Goal: Task Accomplishment & Management: Complete application form

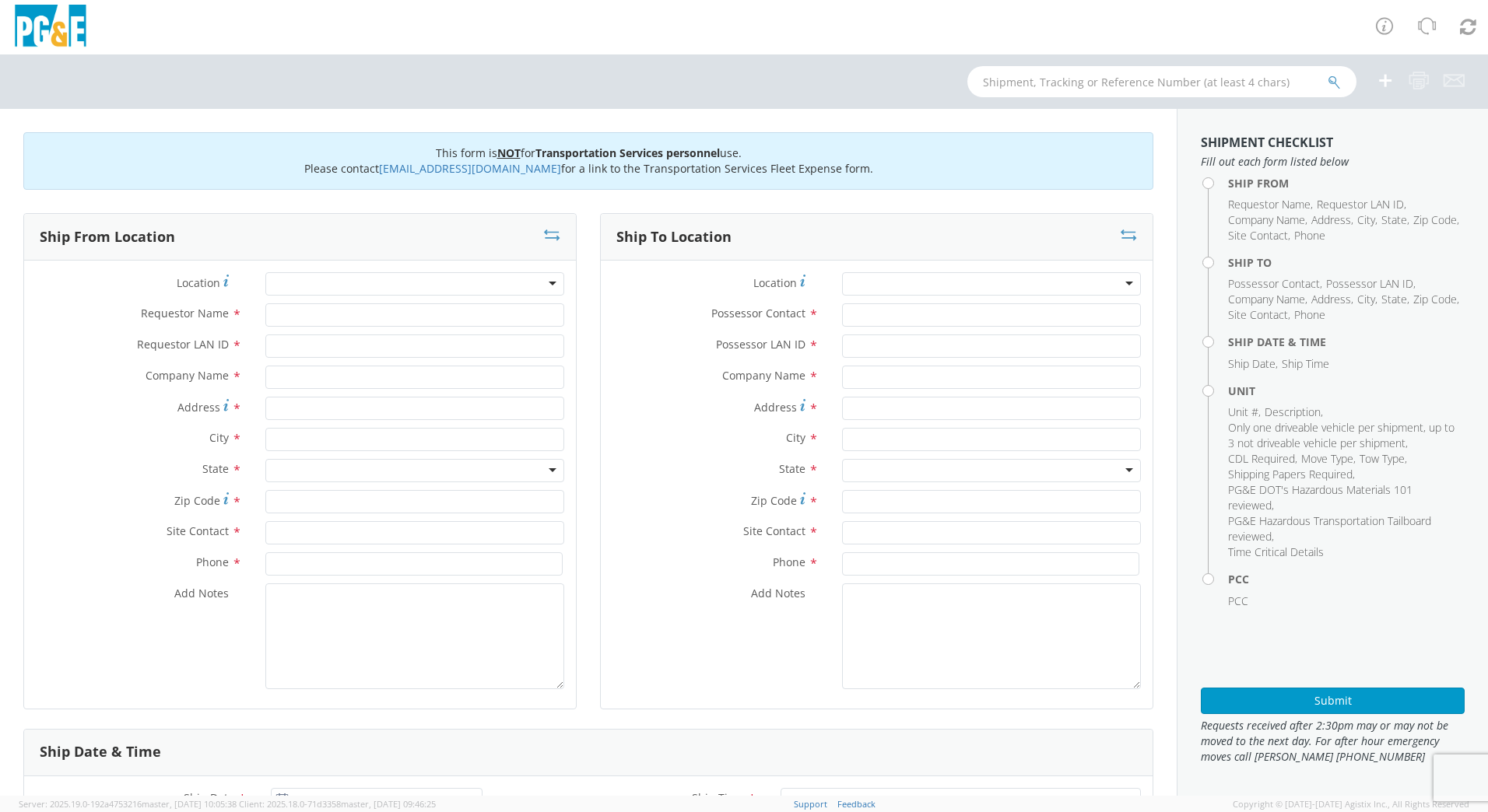
click at [281, 285] on div at bounding box center [414, 284] width 299 height 24
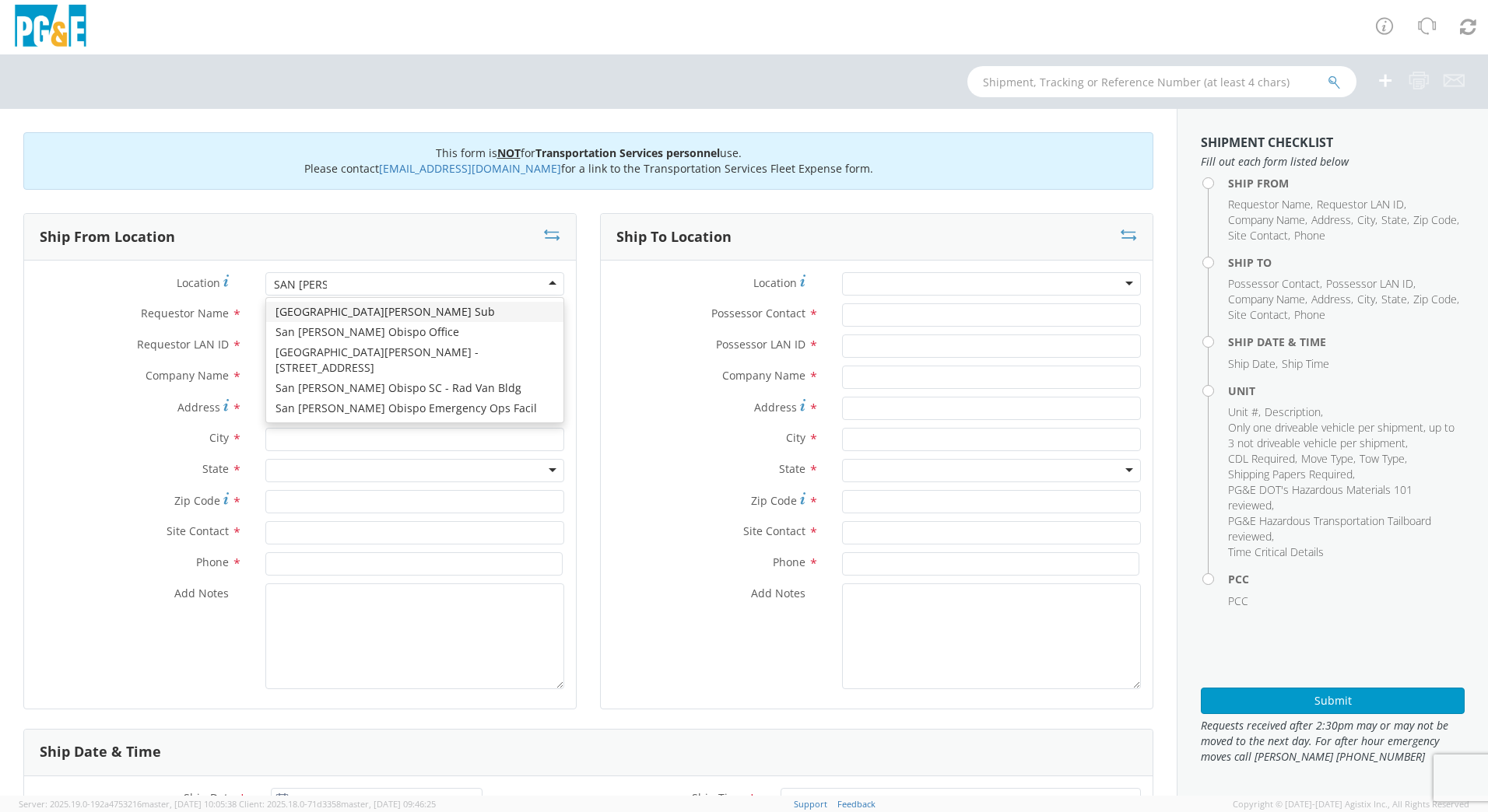
type input "SAN [PERSON_NAME] O"
type input "PG&E"
type input "[STREET_ADDRESS][PERSON_NAME]"
type input "SAN [PERSON_NAME] OBISPO"
type input "93401"
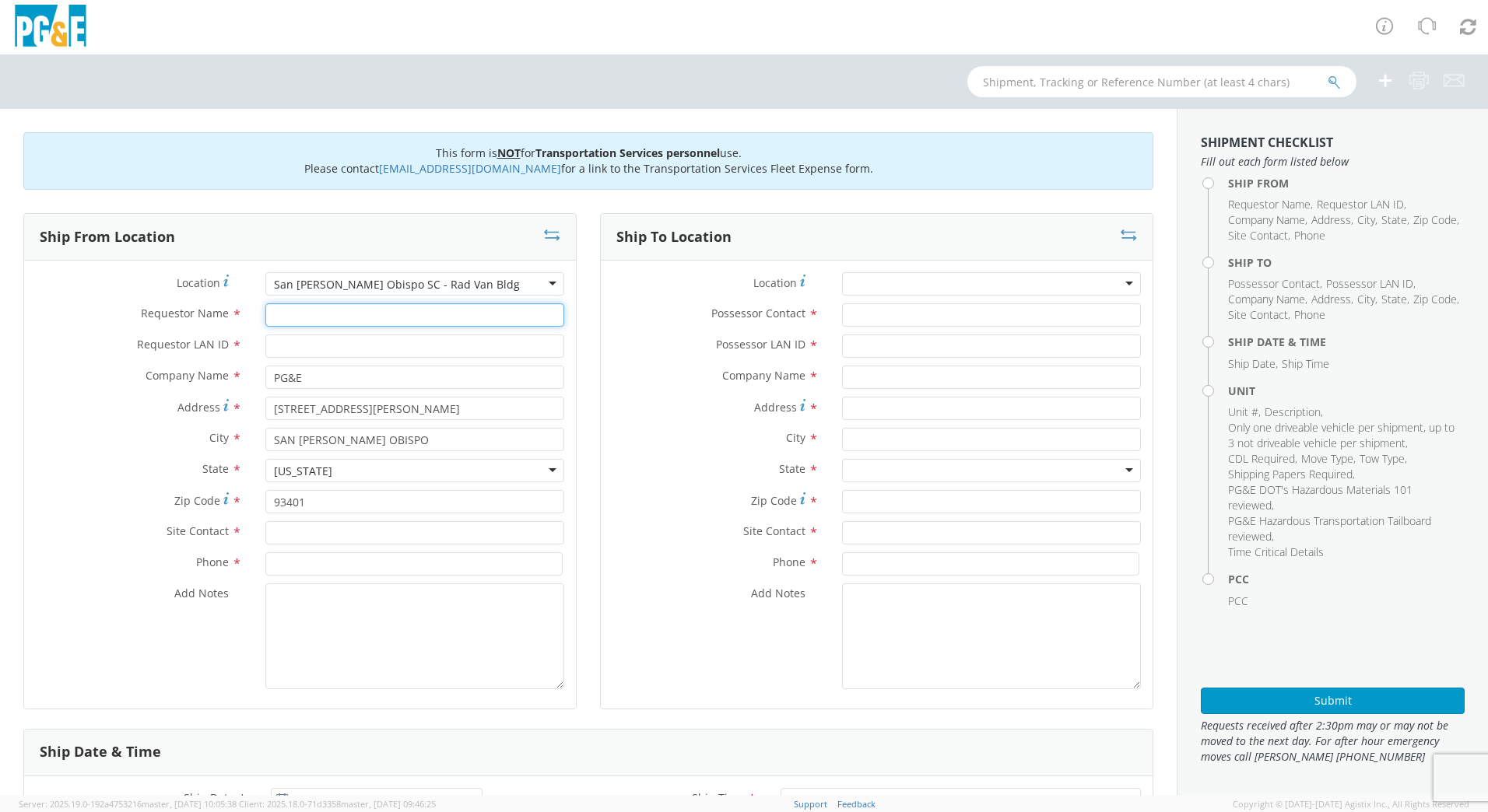
click at [335, 318] on input "Requestor Name *" at bounding box center [414, 315] width 299 height 24
type input "[PERSON_NAME]"
type input "J0LE"
click at [367, 535] on input "text" at bounding box center [414, 533] width 299 height 24
type input "[PERSON_NAME]"
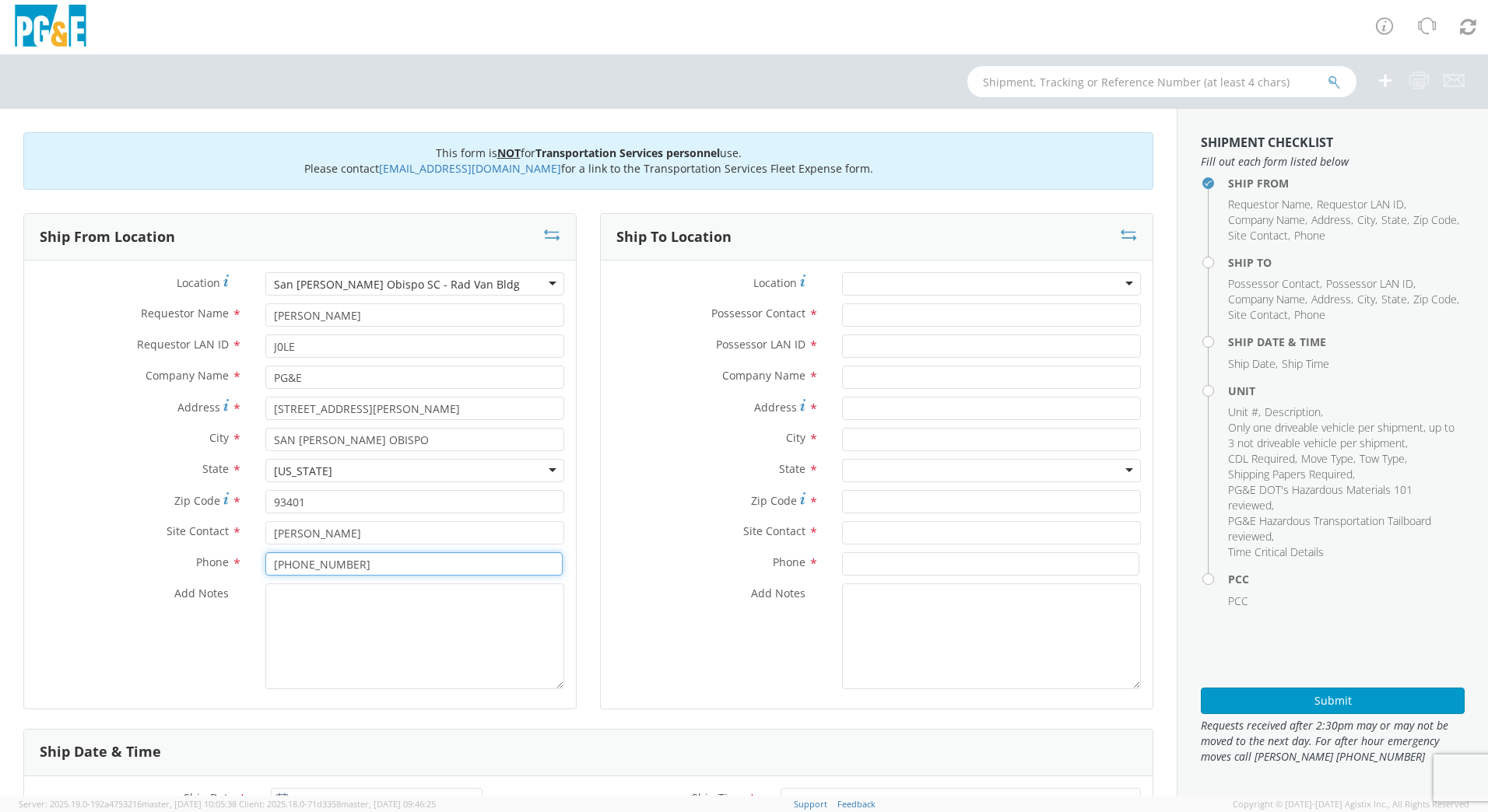
type input "[PHONE_NUMBER]"
click at [354, 629] on textarea "Add Notes *" at bounding box center [414, 636] width 299 height 105
type textarea "USE [PERSON_NAME] TO MAKE MOVE; PM 35646562"
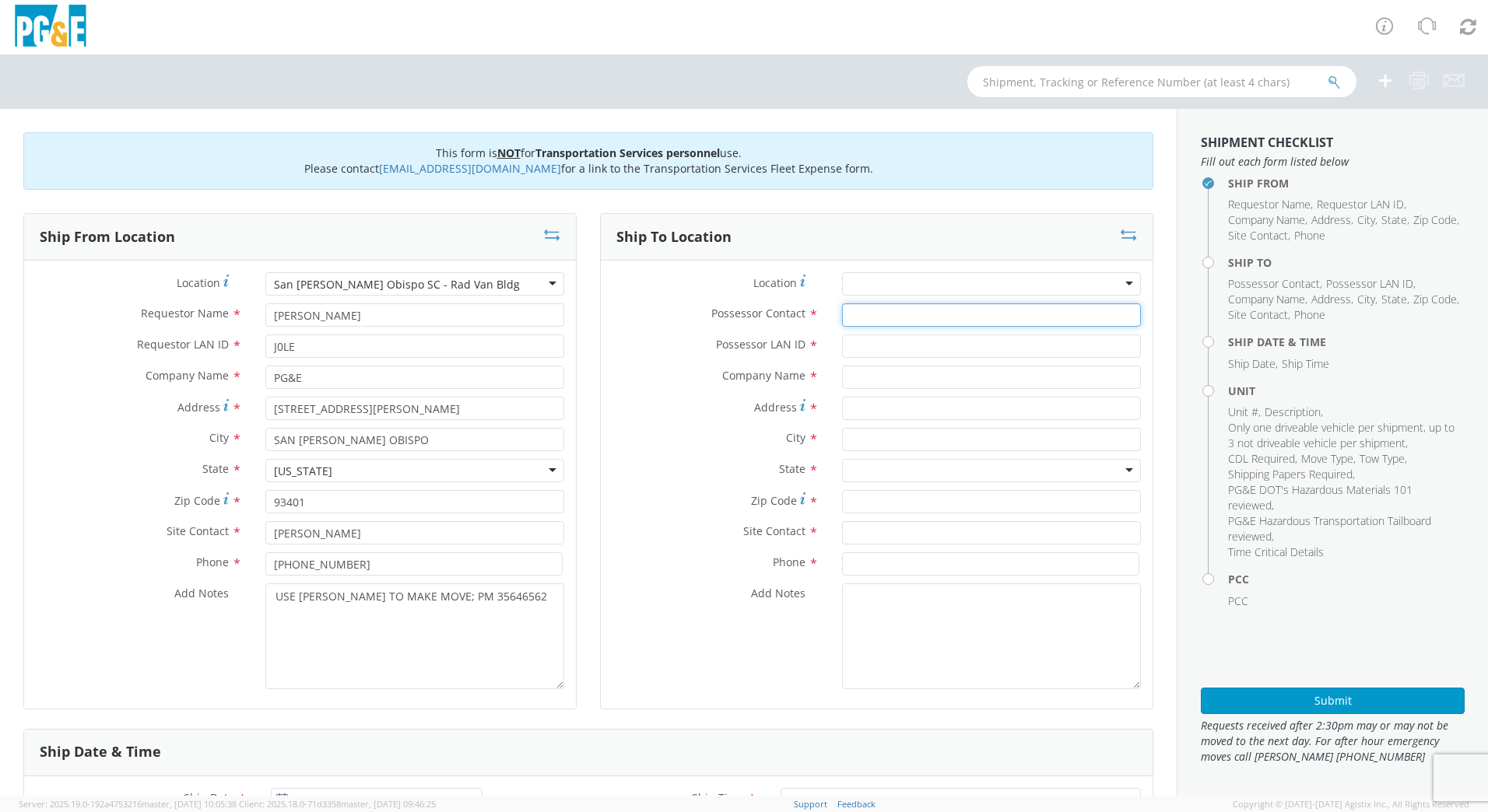
click at [863, 314] on input "Possessor Contact *" at bounding box center [990, 315] width 299 height 24
type input "[PERSON_NAME]"
click at [875, 339] on input "Possessor LAN ID *" at bounding box center [990, 347] width 299 height 24
type input "J0LE"
click at [878, 372] on input "text" at bounding box center [990, 377] width 299 height 24
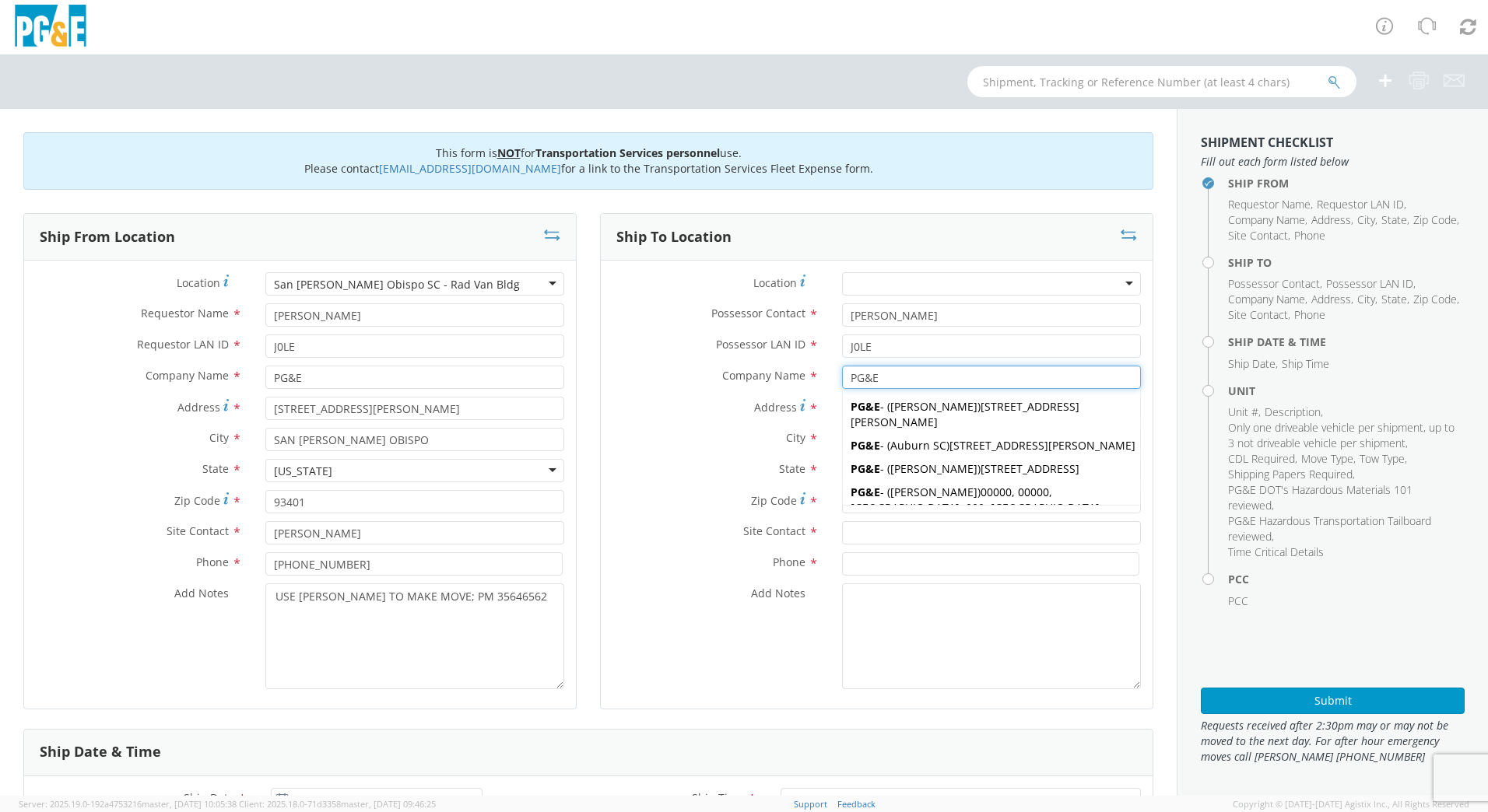
type input "PG&E"
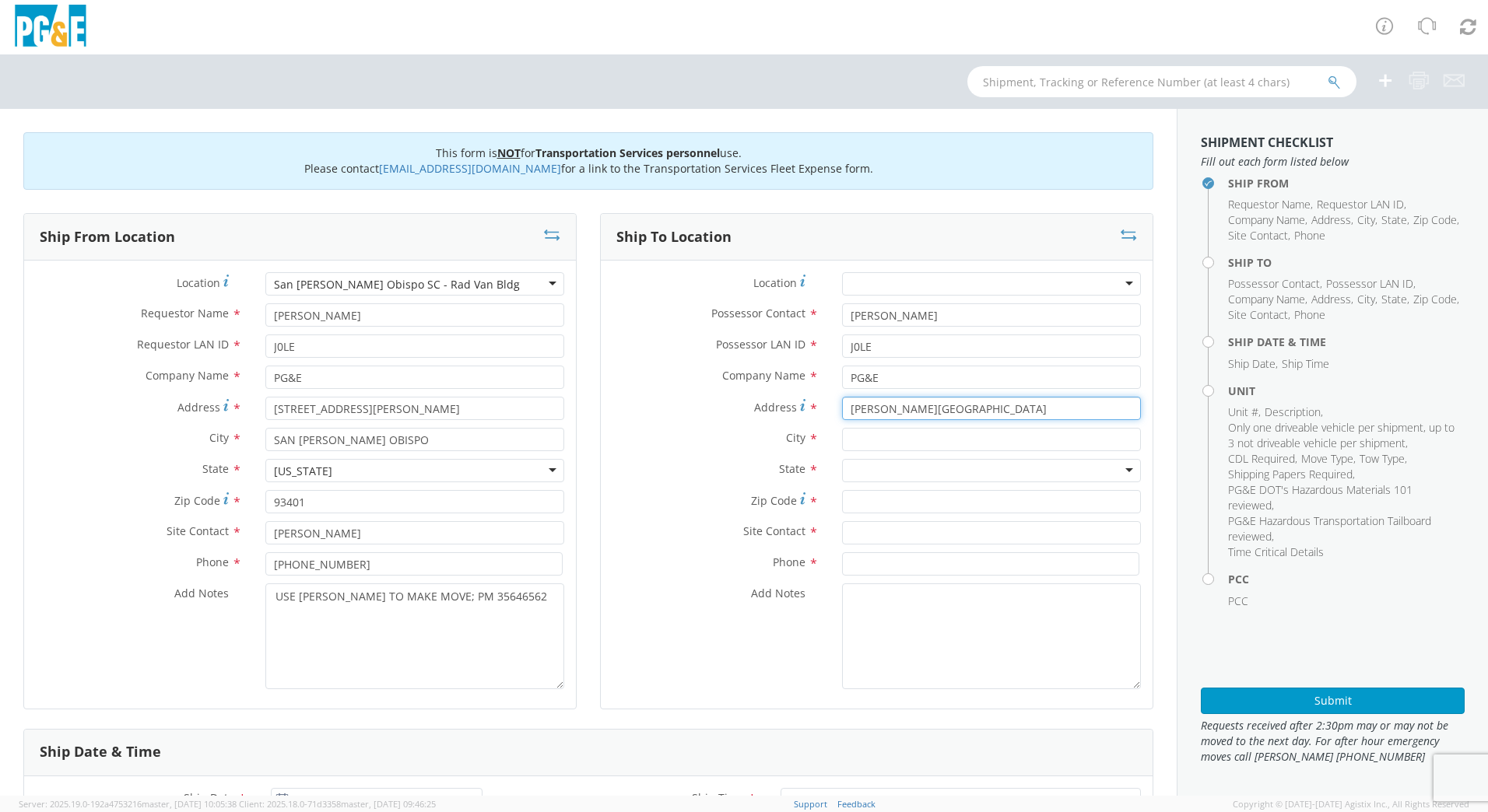
type input "[PERSON_NAME][GEOGRAPHIC_DATA]"
type input "LOS OLIVOS"
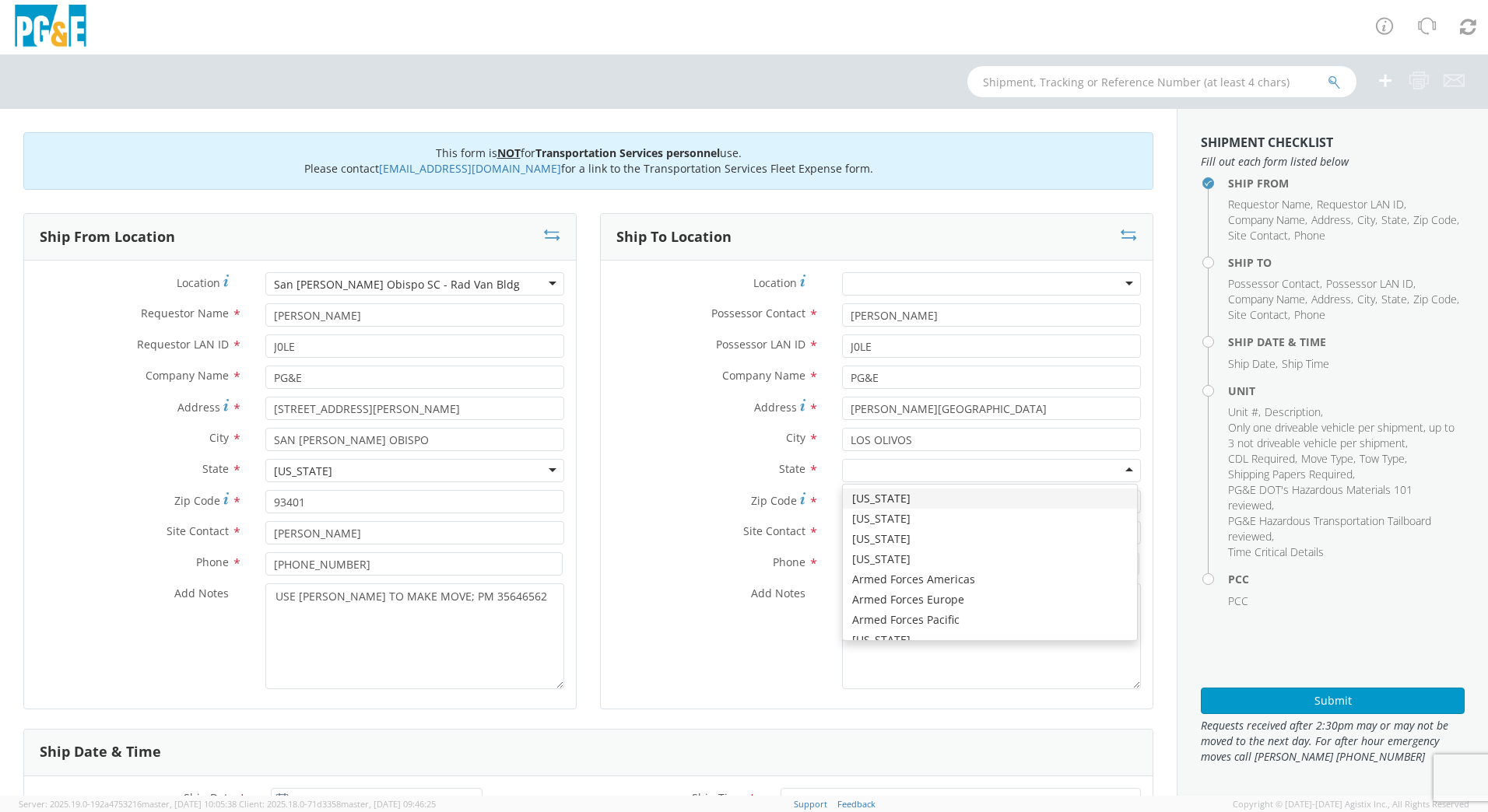
click at [939, 466] on div at bounding box center [990, 471] width 299 height 24
type input "CA"
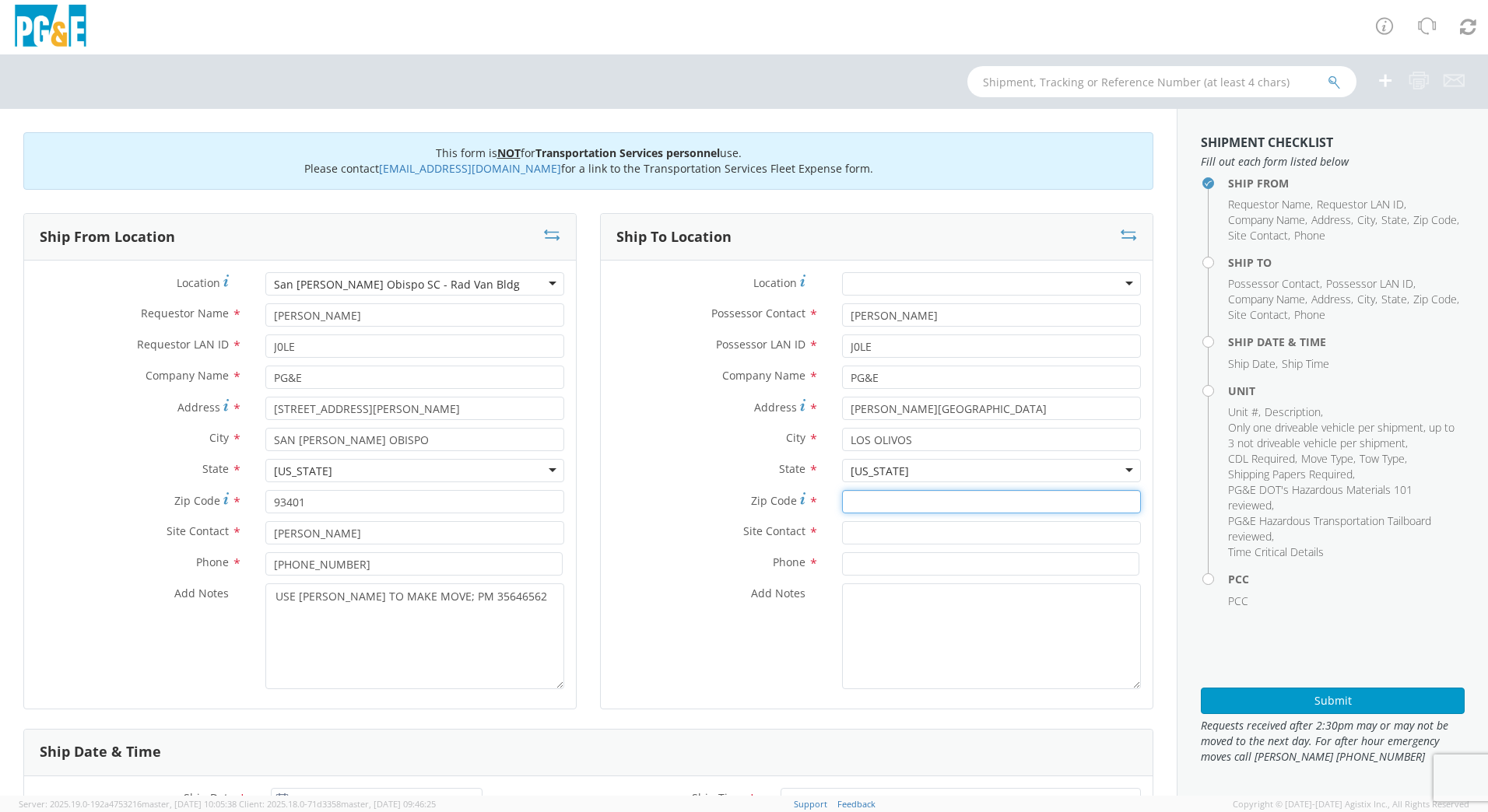
drag, startPoint x: 886, startPoint y: 498, endPoint x: 882, endPoint y: 508, distance: 10.8
click at [886, 503] on input "Zip Code *" at bounding box center [990, 503] width 299 height 24
type input "93441"
click at [885, 533] on input "text" at bounding box center [990, 533] width 299 height 24
type input "[PERSON_NAME]"
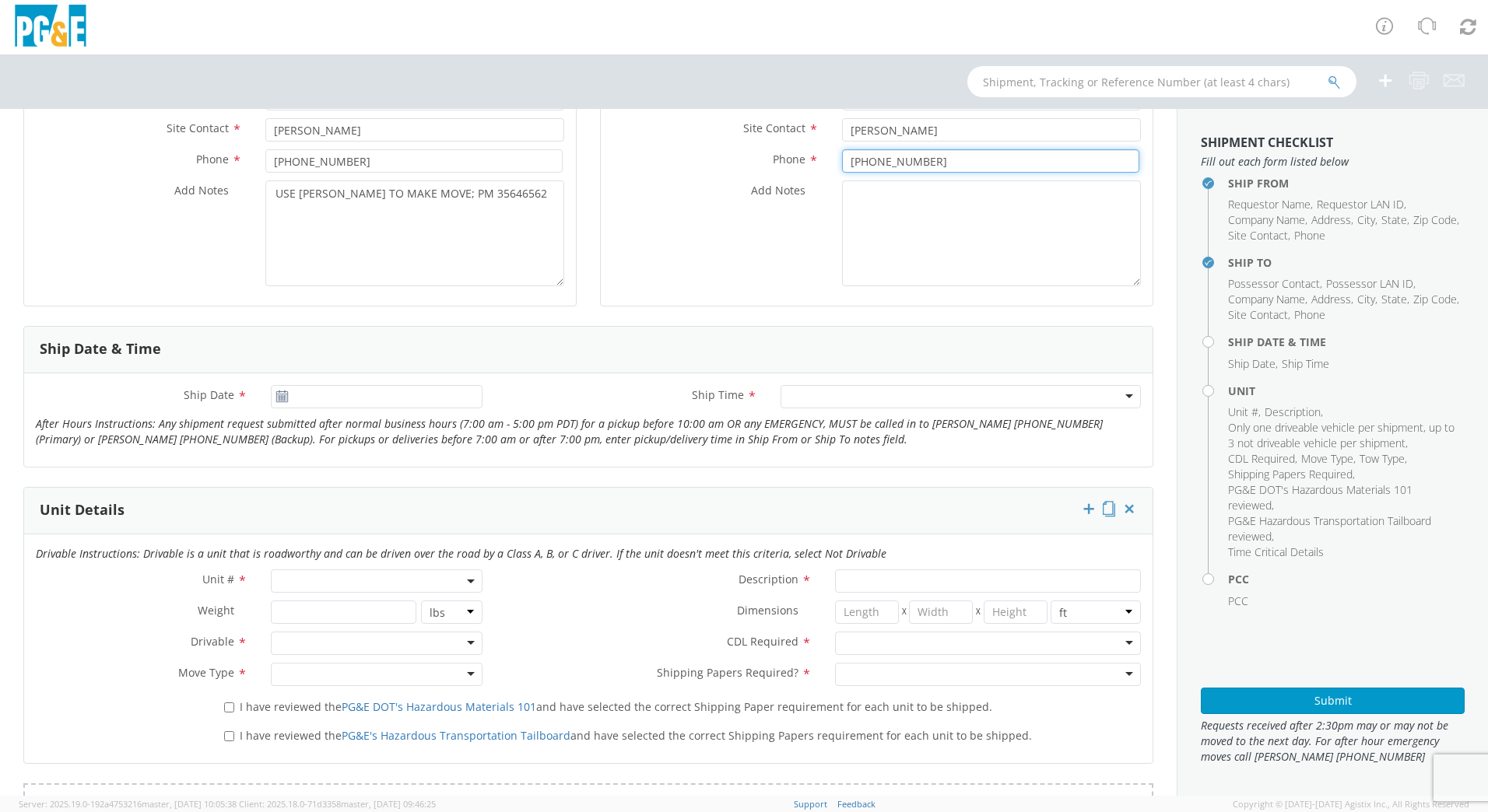
scroll to position [405, 0]
type input "[PHONE_NUMBER]"
click at [278, 392] on icon at bounding box center [282, 394] width 13 height 13
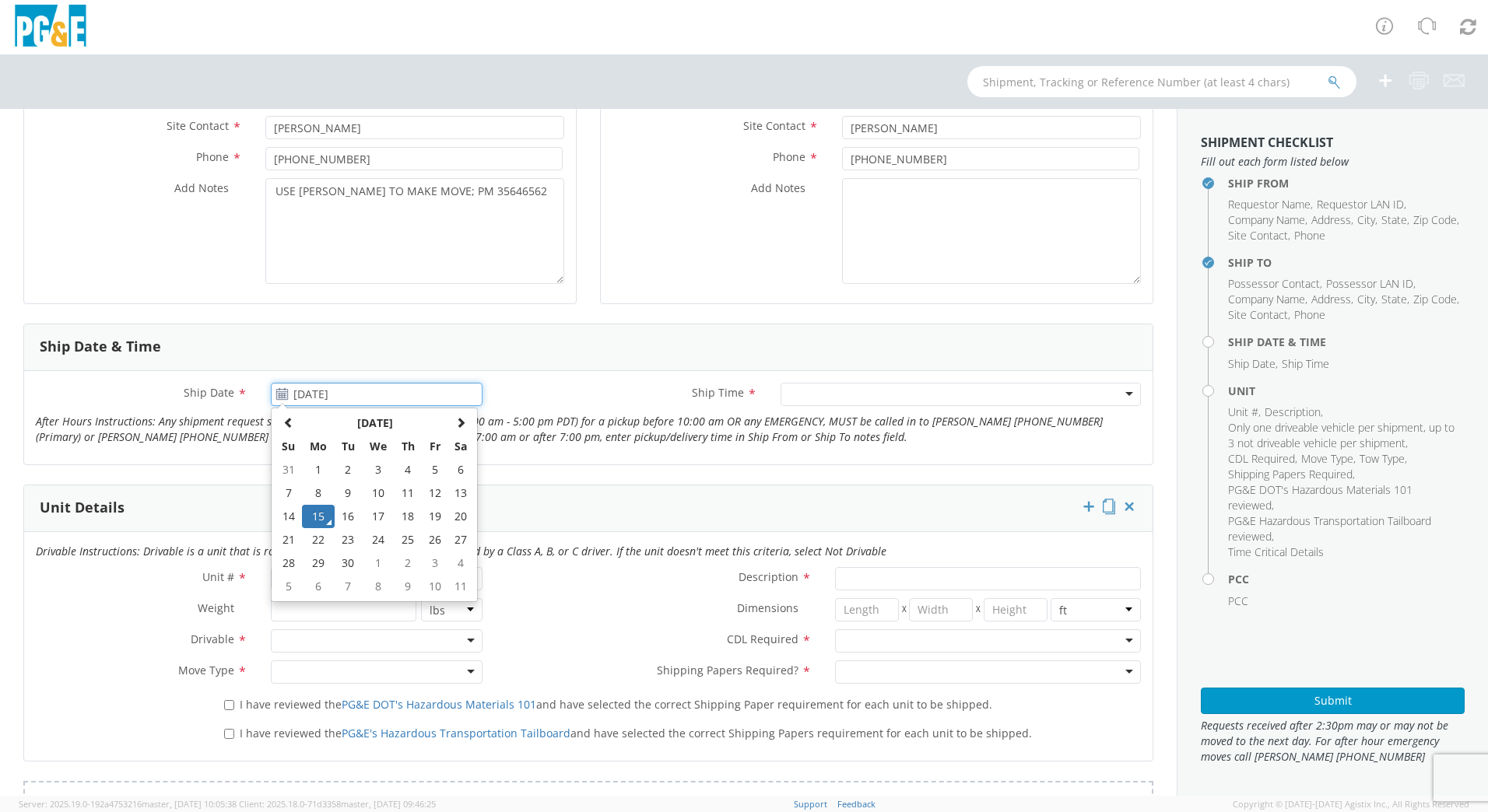
click at [307, 394] on input "[DATE]" at bounding box center [376, 395] width 212 height 24
click at [397, 539] on td "25" at bounding box center [408, 540] width 28 height 24
type input "[DATE]"
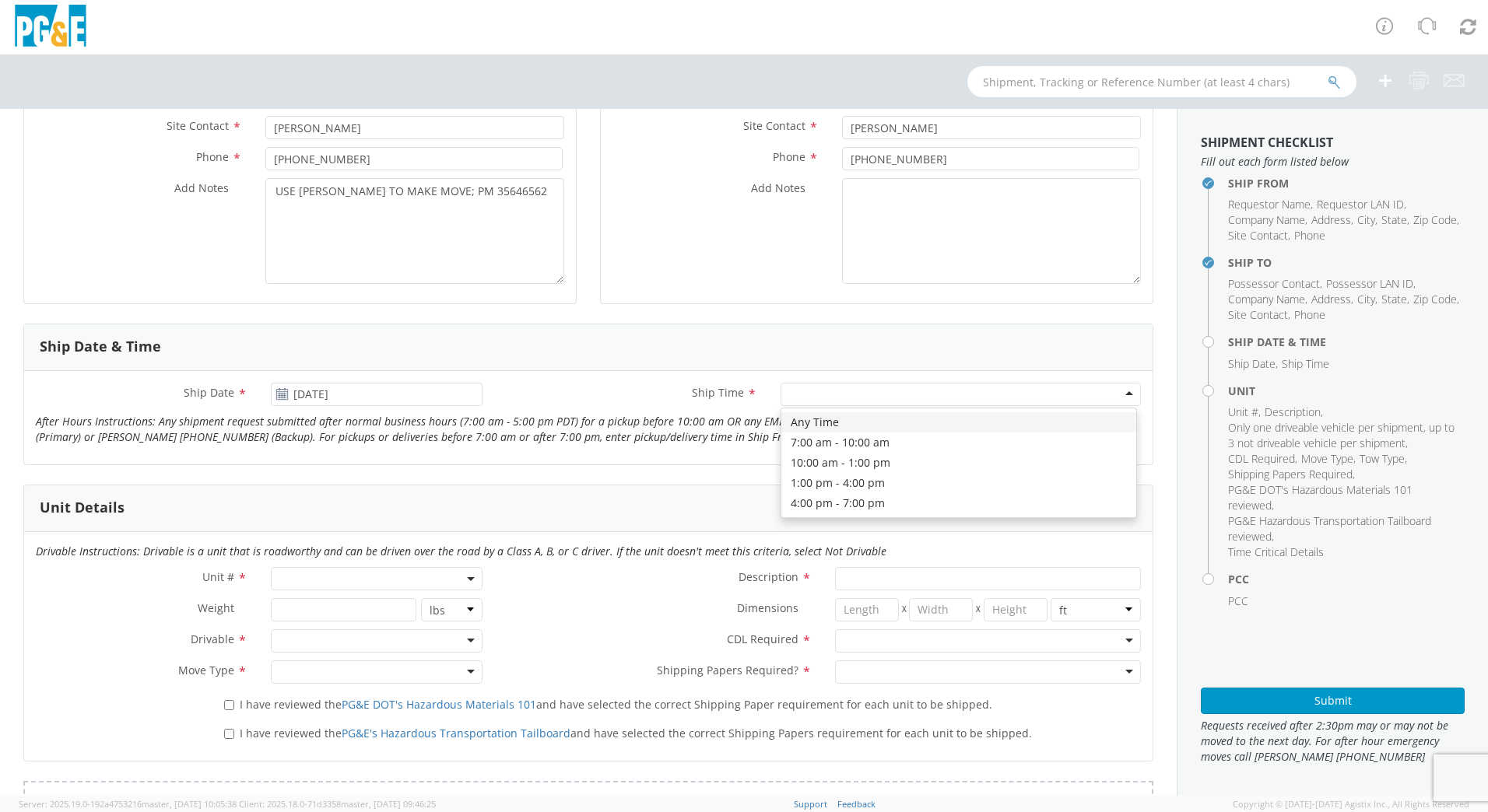
click at [875, 395] on div at bounding box center [961, 395] width 361 height 24
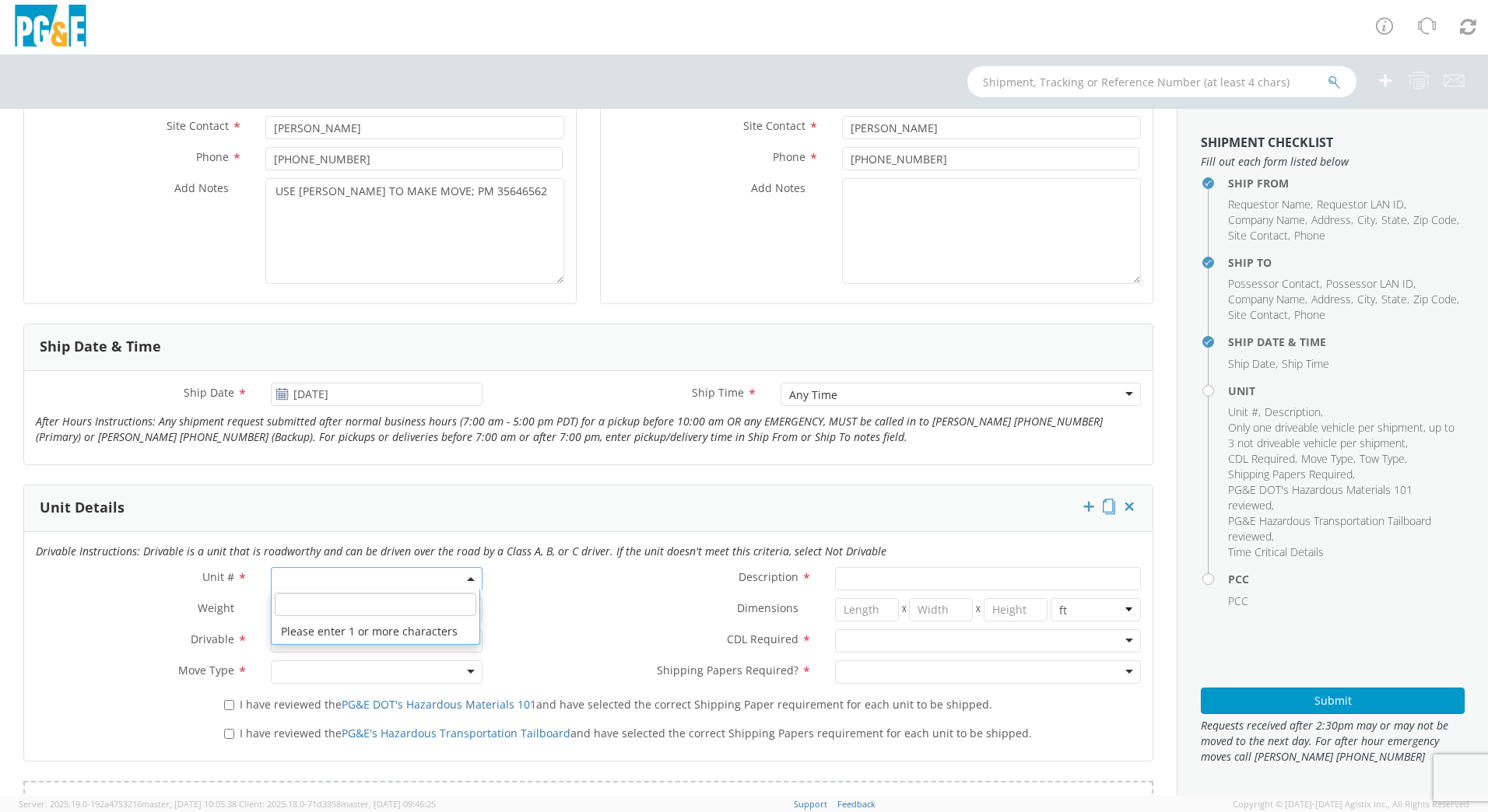
click at [392, 579] on span at bounding box center [376, 579] width 212 height 24
click at [390, 601] on input "search" at bounding box center [375, 605] width 202 height 24
type input "OTHER"
select select "Other"
select select "? undefined:undefined ?"
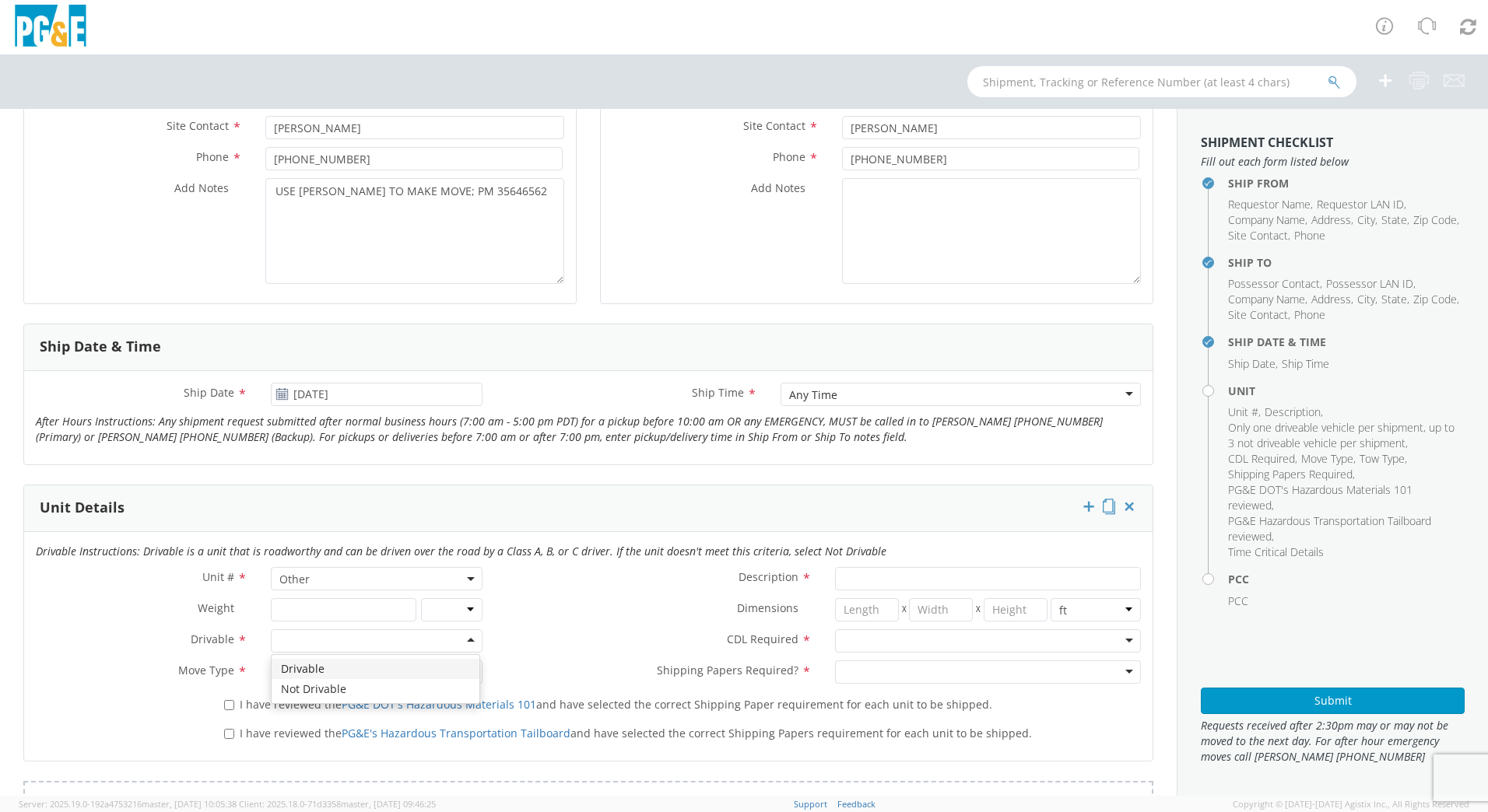
click at [397, 640] on div at bounding box center [376, 642] width 212 height 24
click at [383, 664] on div at bounding box center [376, 672] width 212 height 24
click at [863, 575] on input "Description *" at bounding box center [987, 579] width 305 height 24
type input "[PERSON_NAME] TRACK MACHINE"
click at [896, 642] on div at bounding box center [987, 642] width 305 height 24
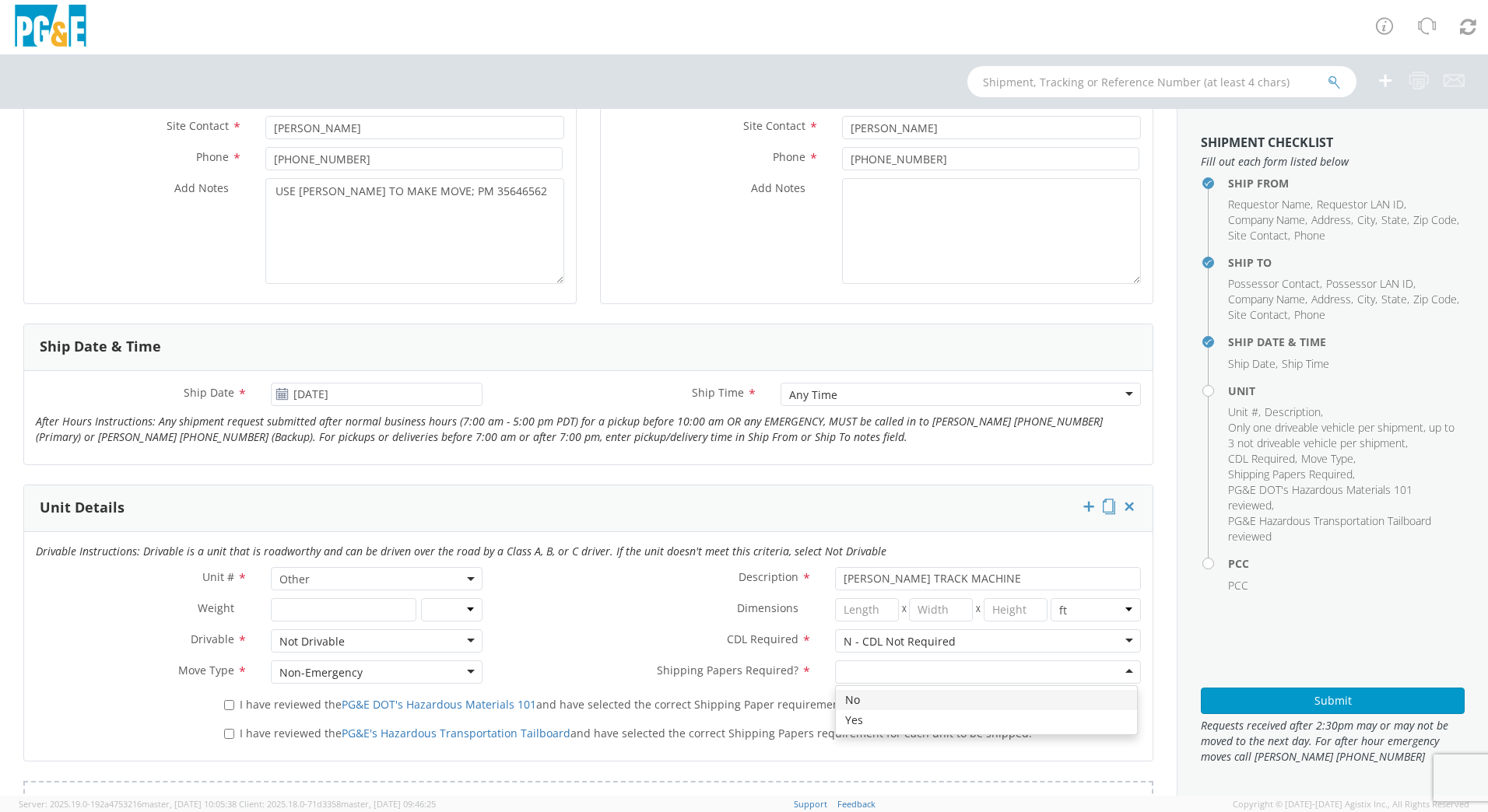
click at [897, 671] on div at bounding box center [987, 672] width 305 height 24
click at [227, 710] on input "I have reviewed the PG&E DOT's Hazardous Materials 101 and have selected the co…" at bounding box center [229, 706] width 10 height 10
checkbox input "true"
click at [228, 732] on input "I have reviewed the PG&E's Hazardous Transportation Tailboard and have selected…" at bounding box center [229, 734] width 10 height 10
checkbox input "true"
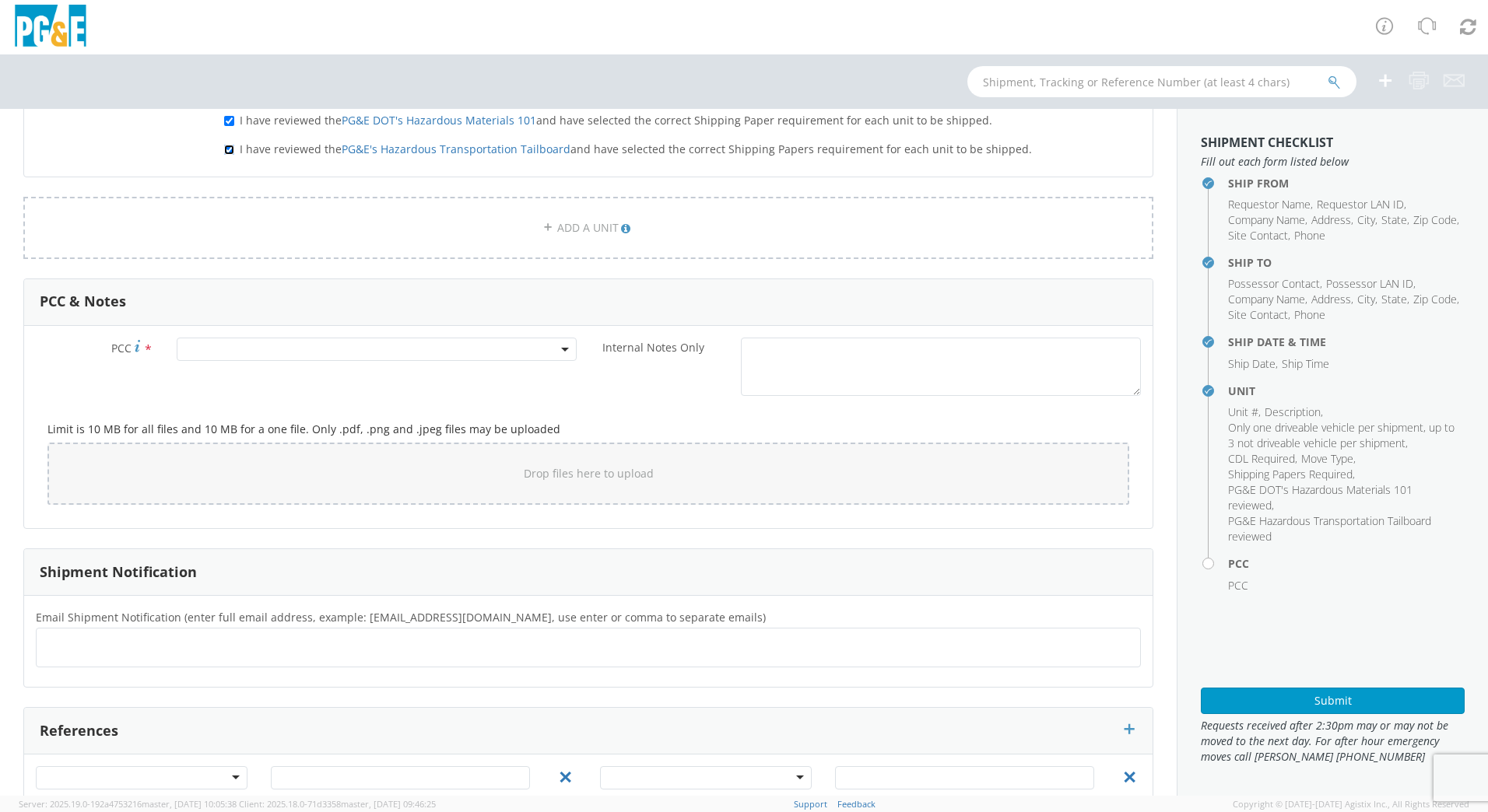
scroll to position [993, 0]
click at [268, 343] on span at bounding box center [376, 346] width 400 height 24
click at [290, 364] on input "number" at bounding box center [373, 372] width 387 height 24
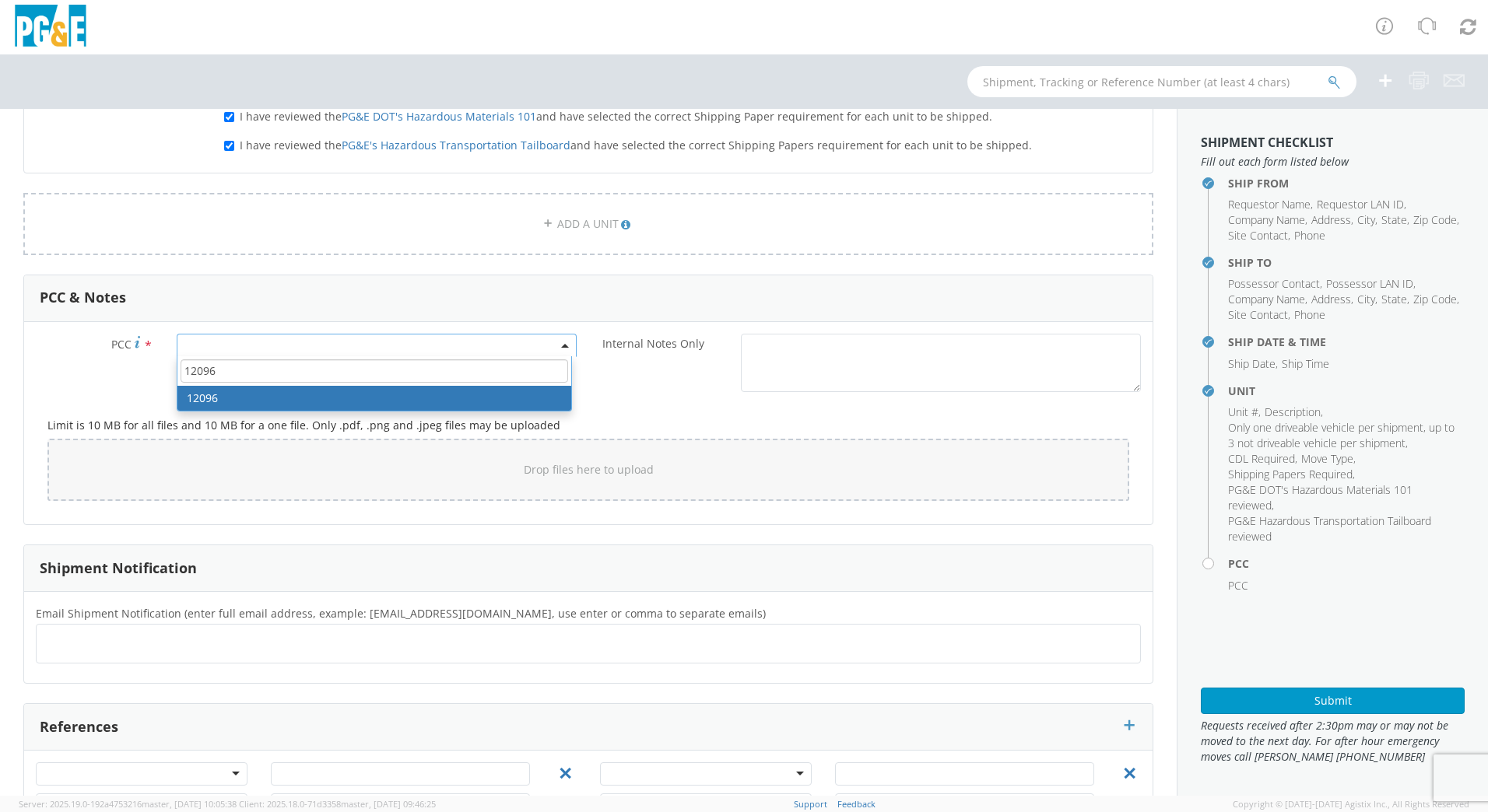
type input "12096"
select select "12096"
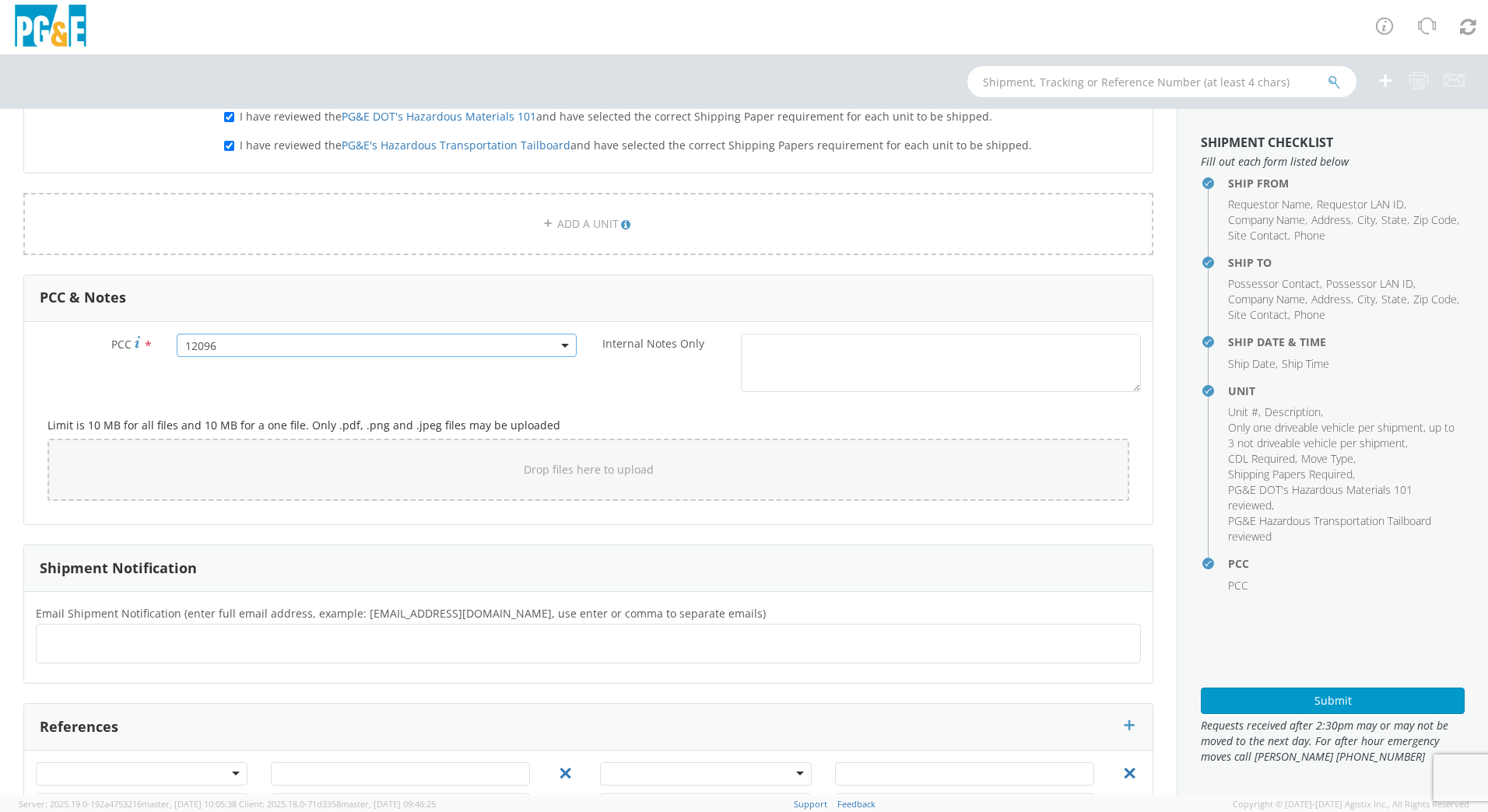
click at [295, 636] on ul at bounding box center [587, 643] width 1091 height 26
type input "[EMAIL_ADDRESS][DOMAIN_NAME]"
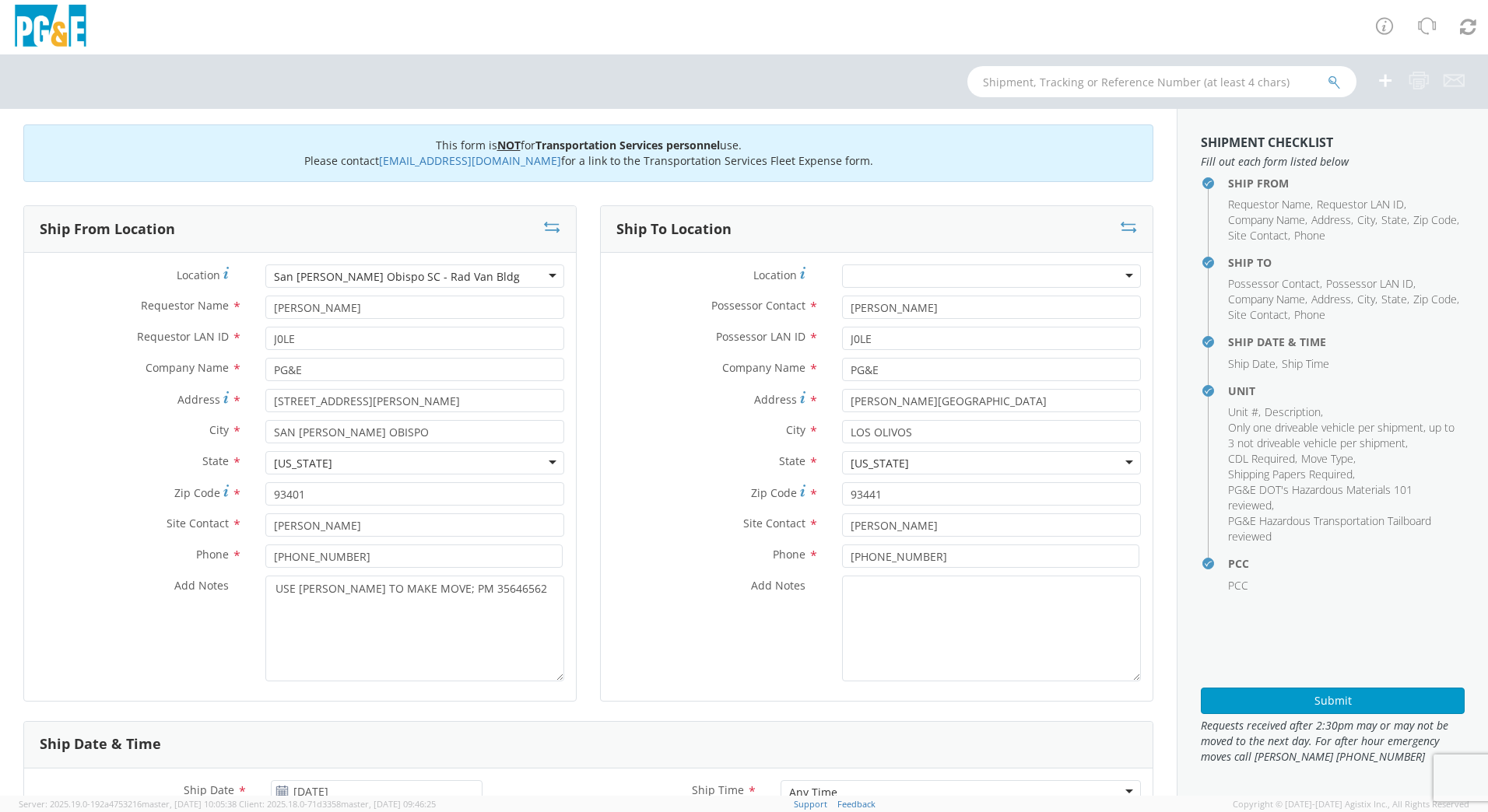
scroll to position [0, 0]
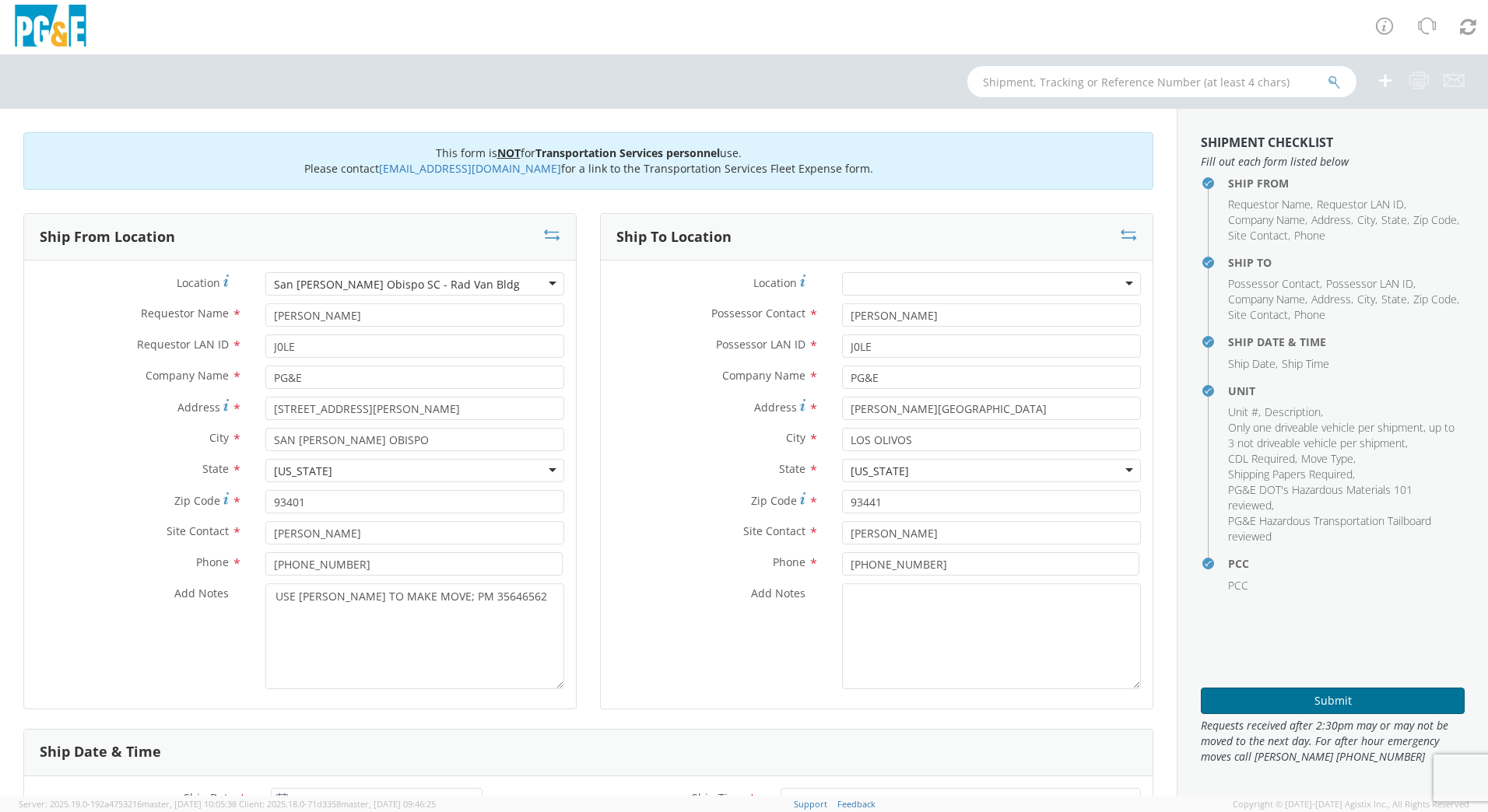
click at [1339, 702] on button "Submit" at bounding box center [1333, 701] width 264 height 27
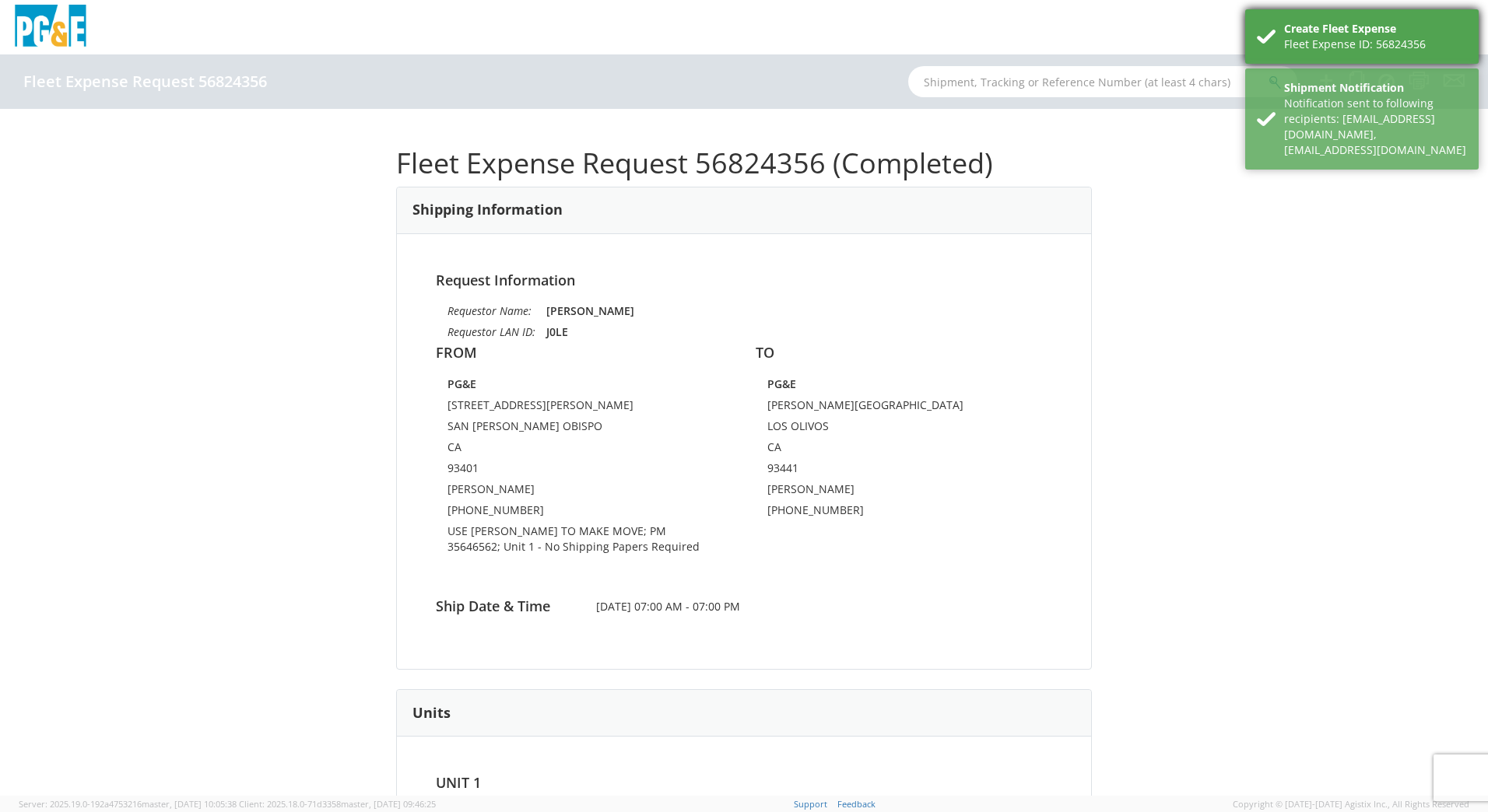
click at [1380, 38] on div "Fleet Expense ID: 56824356" at bounding box center [1376, 44] width 183 height 16
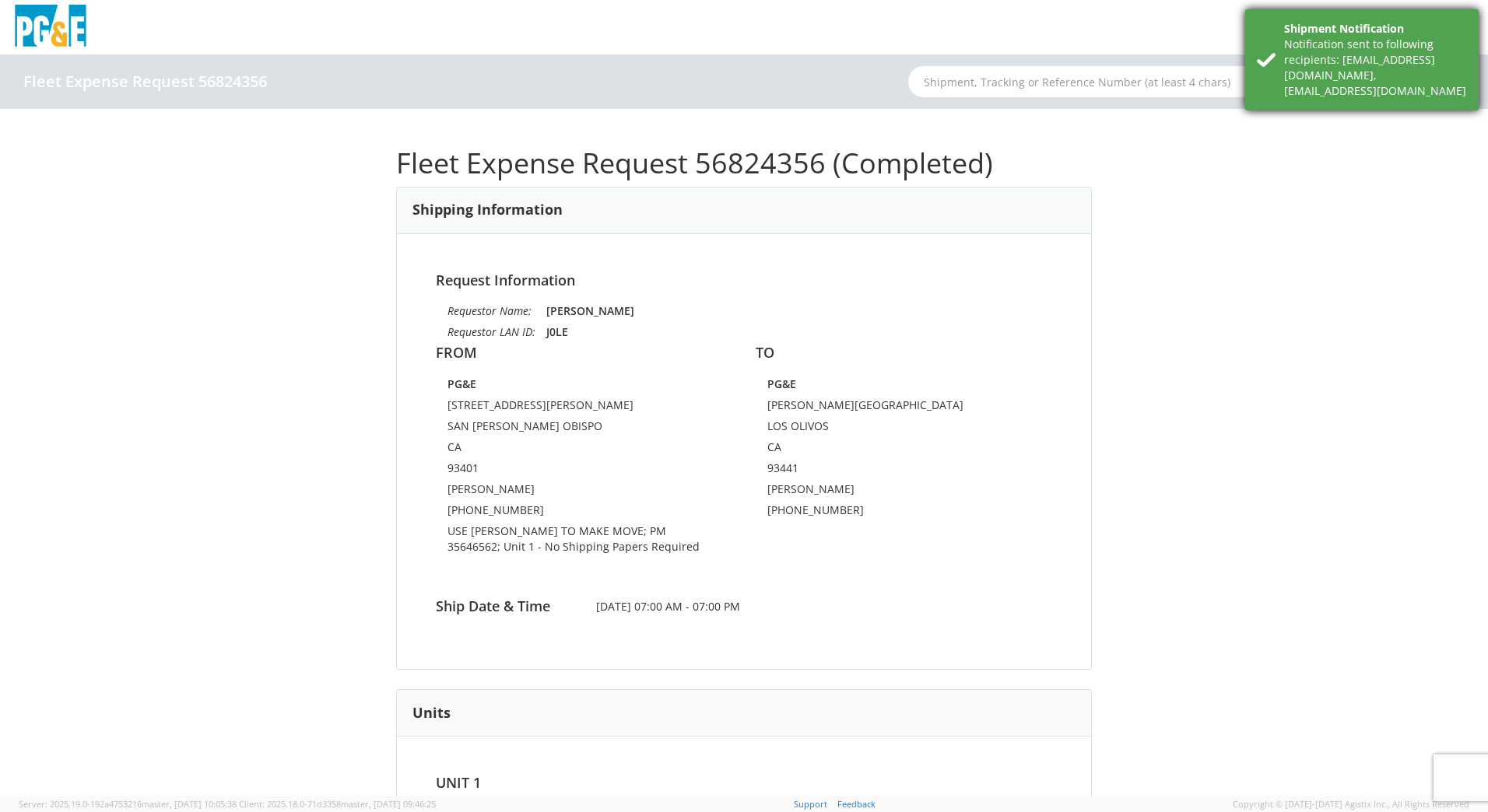
click at [1371, 44] on div "Notification sent to following recipients: [EMAIL_ADDRESS][DOMAIN_NAME],[EMAIL_…" at bounding box center [1376, 67] width 183 height 62
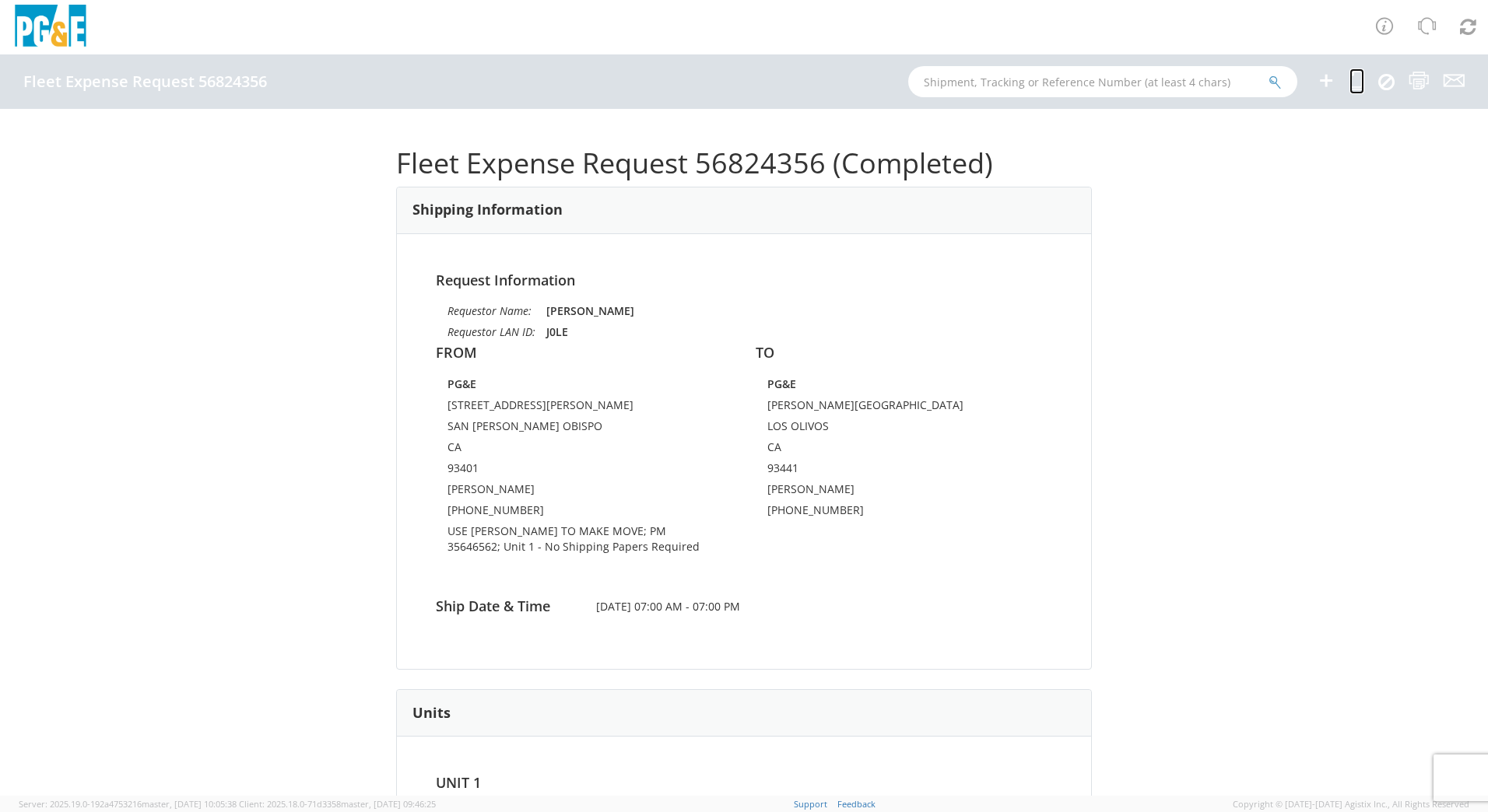
click at [1354, 74] on icon at bounding box center [1356, 81] width 15 height 20
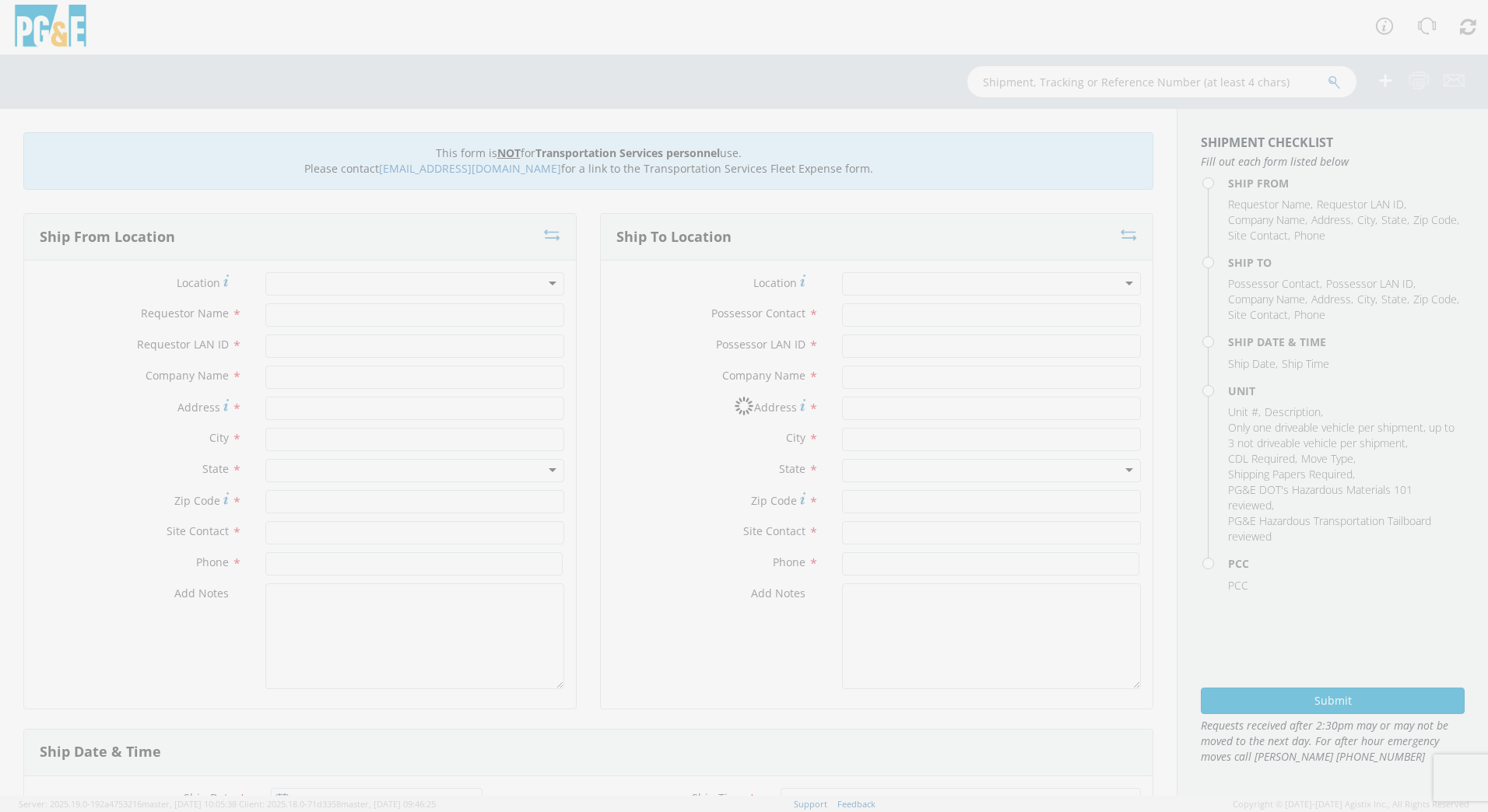
type input "[PERSON_NAME]"
type input "J0LE"
type input "PG&E"
type input "[STREET_ADDRESS][PERSON_NAME]"
type input "SAN [PERSON_NAME] OBISPO"
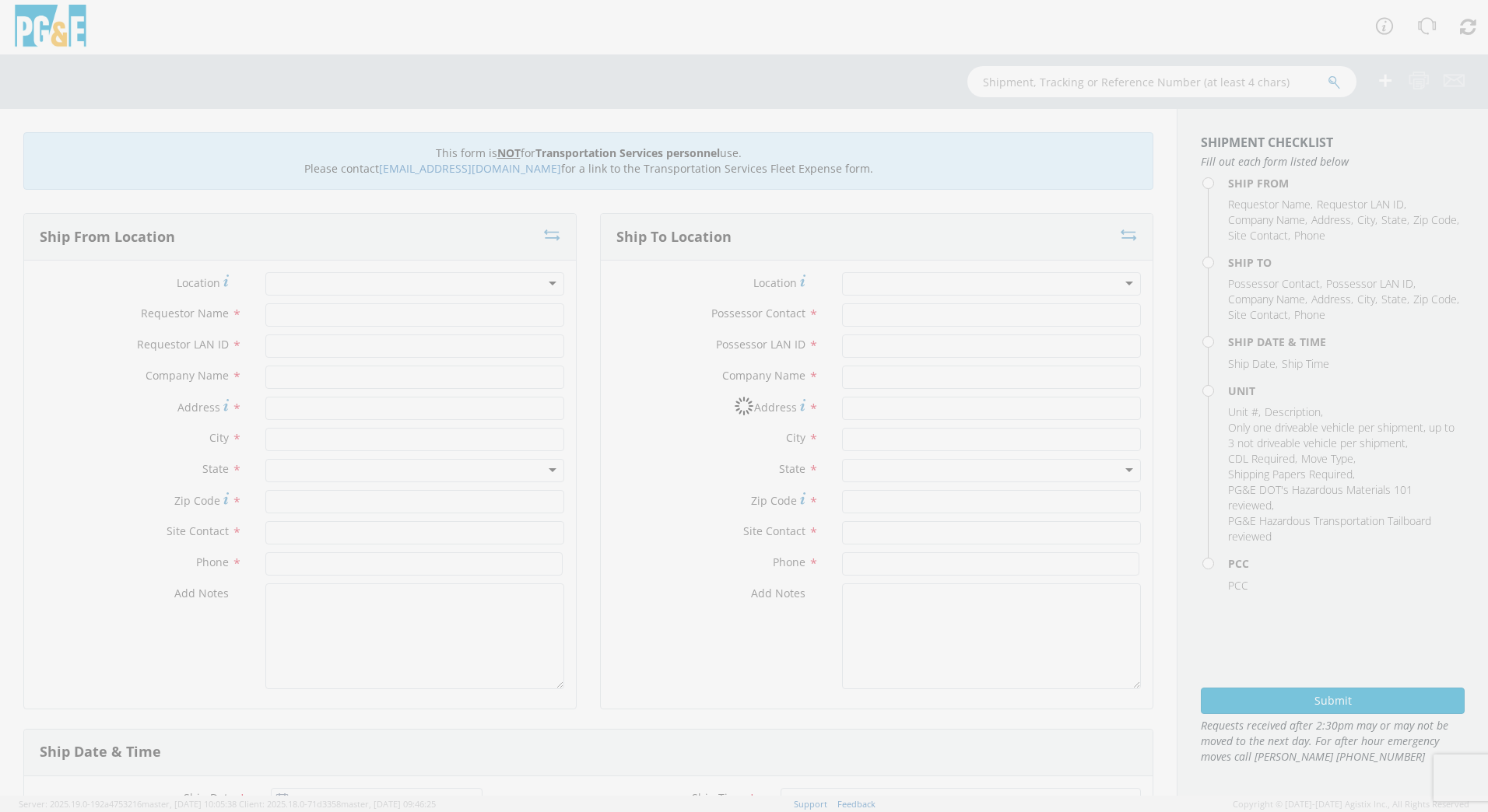
type input "93401"
type input "[PERSON_NAME]"
type input "[PHONE_NUMBER]"
type input "[PERSON_NAME]"
type input "J0LE"
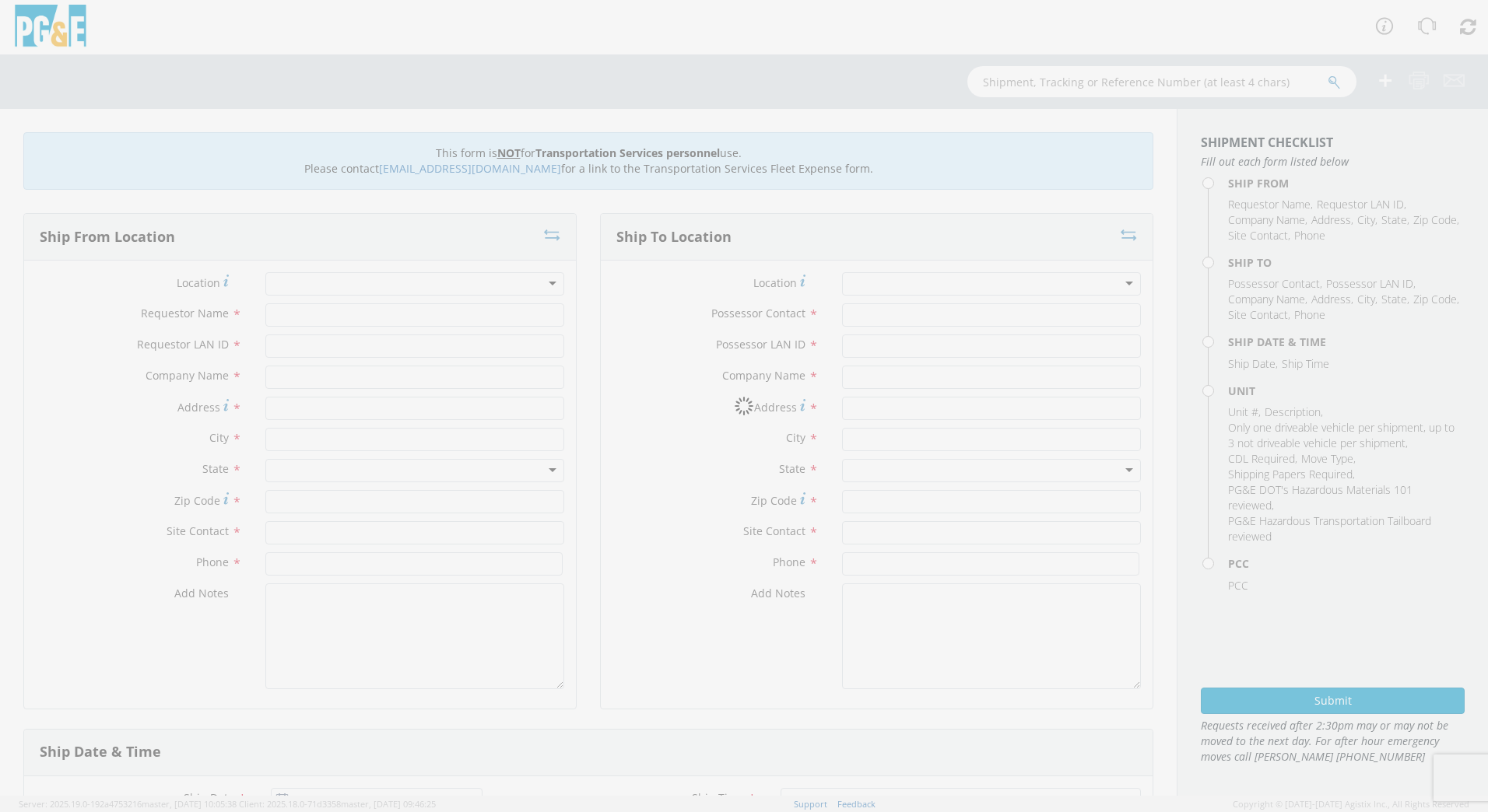
type input "PG&E"
type input "[PERSON_NAME][GEOGRAPHIC_DATA]"
type input "LOS OLIVOS"
type input "93441"
type input "[PERSON_NAME]"
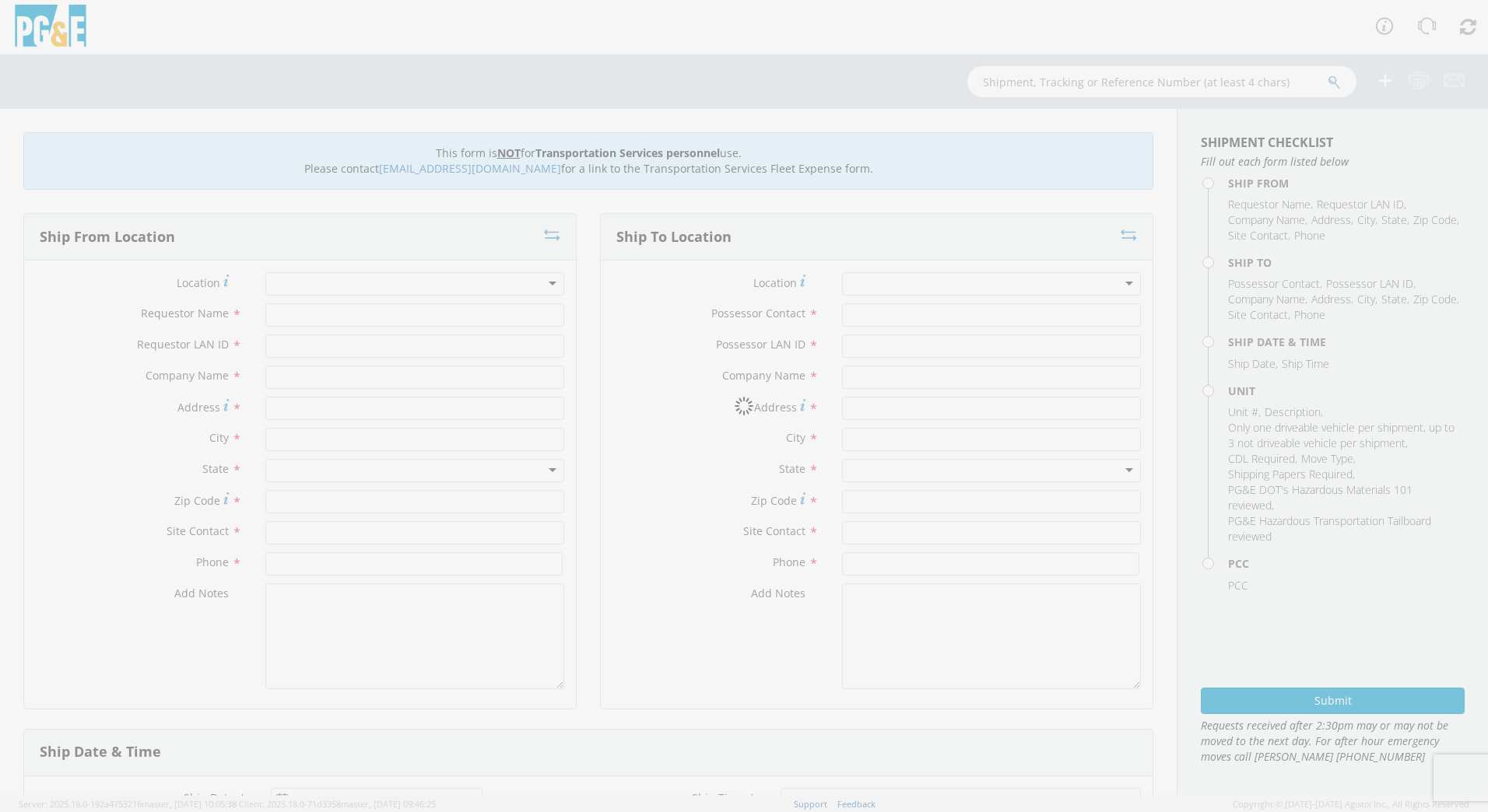
type input "[PHONE_NUMBER]"
type input "[DATE]"
type input "[PERSON_NAME] TRACK MACHINE"
type input "0"
select select "12096"
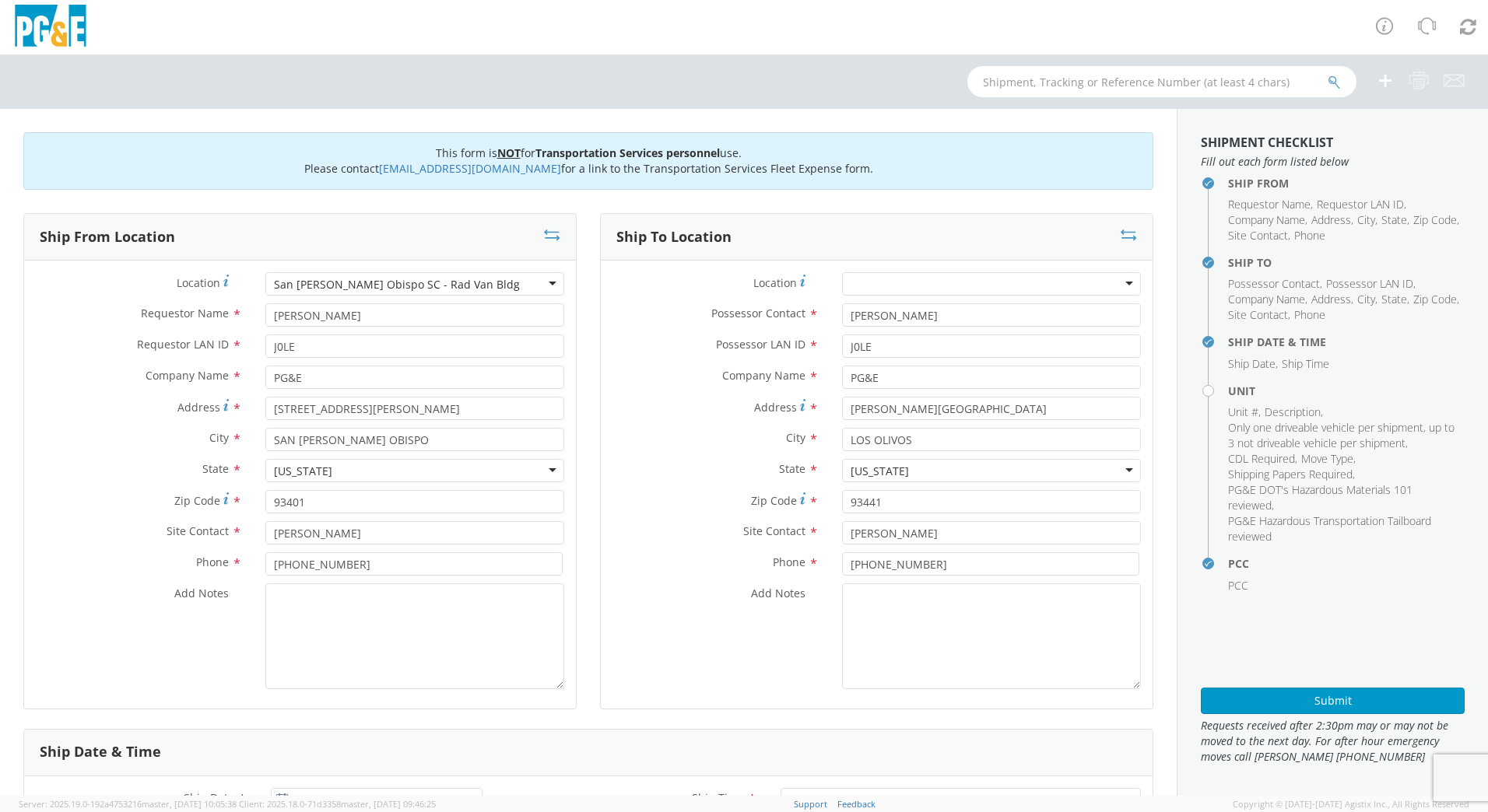
select select "Other"
click at [478, 609] on textarea "Add Notes *" at bounding box center [414, 636] width 299 height 105
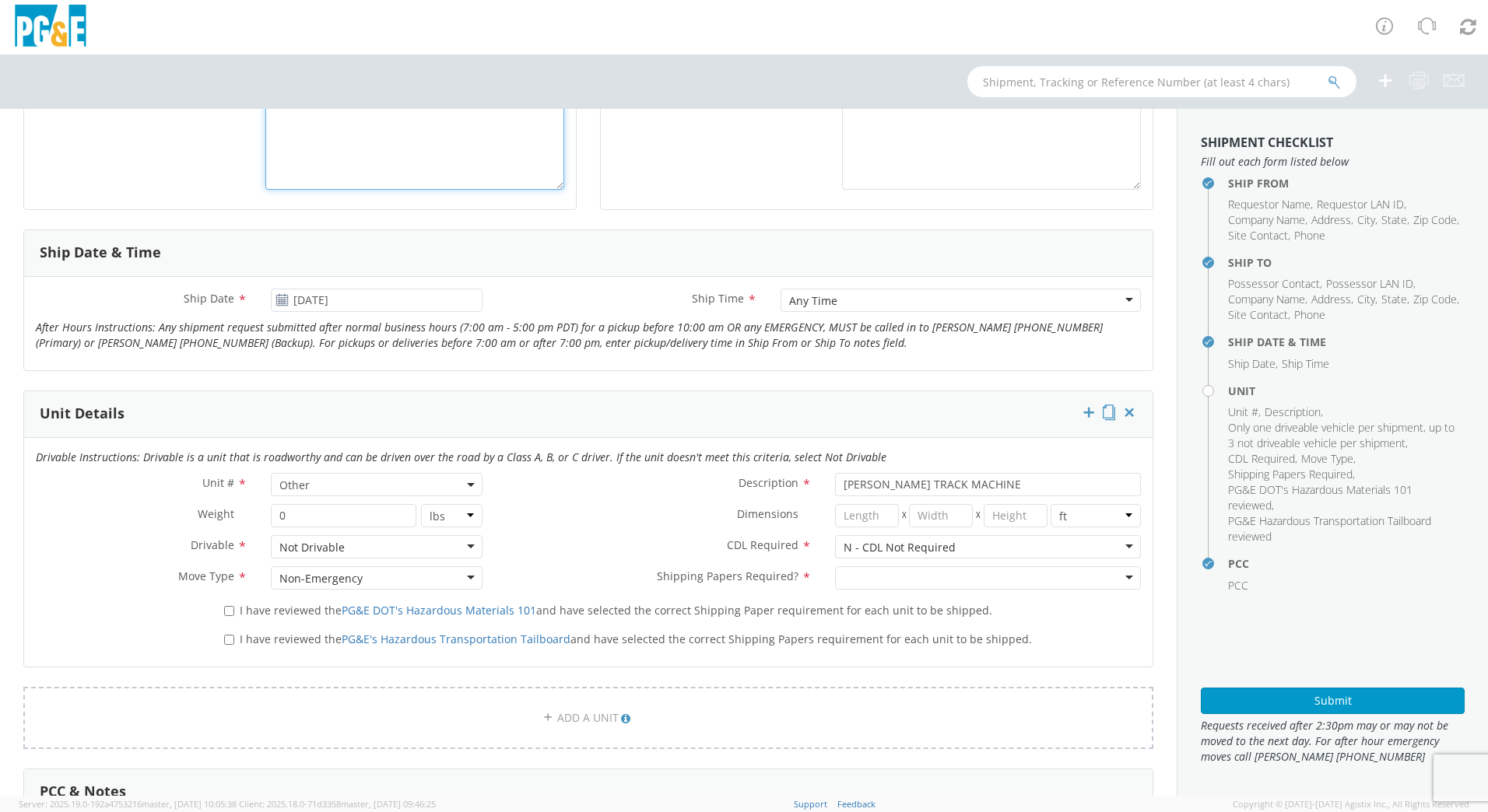
scroll to position [470, 0]
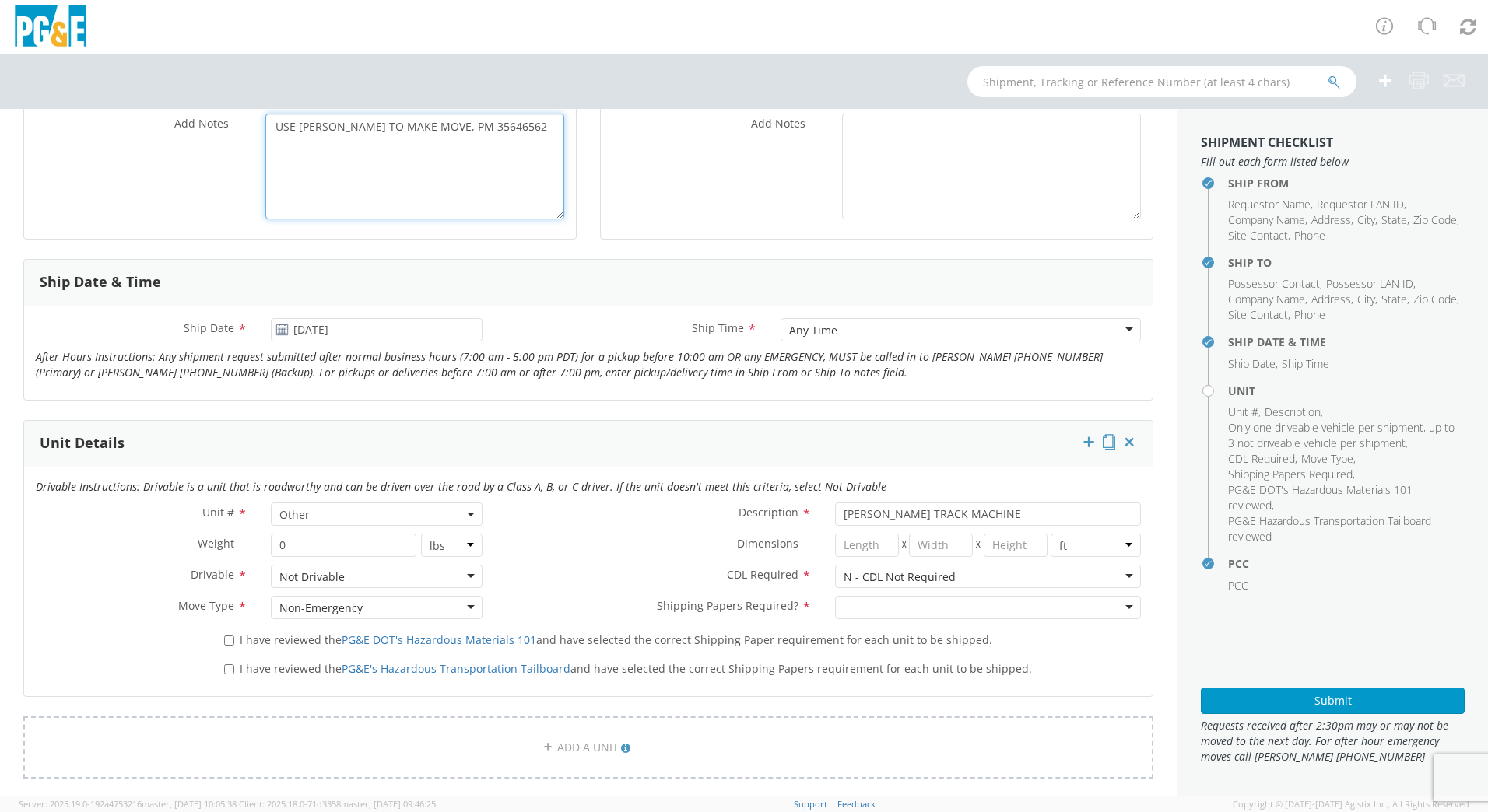
type textarea "USE [PERSON_NAME] TO MAKE MOVE, PM 35646562"
click at [1109, 605] on div at bounding box center [987, 608] width 305 height 24
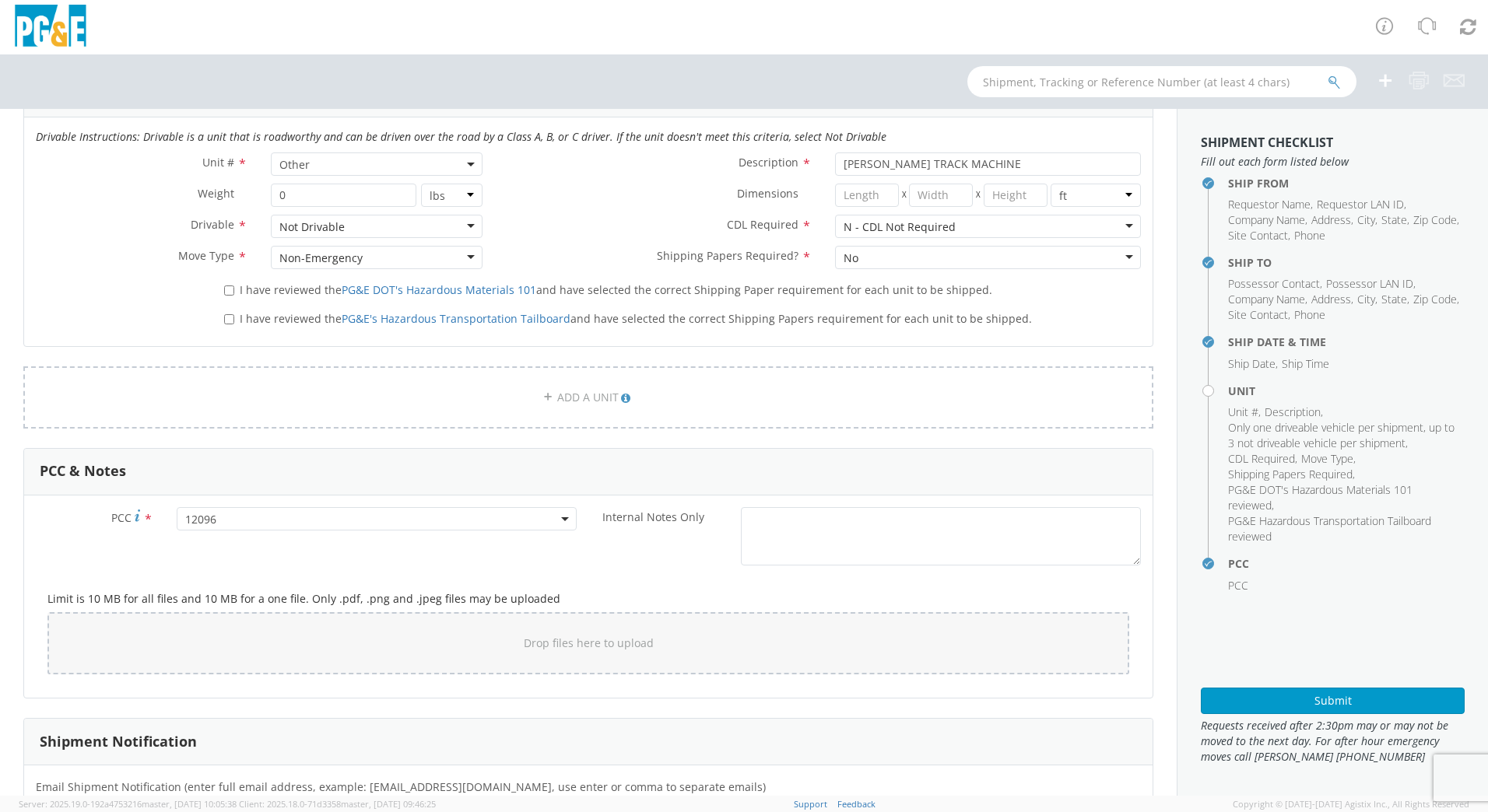
scroll to position [824, 0]
click at [232, 288] on label "I have reviewed the PG&E DOT's Hazardous Materials 101 and have selected the co…" at bounding box center [609, 285] width 772 height 18
drag, startPoint x: 232, startPoint y: 289, endPoint x: 228, endPoint y: 311, distance: 22.4
click at [228, 312] on input "I have reviewed the PG&E's Hazardous Transportation Tailboard and have selected…" at bounding box center [229, 315] width 10 height 10
checkbox input "true"
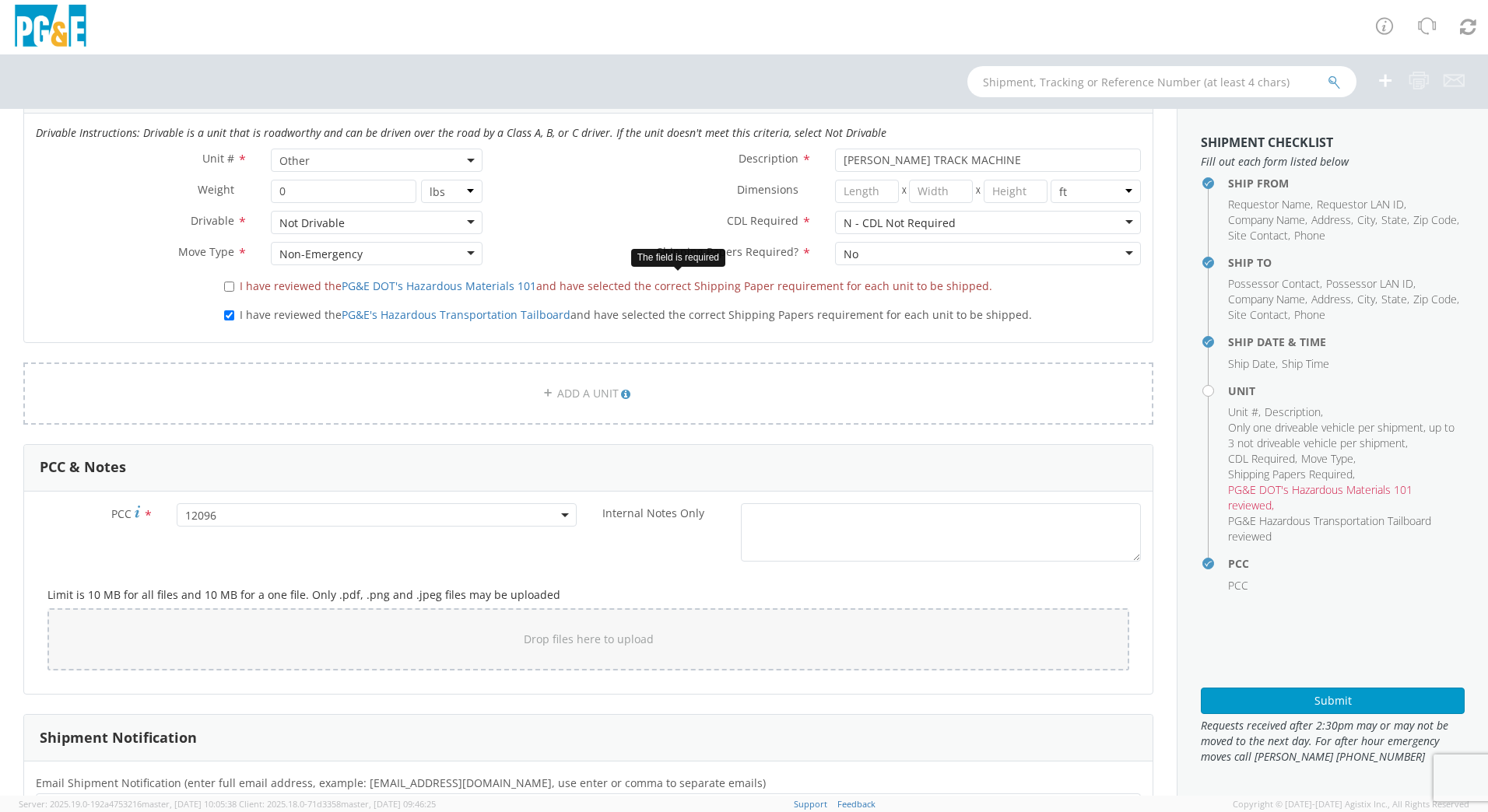
click at [221, 288] on div "I have reviewed the PG&E DOT's Hazardous Materials 101 and have selected the co…" at bounding box center [683, 283] width 940 height 21
click at [228, 292] on label "I have reviewed the PG&E DOT's Hazardous Materials 101 and have selected the co…" at bounding box center [609, 285] width 772 height 18
click at [228, 292] on input "I have reviewed the PG&E DOT's Hazardous Materials 101 and have selected the co…" at bounding box center [229, 287] width 10 height 10
checkbox input "true"
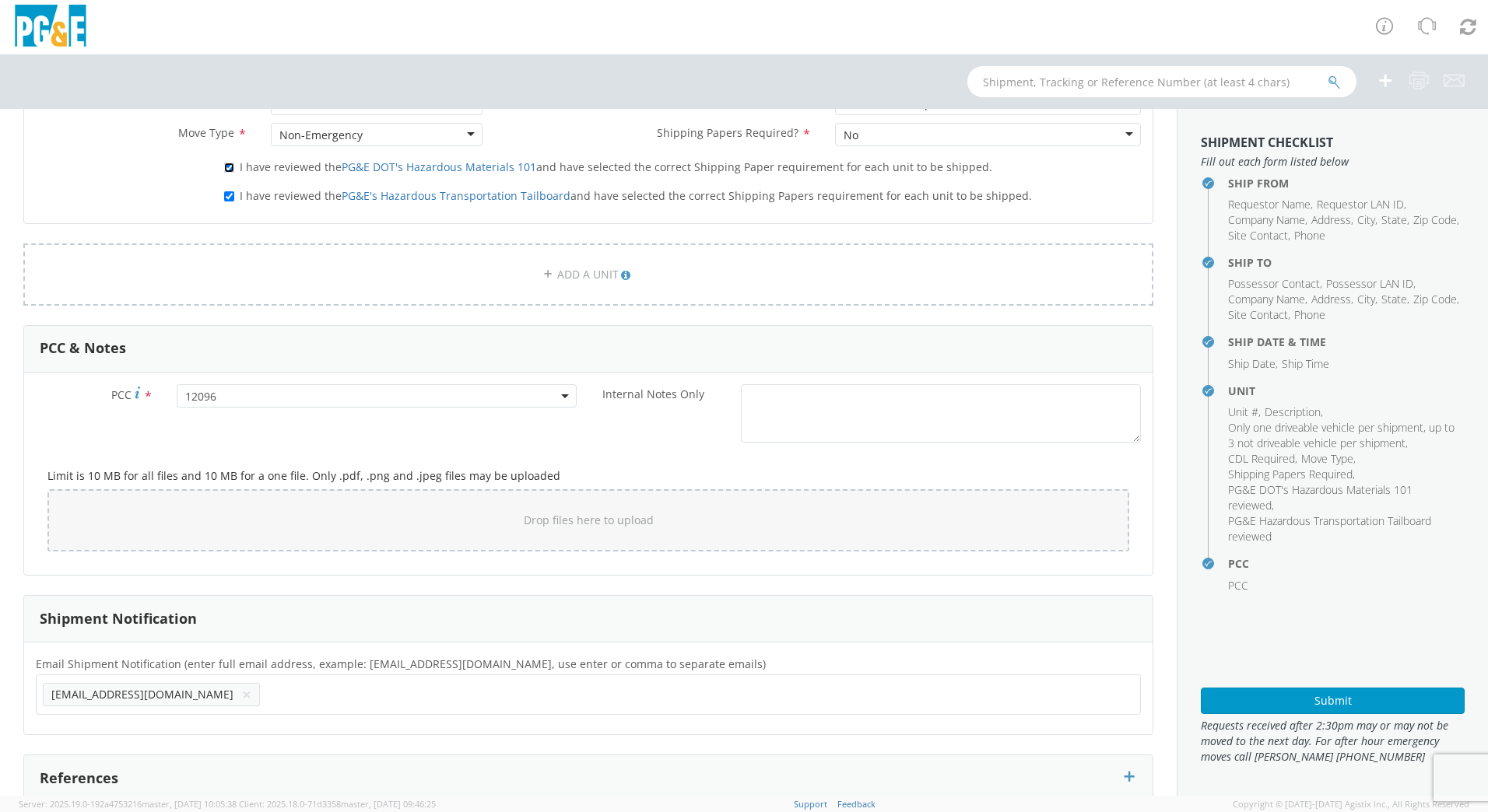
scroll to position [1055, 0]
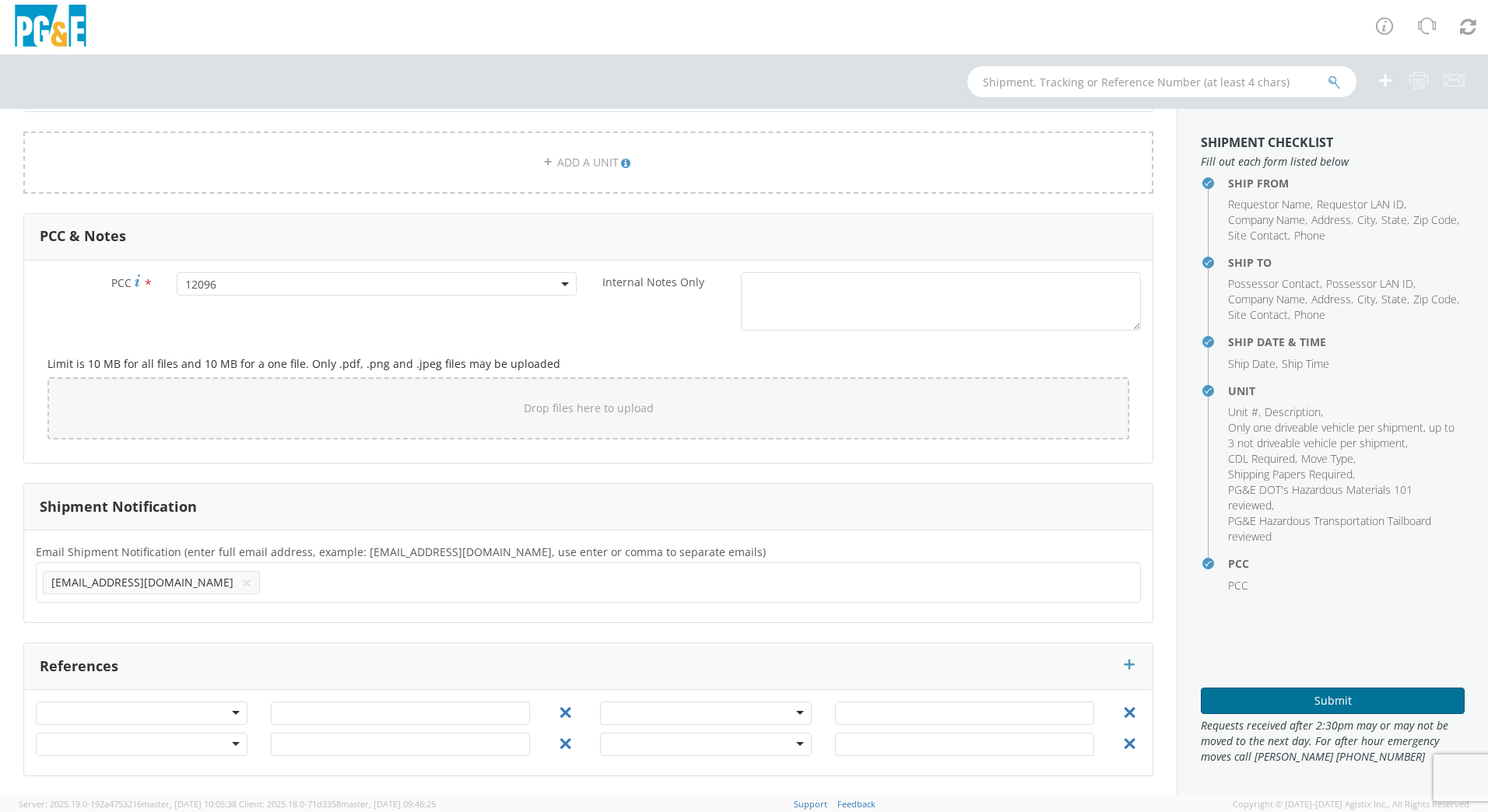
click at [1322, 698] on button "Submit" at bounding box center [1333, 701] width 264 height 27
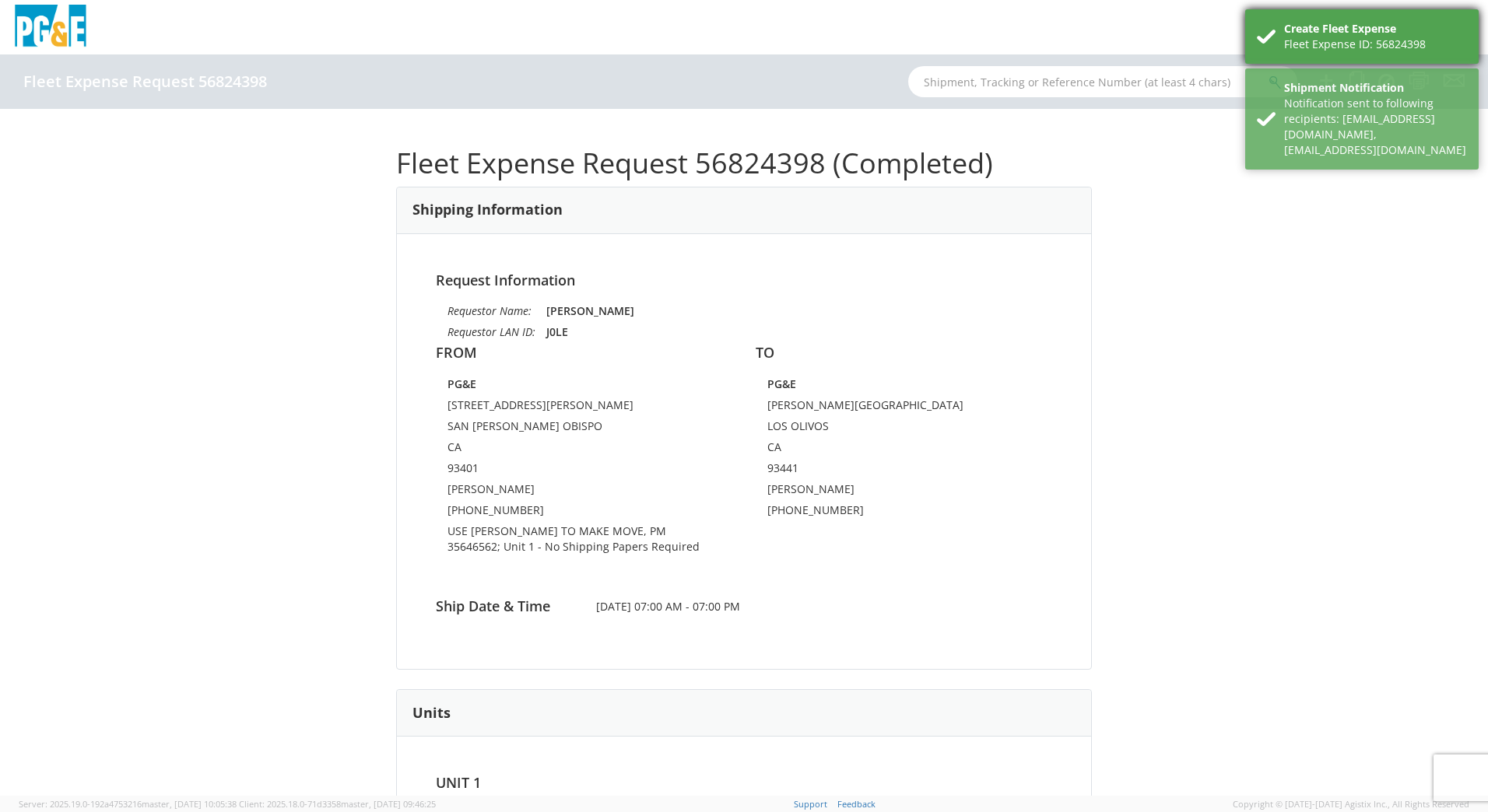
click at [1316, 29] on div "Create Fleet Expense" at bounding box center [1376, 29] width 183 height 16
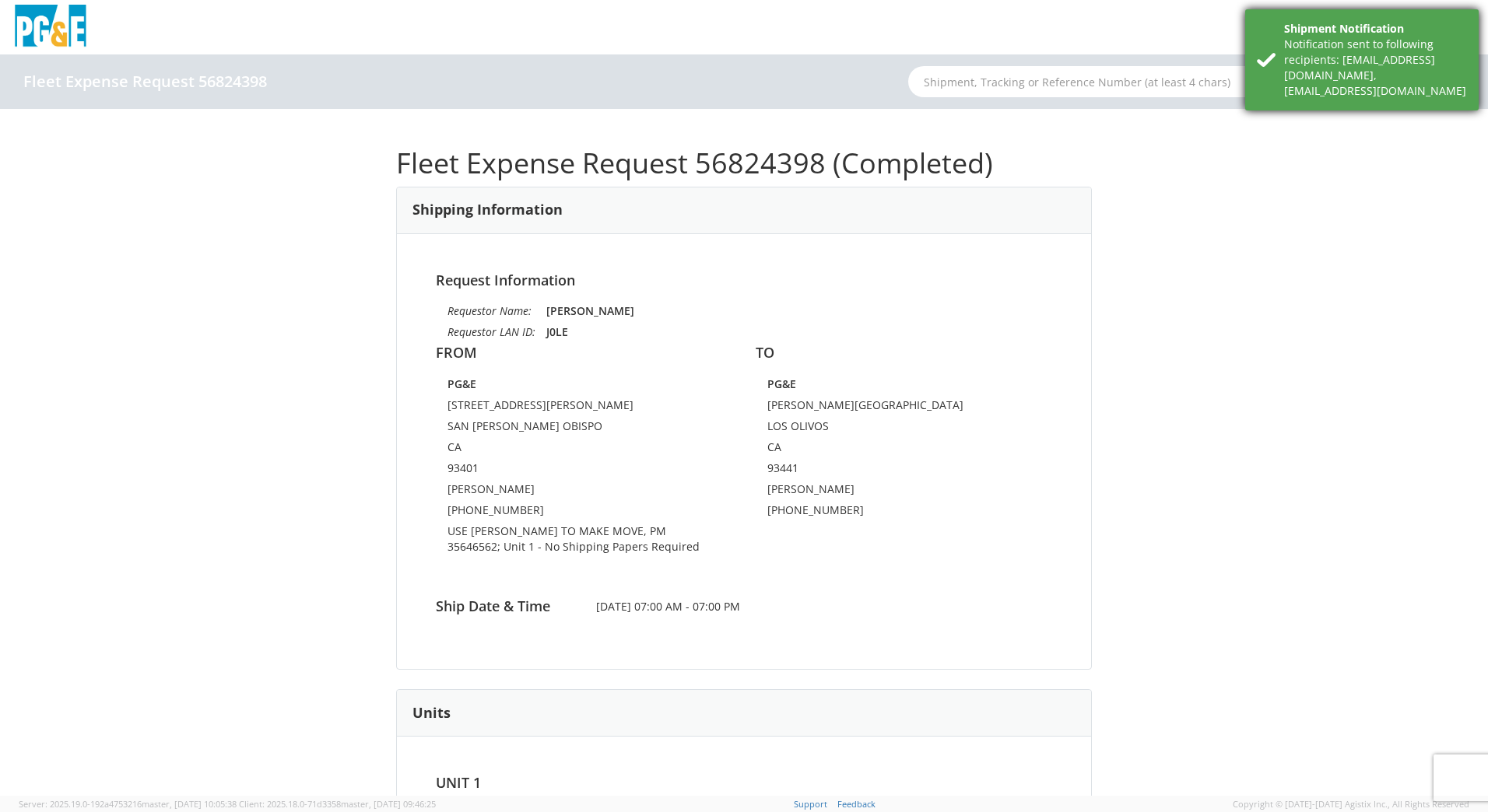
click at [1311, 69] on div "Notification sent to following recipients: [EMAIL_ADDRESS][DOMAIN_NAME],[EMAIL_…" at bounding box center [1376, 67] width 183 height 62
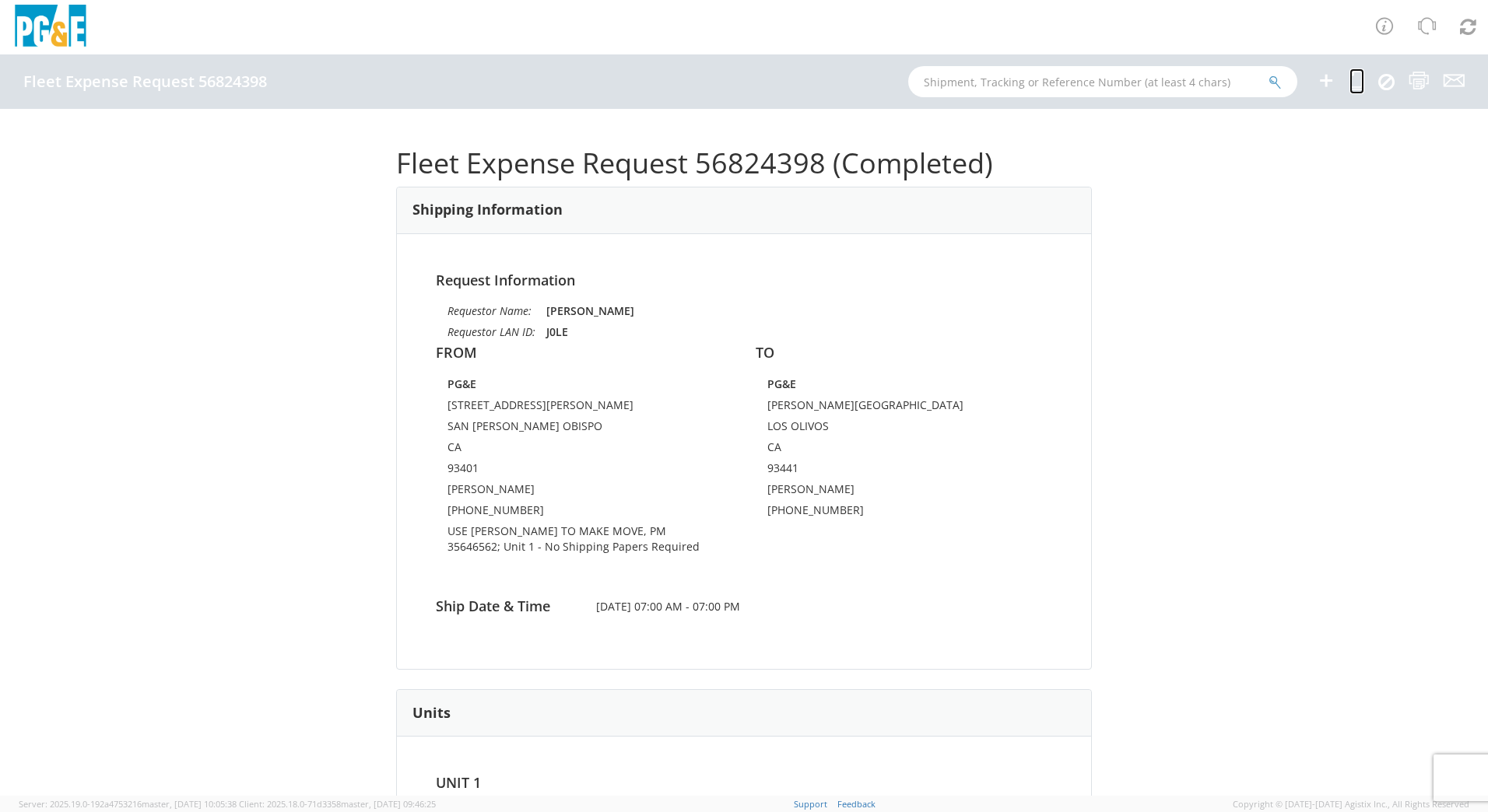
click at [1356, 81] on icon at bounding box center [1356, 81] width 15 height 20
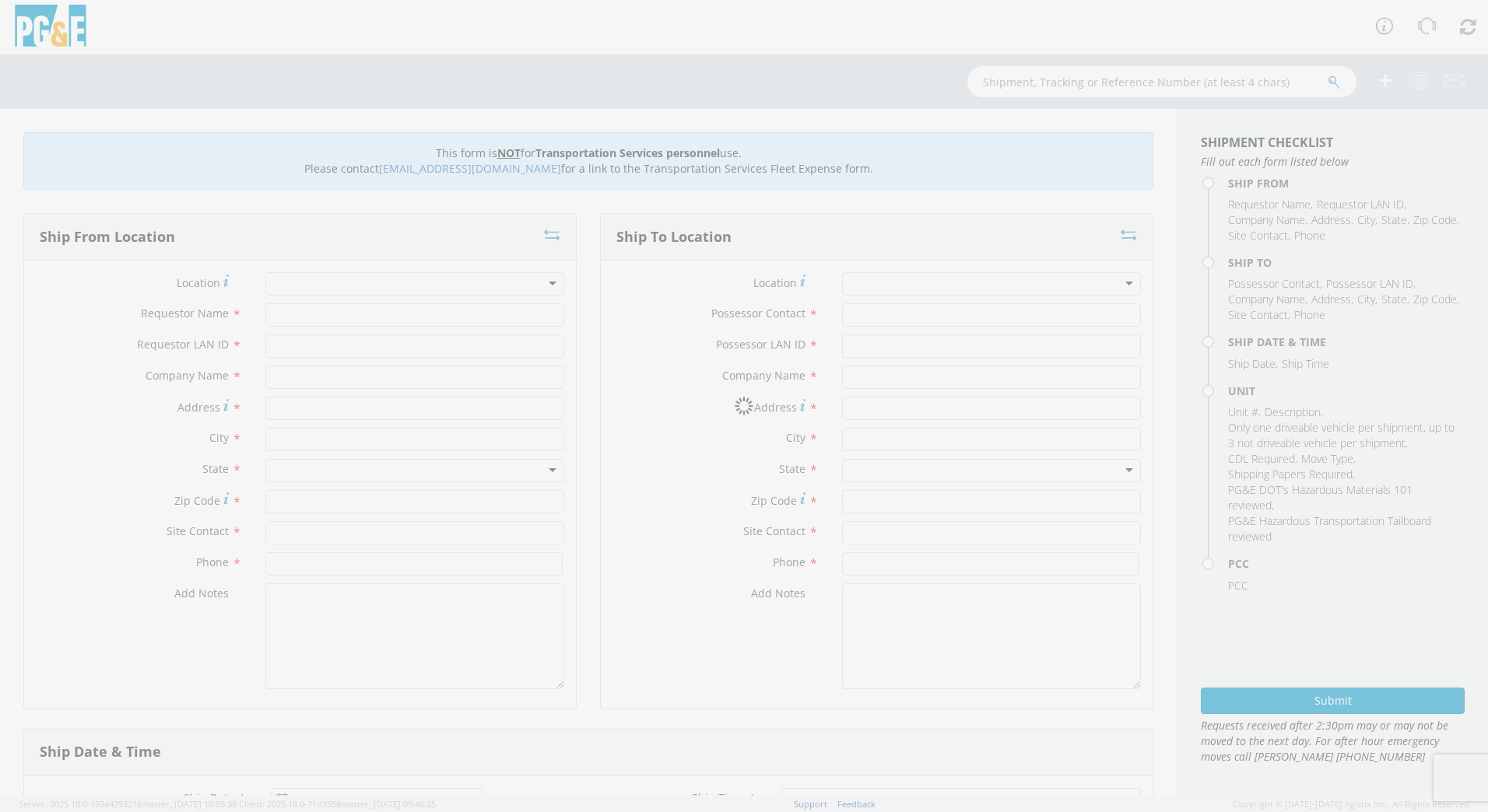
type input "[PERSON_NAME]"
type input "J0LE"
type input "PG&E"
type input "[STREET_ADDRESS][PERSON_NAME]"
type input "SAN [PERSON_NAME] OBISPO"
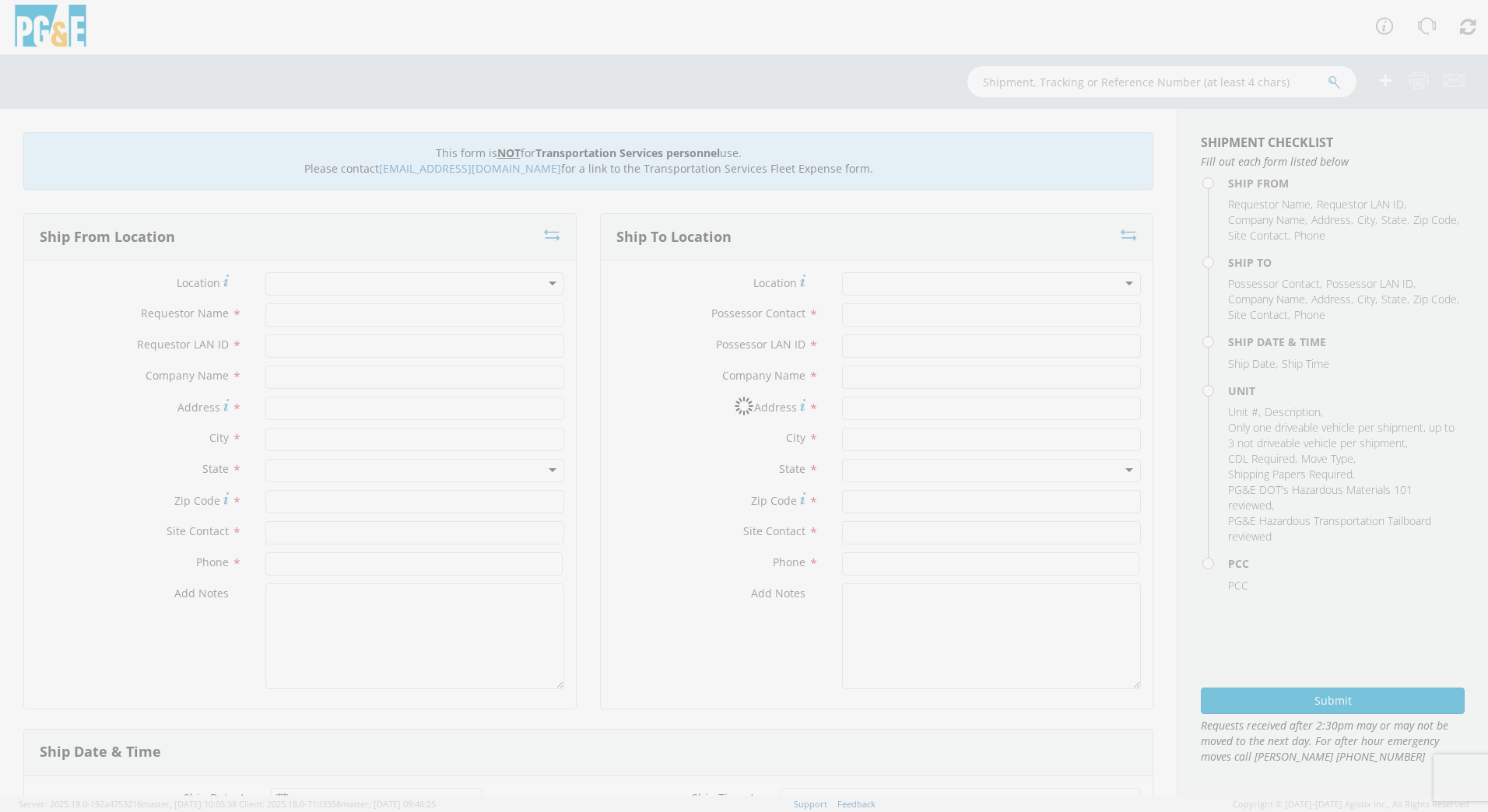
type input "93401"
type input "[PERSON_NAME]"
type input "[PHONE_NUMBER]"
type input "[PERSON_NAME]"
type input "J0LE"
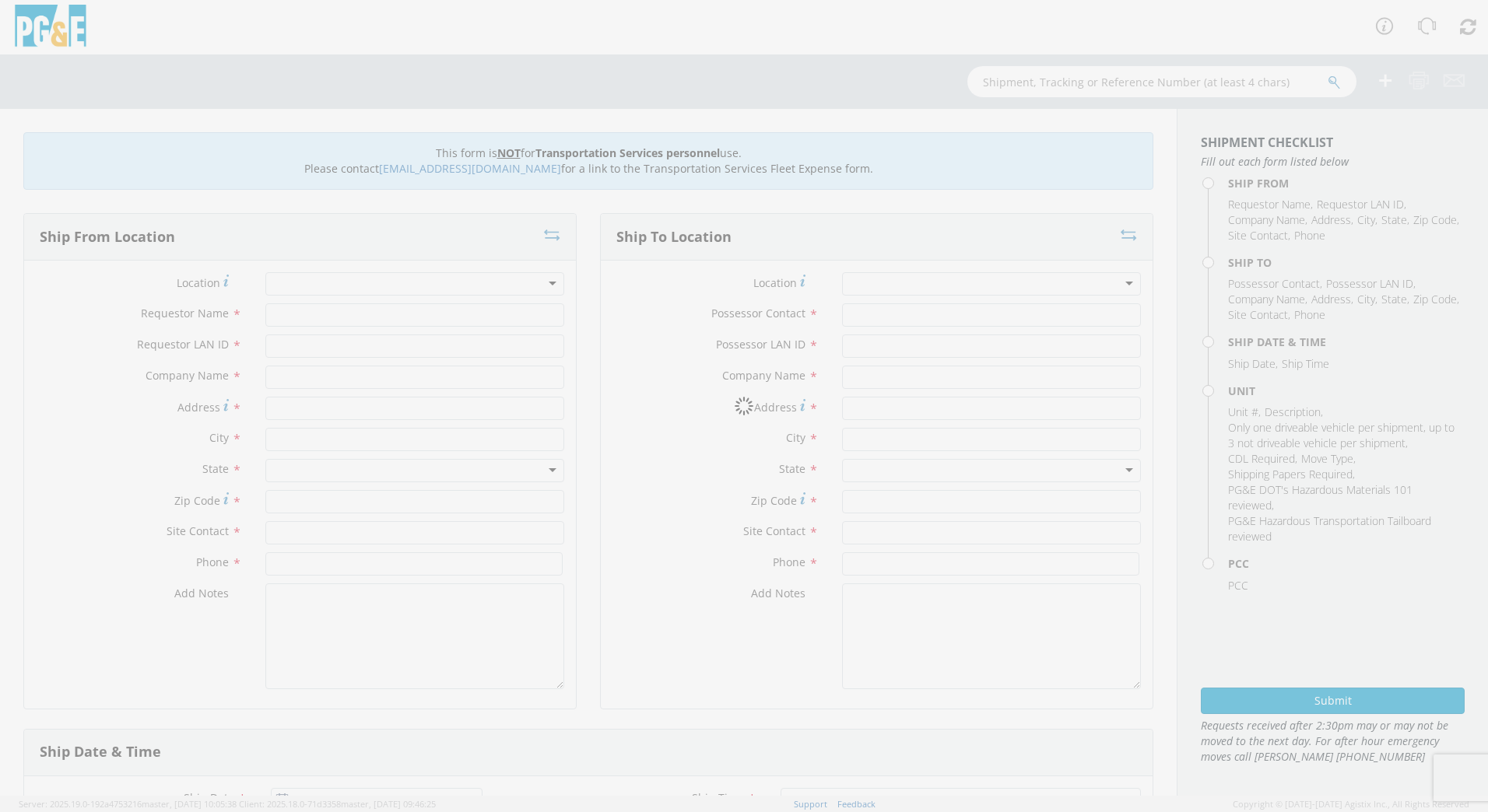
type input "PG&E"
type input "[PERSON_NAME][GEOGRAPHIC_DATA]"
type input "LOS OLIVOS"
type input "93441"
type input "[PERSON_NAME]"
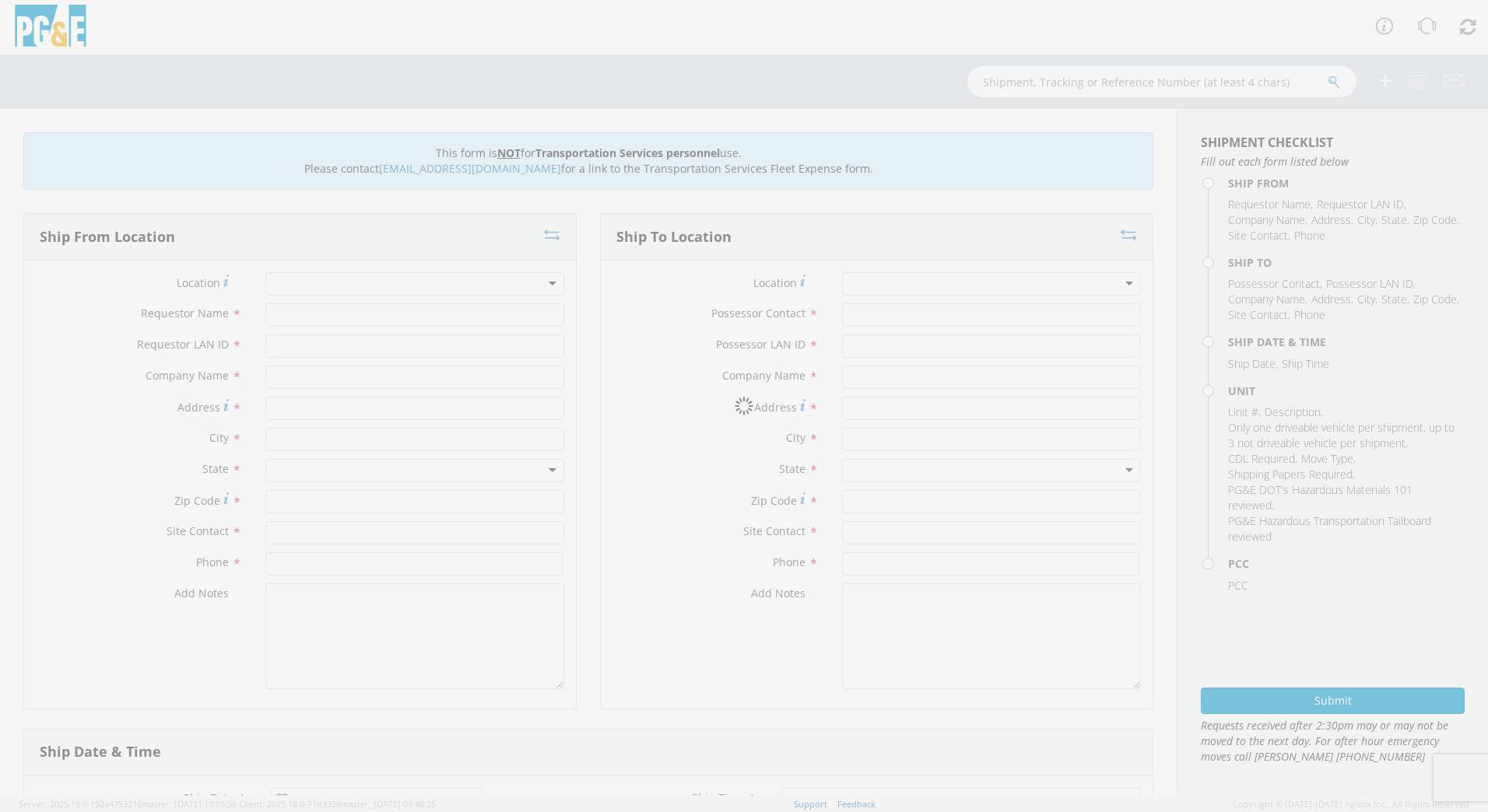
type input "[PHONE_NUMBER]"
type input "[DATE]"
type input "[PERSON_NAME] TRACK MACHINE"
type input "0"
select select "Other"
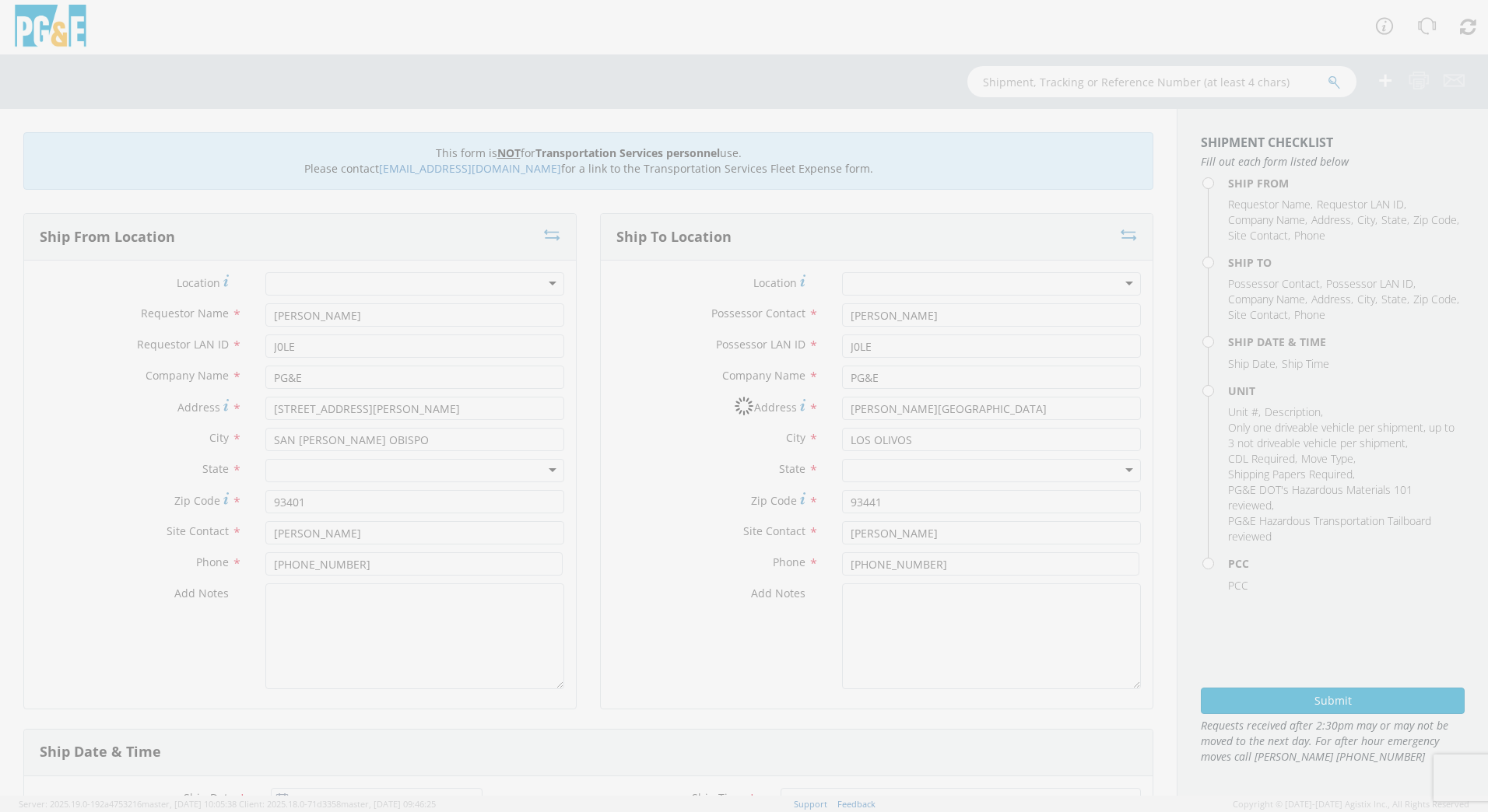
select select "12096"
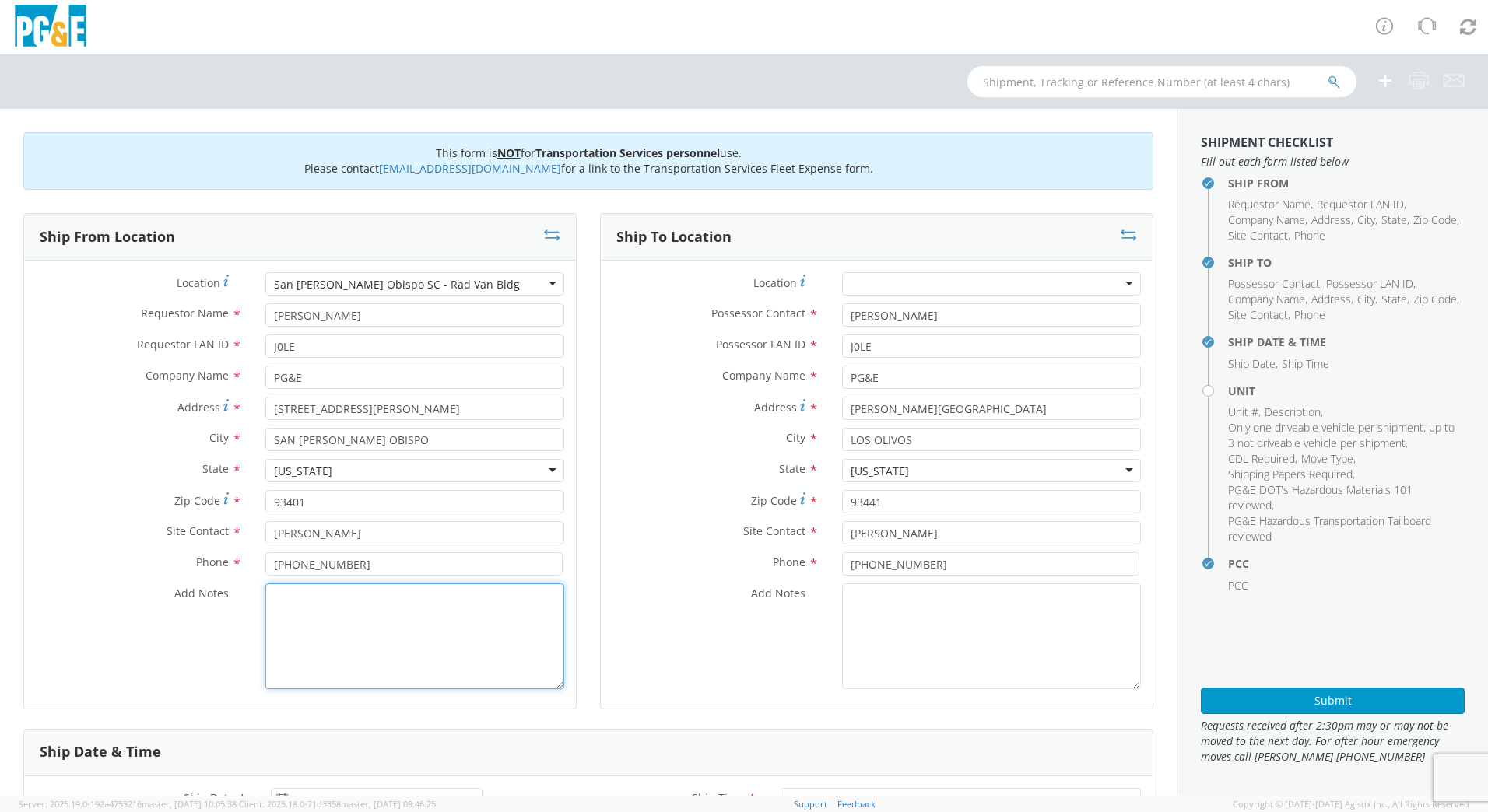
click at [406, 614] on textarea "Add Notes *" at bounding box center [414, 636] width 299 height 105
type textarea "USE [PERSON_NAME] TO MAKE MOVE, PM 35646565"
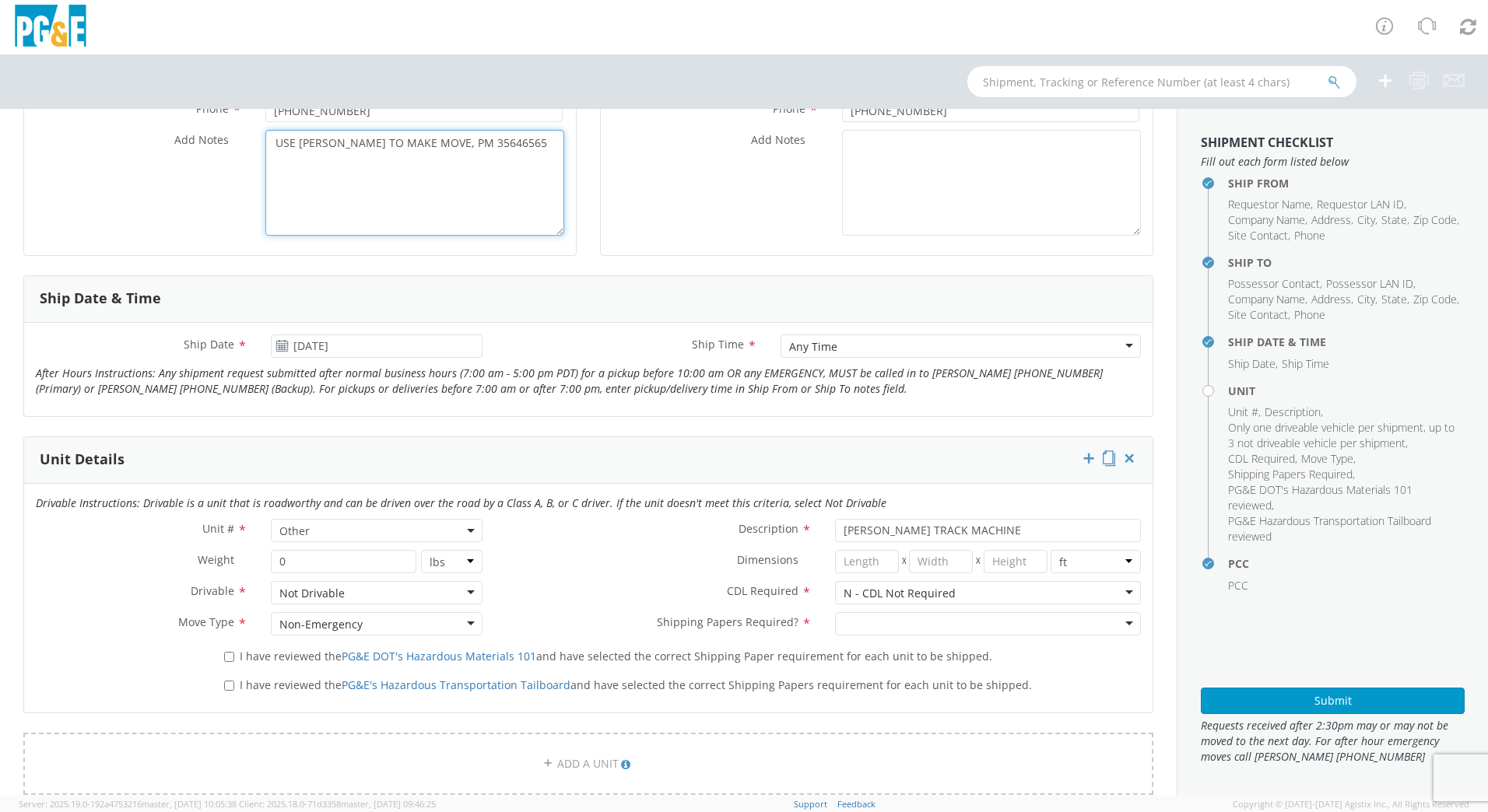
scroll to position [464, 0]
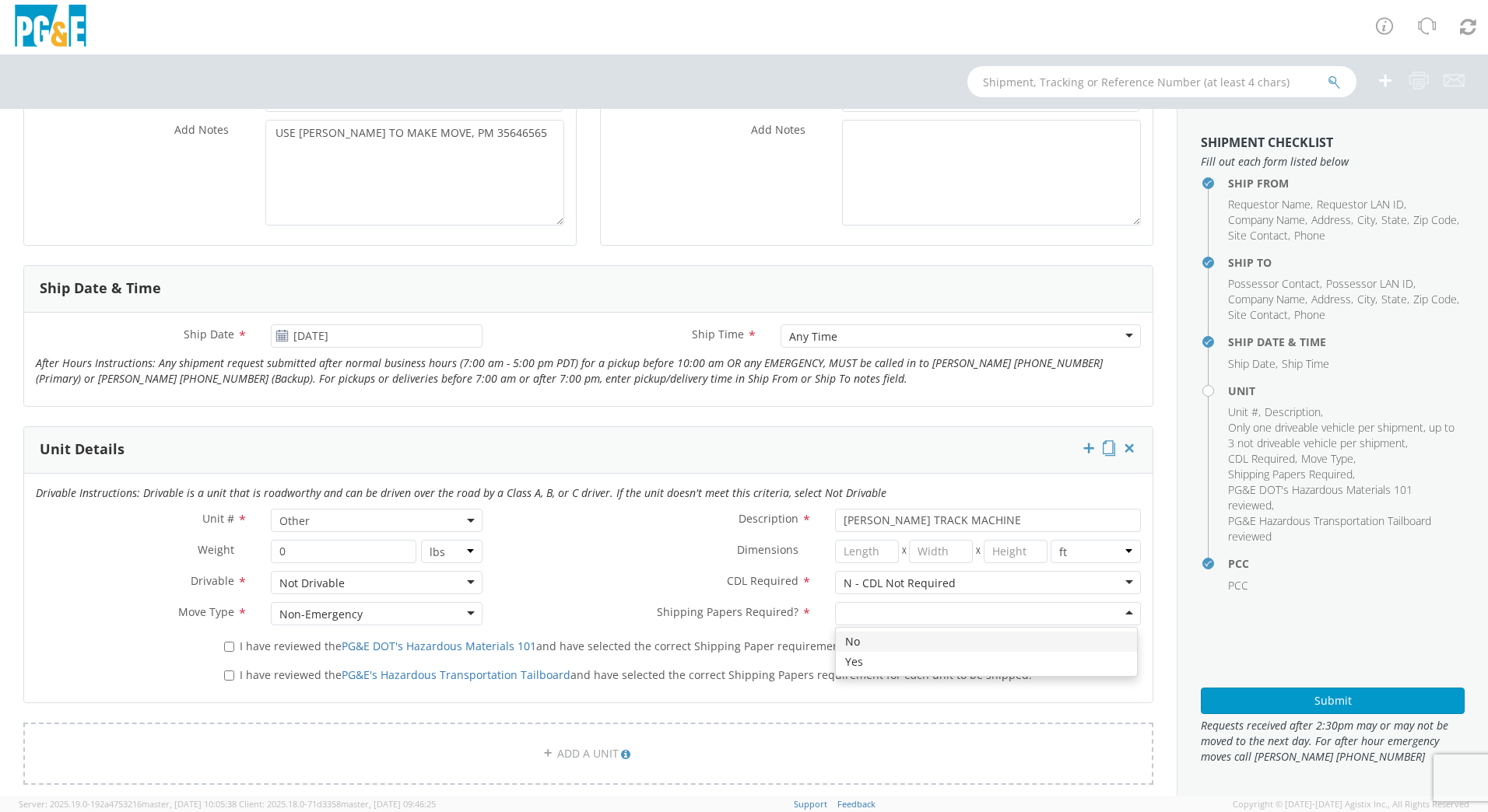
click at [1114, 610] on div at bounding box center [987, 614] width 305 height 24
click at [229, 648] on input "I have reviewed the PG&E DOT's Hazardous Materials 101 and have selected the co…" at bounding box center [229, 646] width 10 height 10
checkbox input "true"
click at [227, 673] on input "I have reviewed the PG&E's Hazardous Transportation Tailboard and have selected…" at bounding box center [229, 676] width 10 height 10
checkbox input "true"
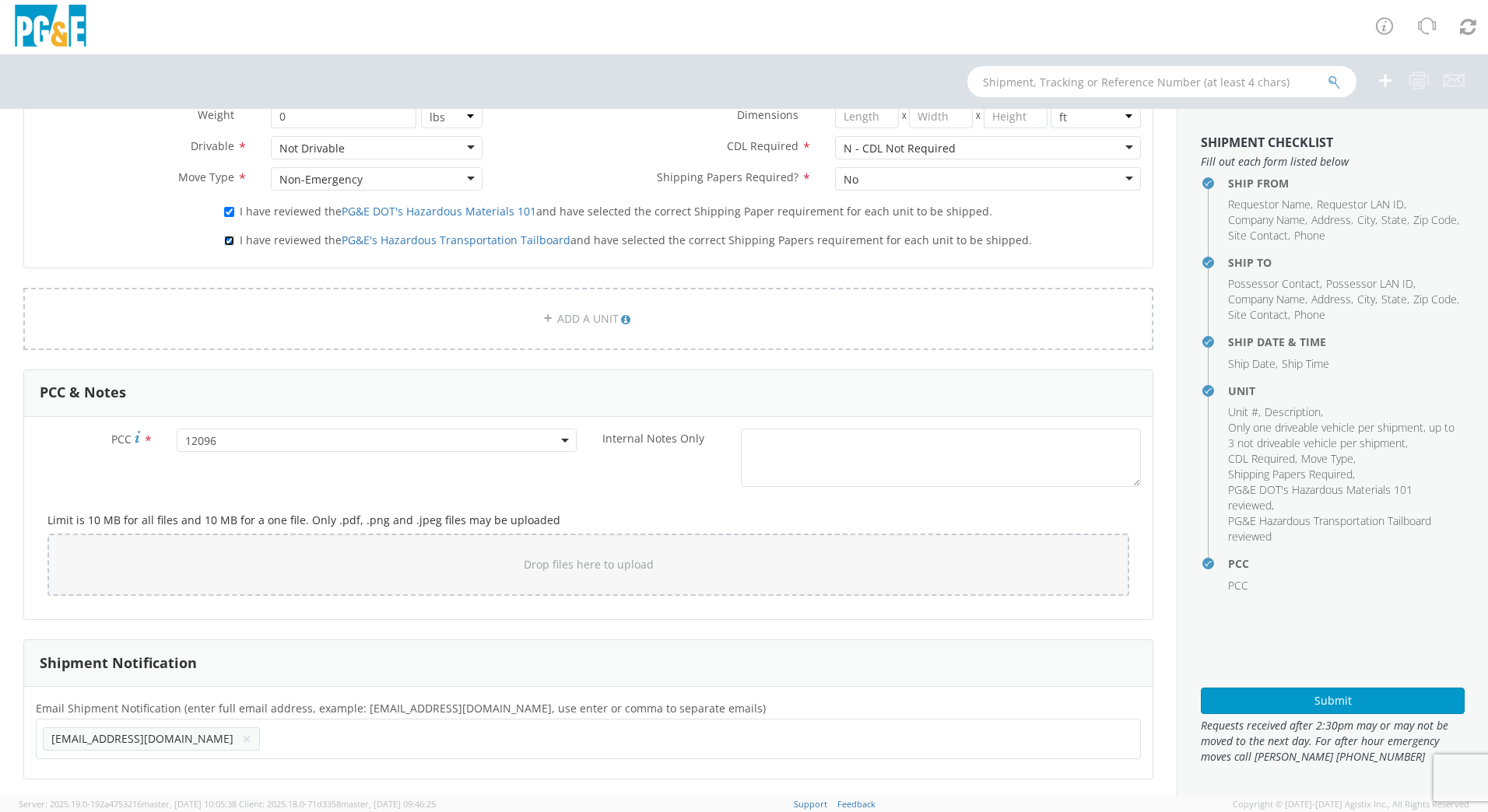
scroll to position [1055, 0]
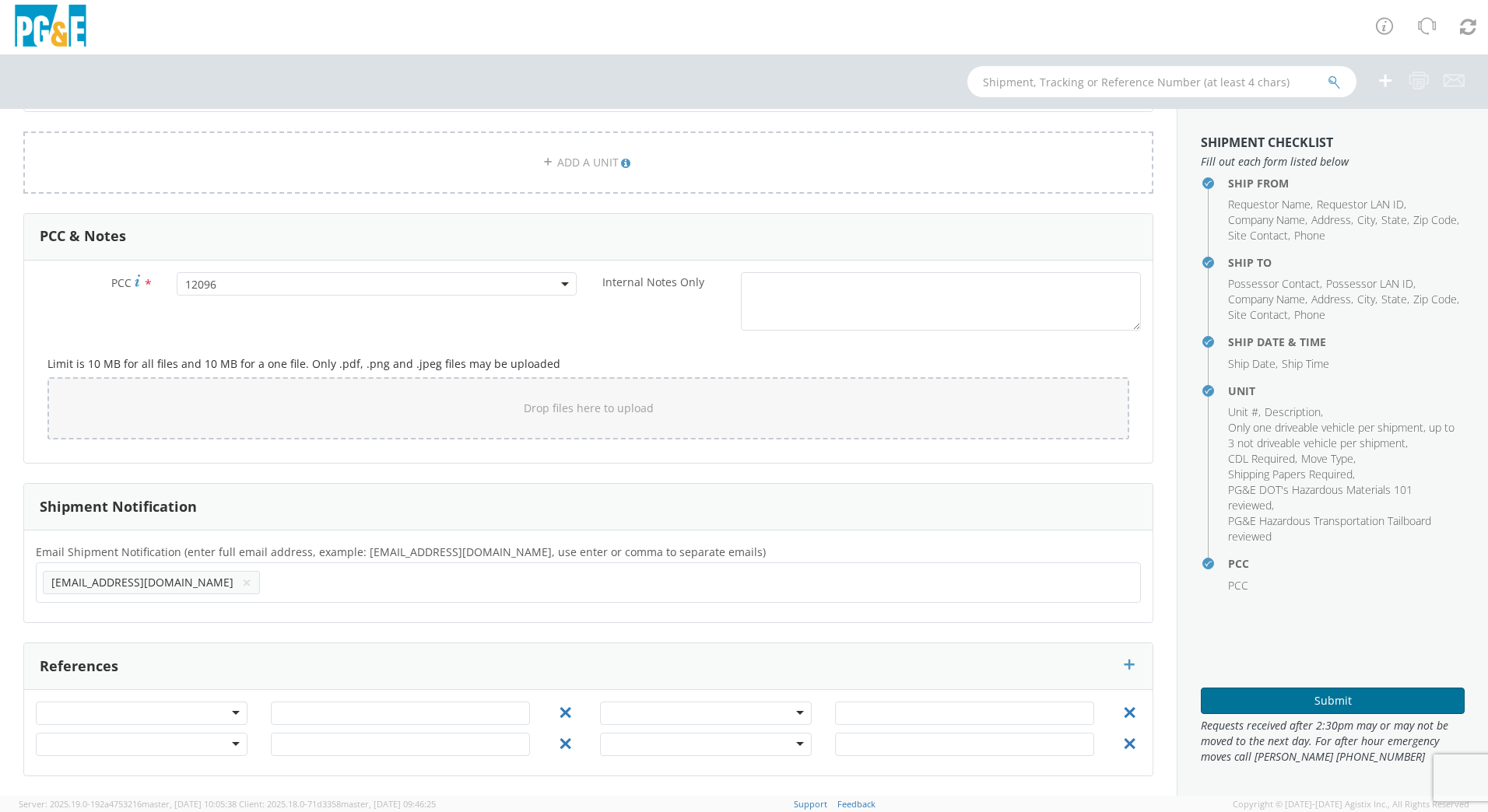
click at [1308, 691] on button "Submit" at bounding box center [1333, 701] width 264 height 27
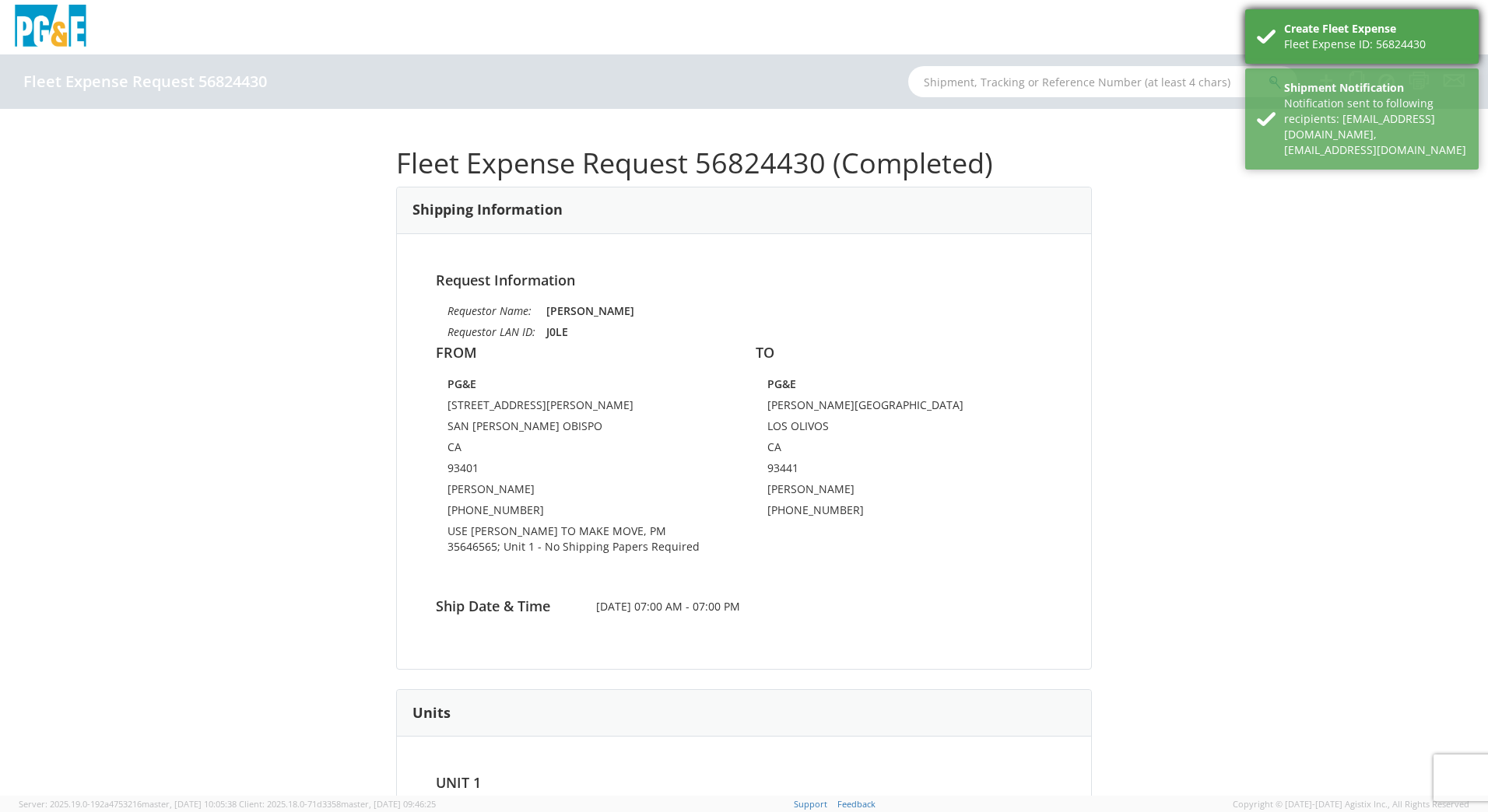
click at [1348, 49] on div "Fleet Expense ID: 56824430" at bounding box center [1376, 44] width 183 height 16
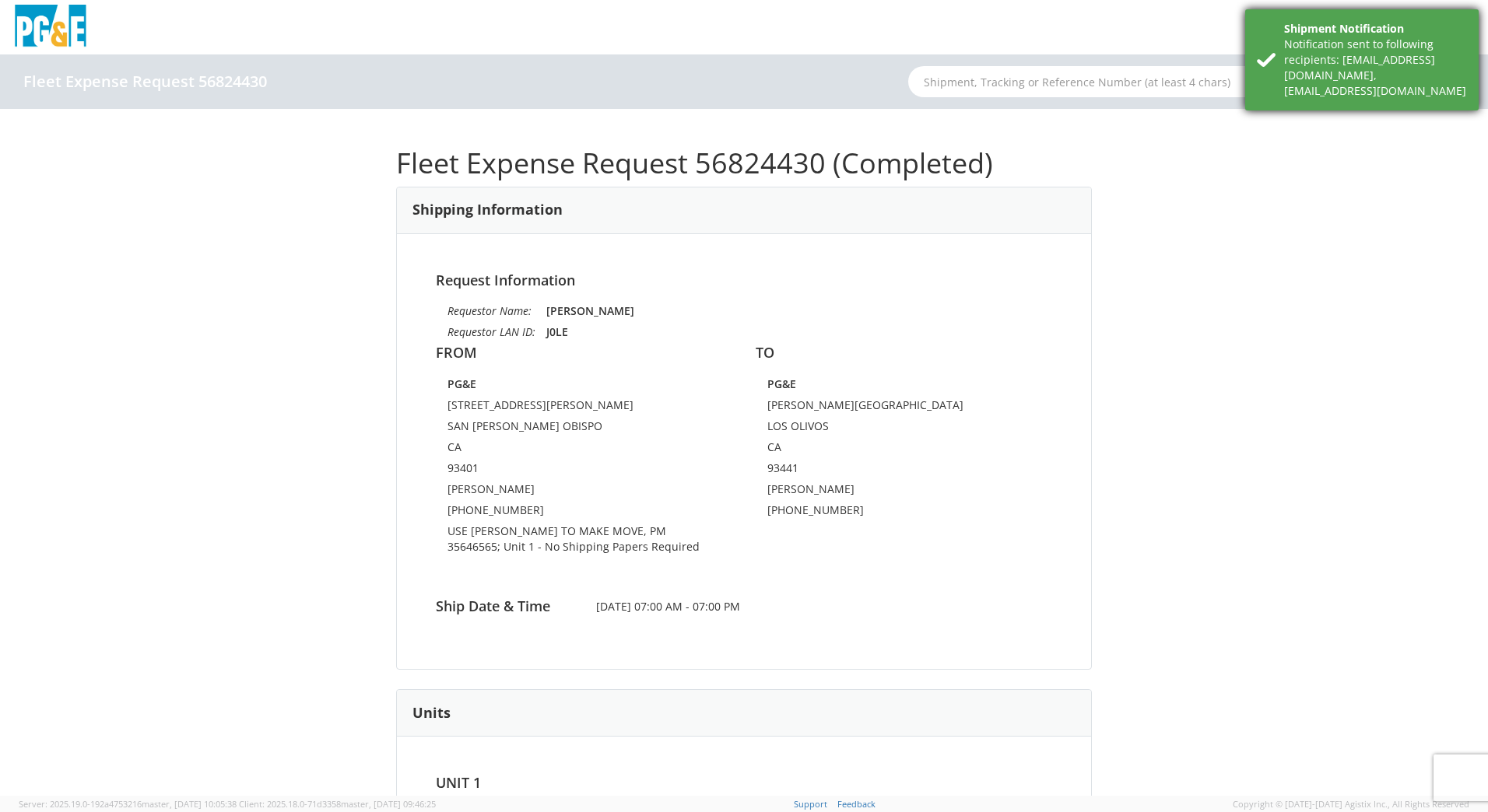
click at [1345, 57] on div "Notification sent to following recipients: [EMAIL_ADDRESS][DOMAIN_NAME],[EMAIL_…" at bounding box center [1376, 67] width 183 height 62
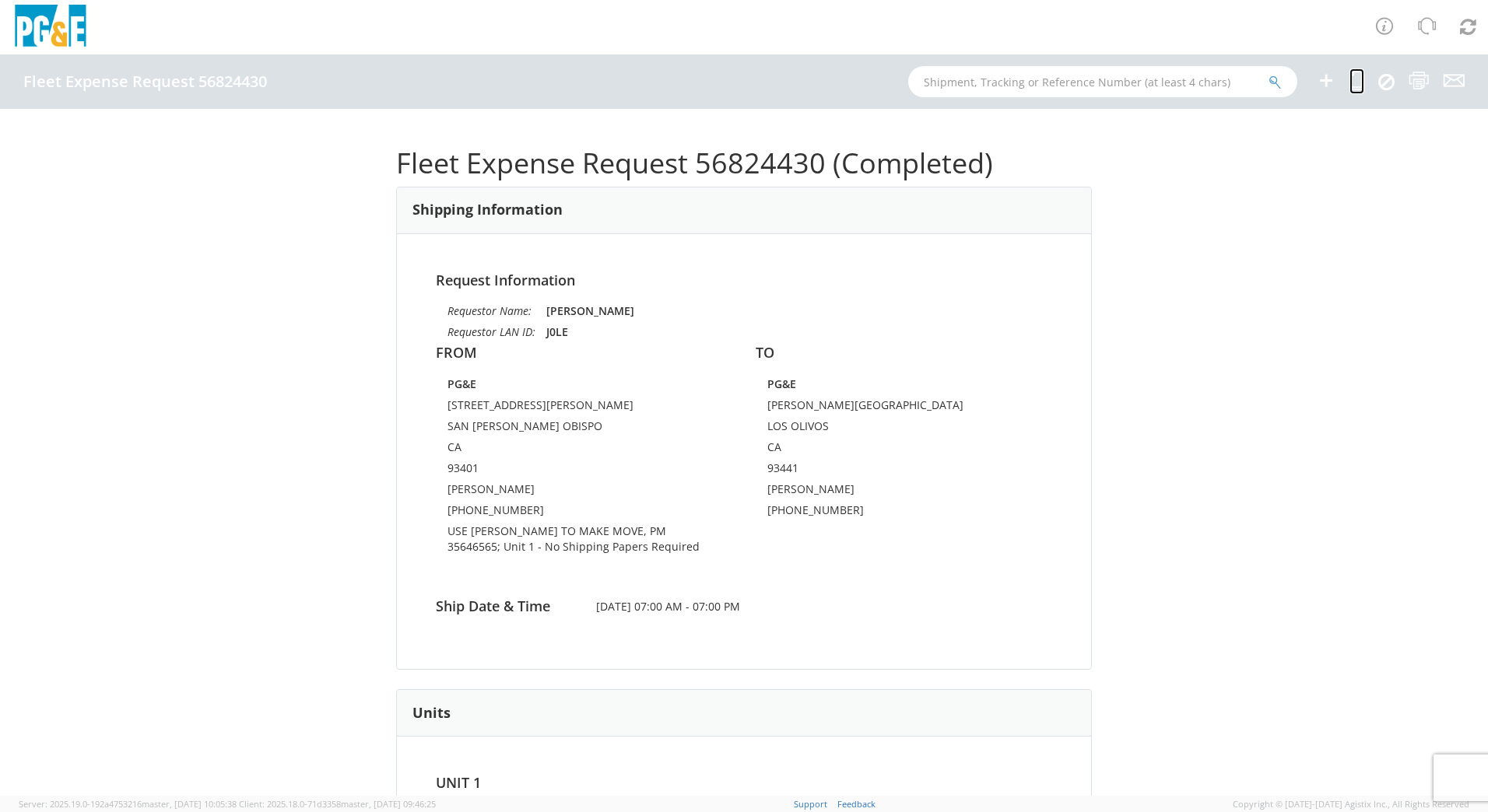
click at [1361, 90] on icon at bounding box center [1356, 81] width 15 height 20
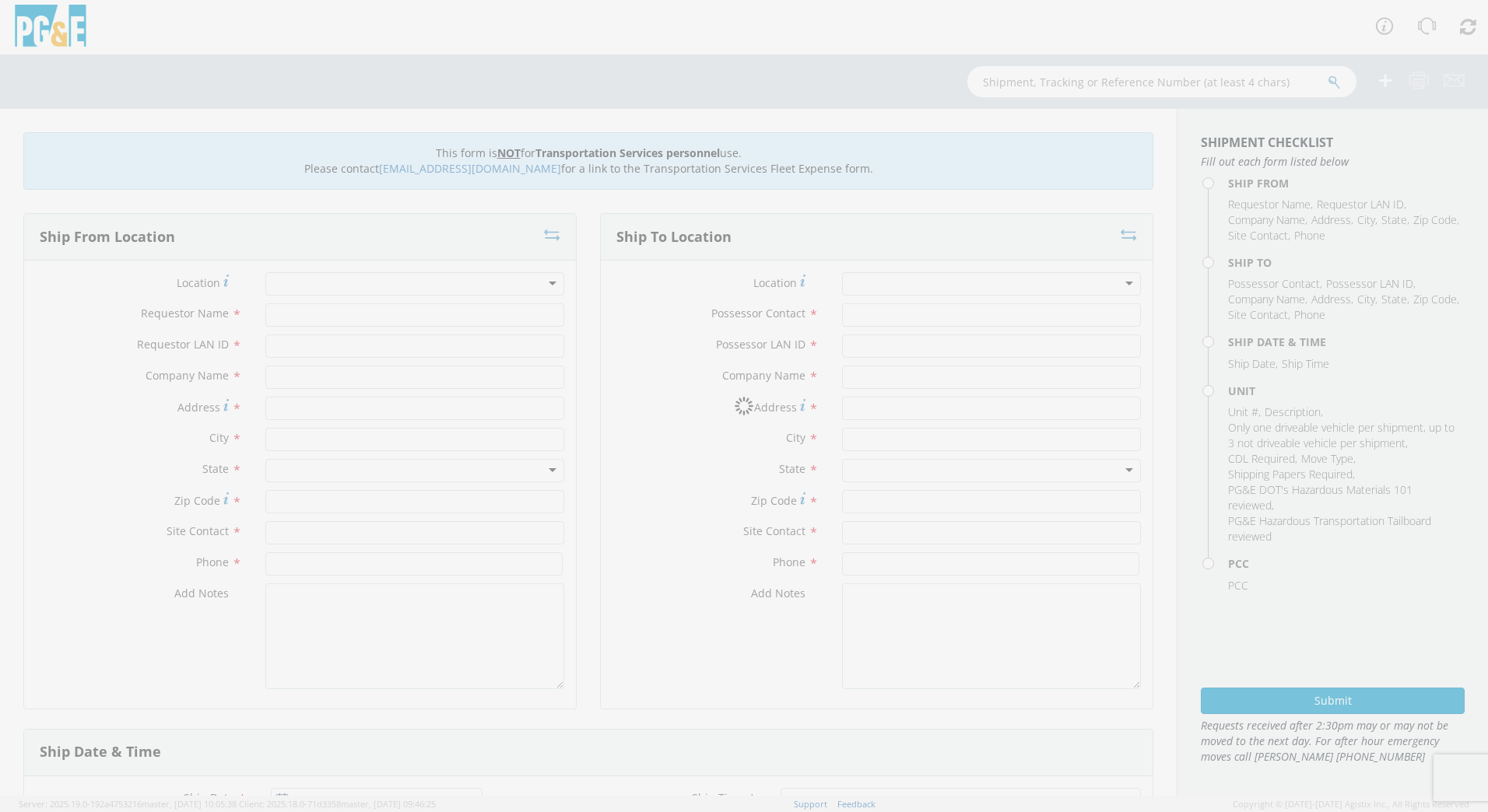
type input "[PERSON_NAME]"
type input "J0LE"
type input "PG&E"
type input "[STREET_ADDRESS][PERSON_NAME]"
type input "SAN [PERSON_NAME] OBISPO"
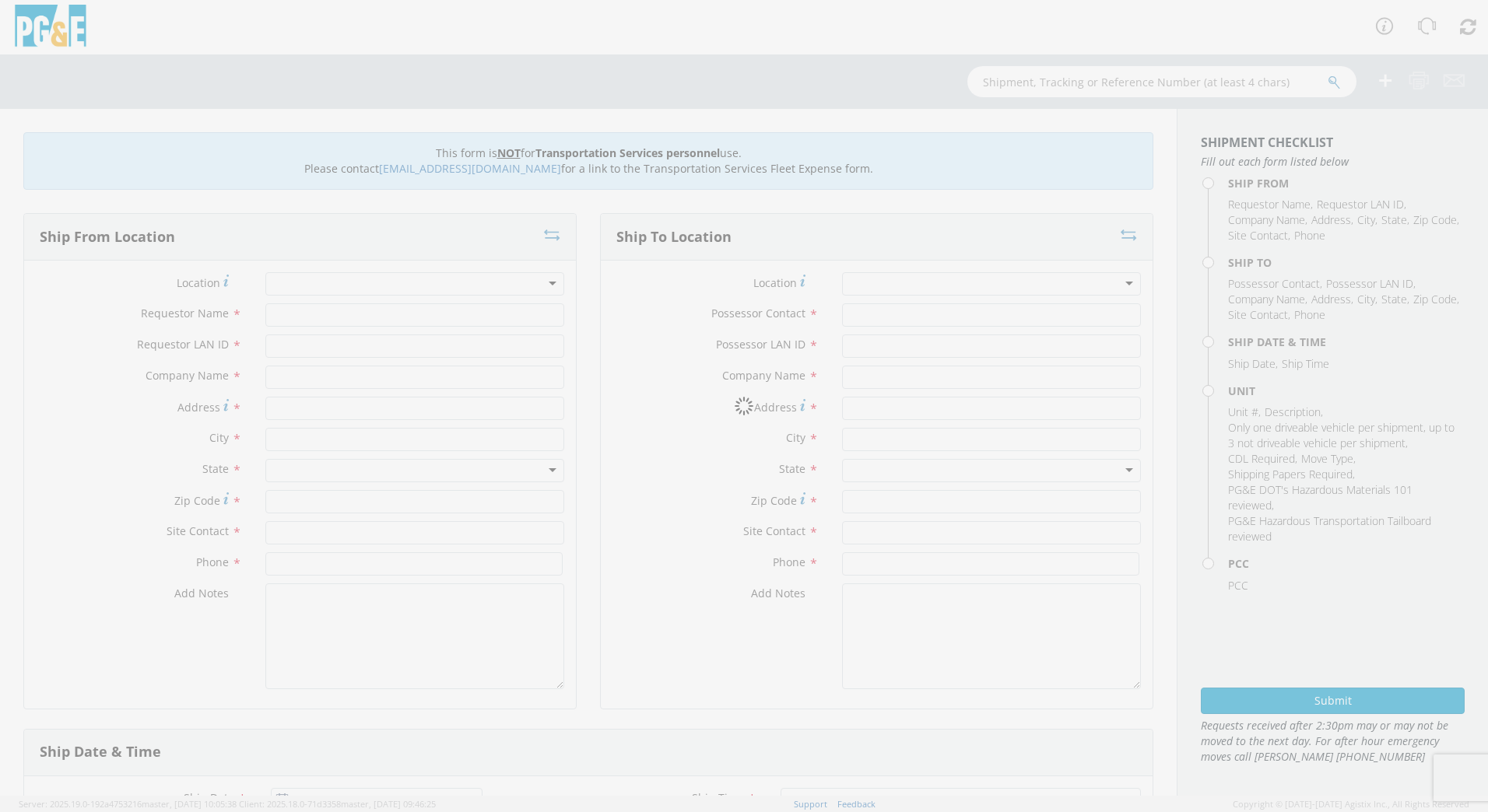
type input "93401"
type input "[PERSON_NAME]"
type input "[PHONE_NUMBER]"
type input "[PERSON_NAME]"
type input "J0LE"
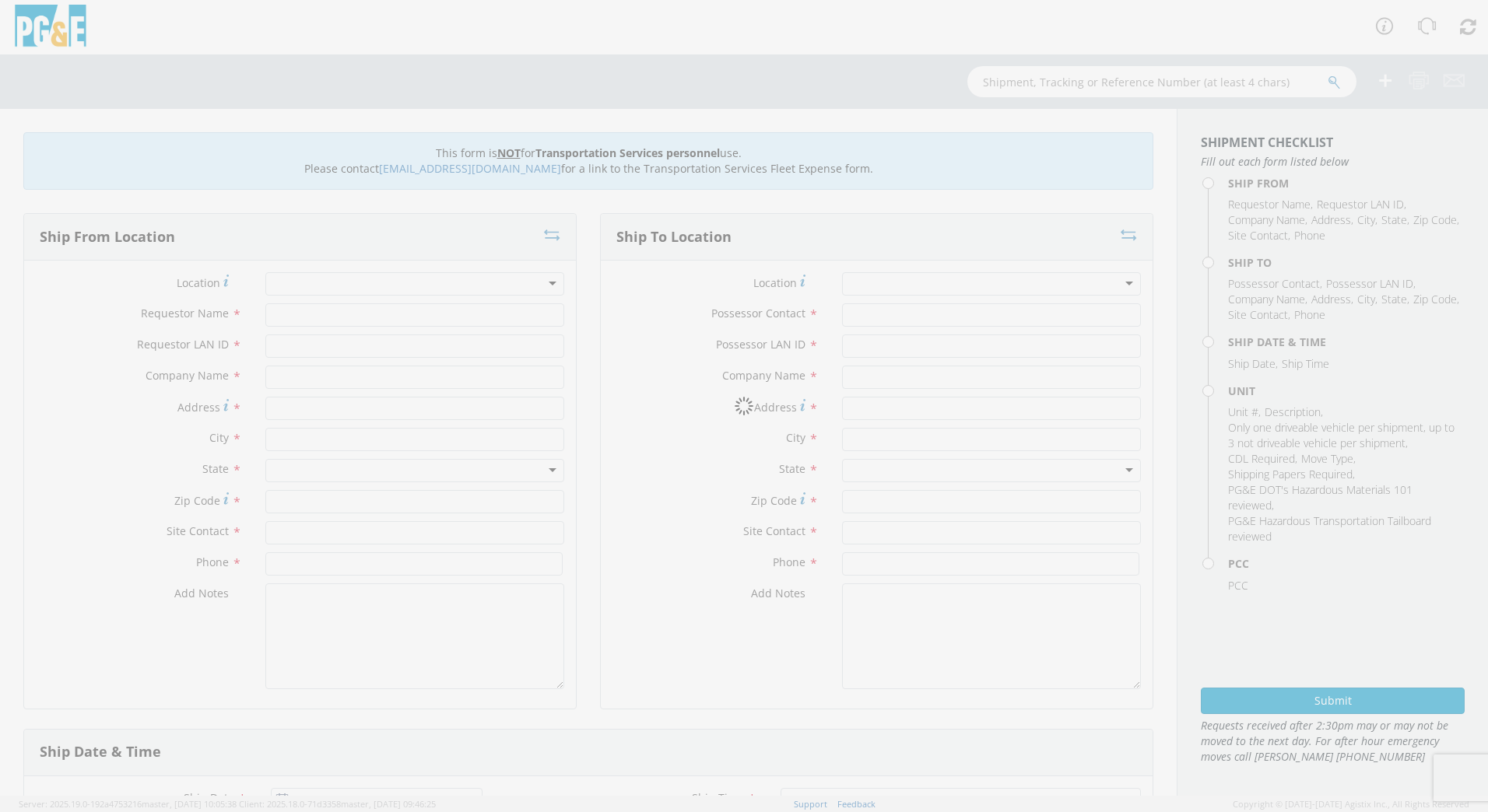
type input "PG&E"
type input "[PERSON_NAME][GEOGRAPHIC_DATA]"
type input "LOS OLIVOS"
type input "93441"
type input "[PERSON_NAME]"
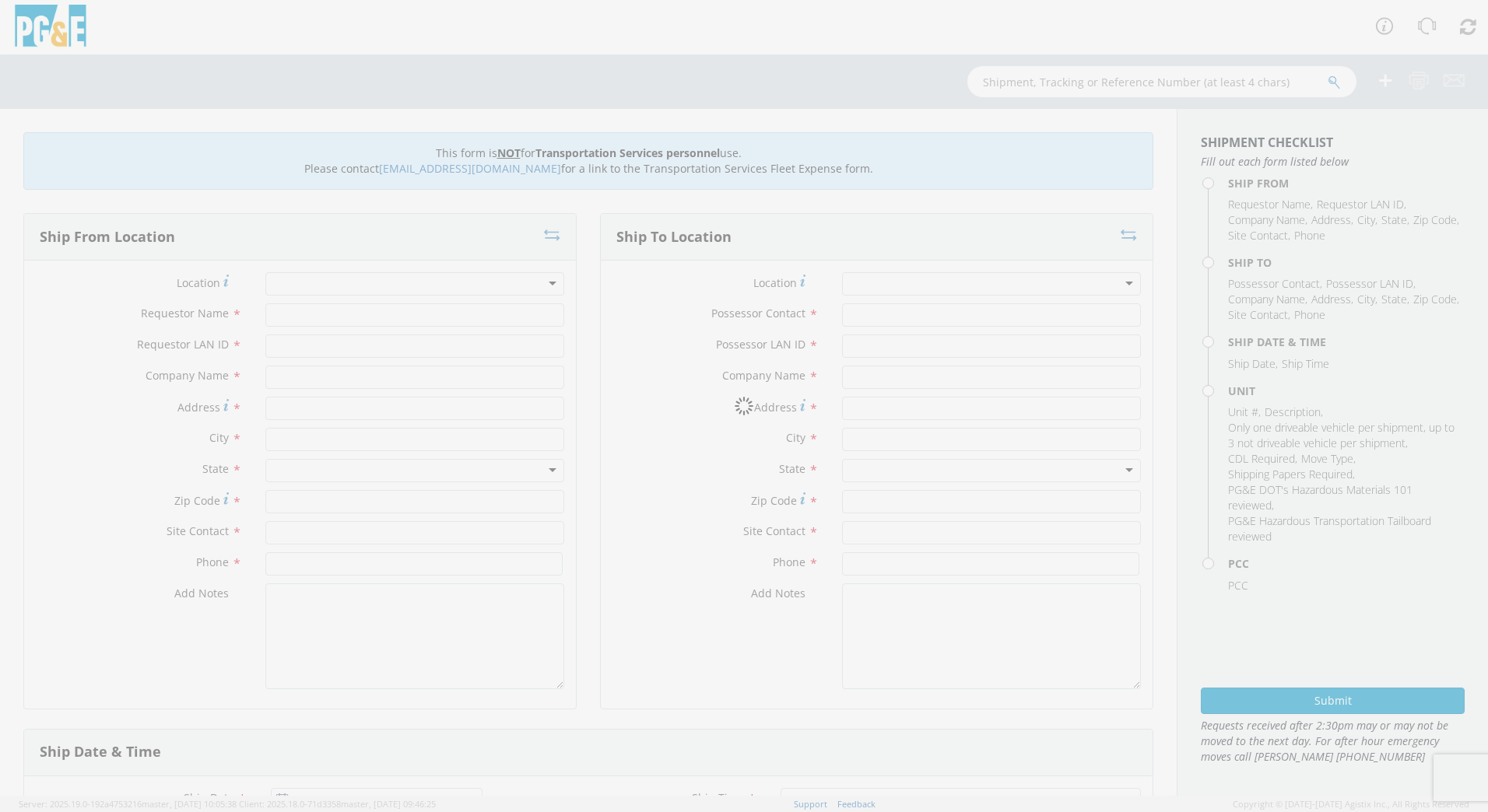
type input "[PHONE_NUMBER]"
type input "[DATE]"
type input "[PERSON_NAME] TRACK MACHINE"
type input "0"
select select "Other"
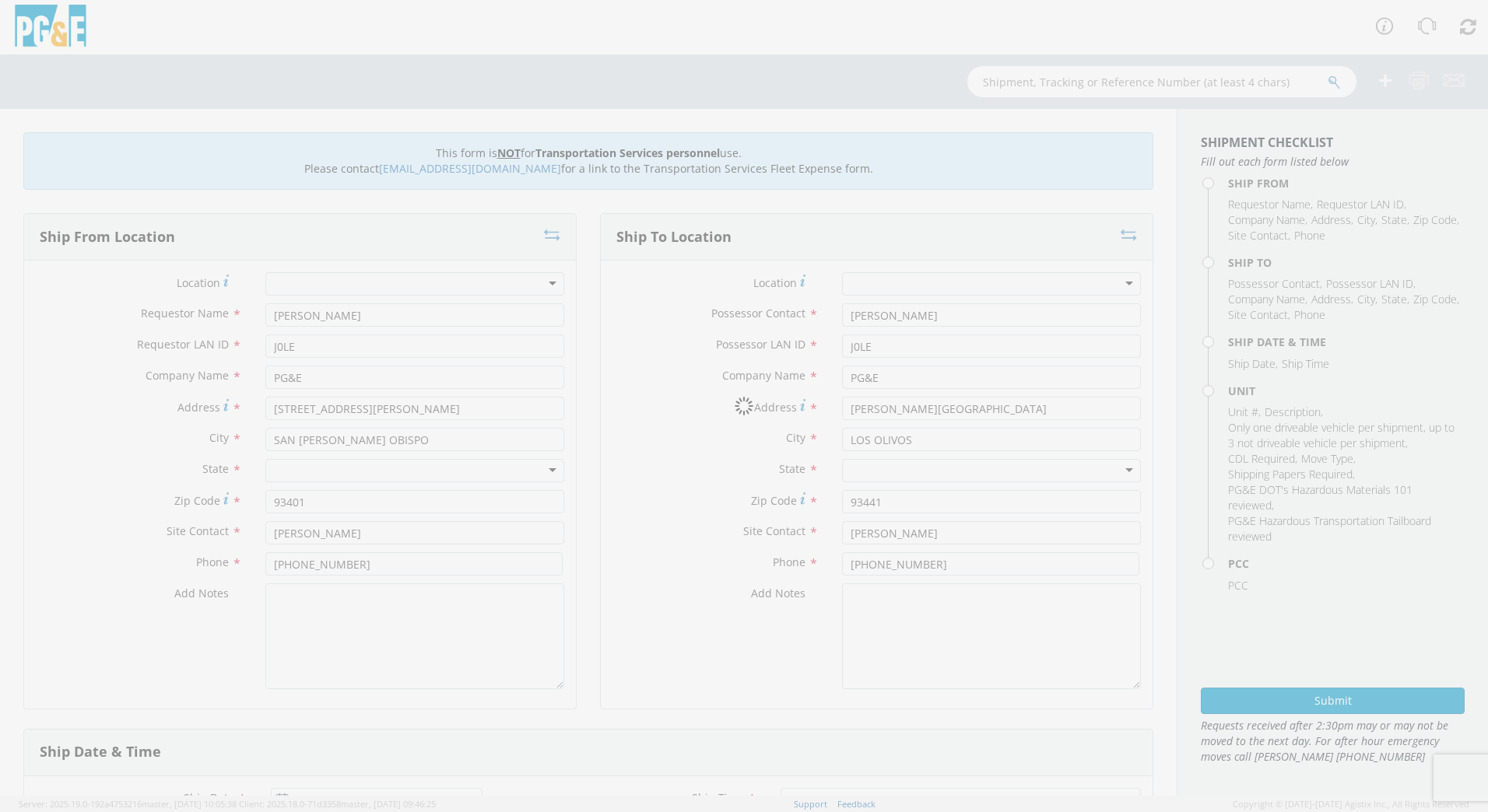
select select "12096"
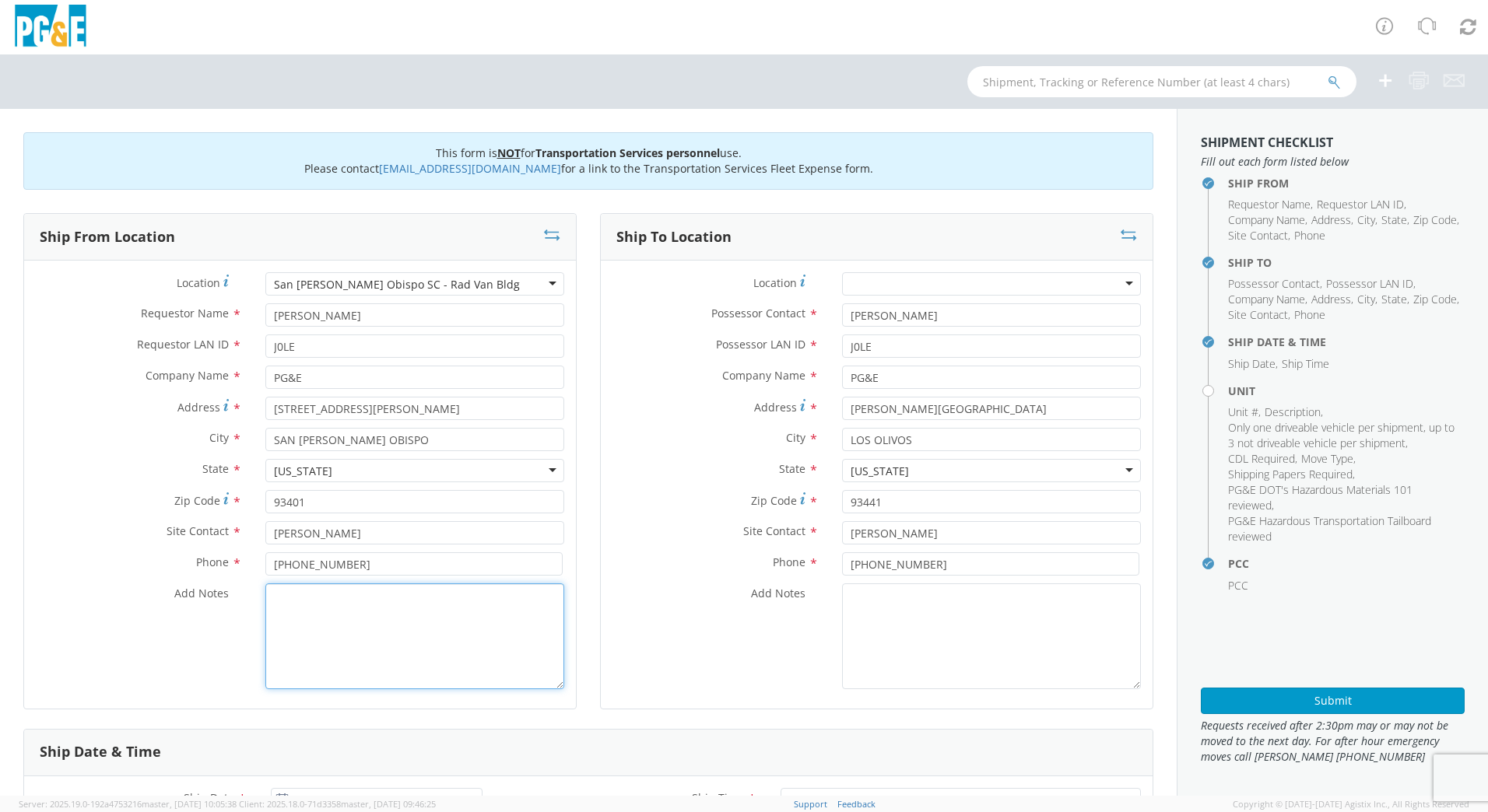
click at [502, 615] on textarea "Add Notes *" at bounding box center [414, 636] width 299 height 105
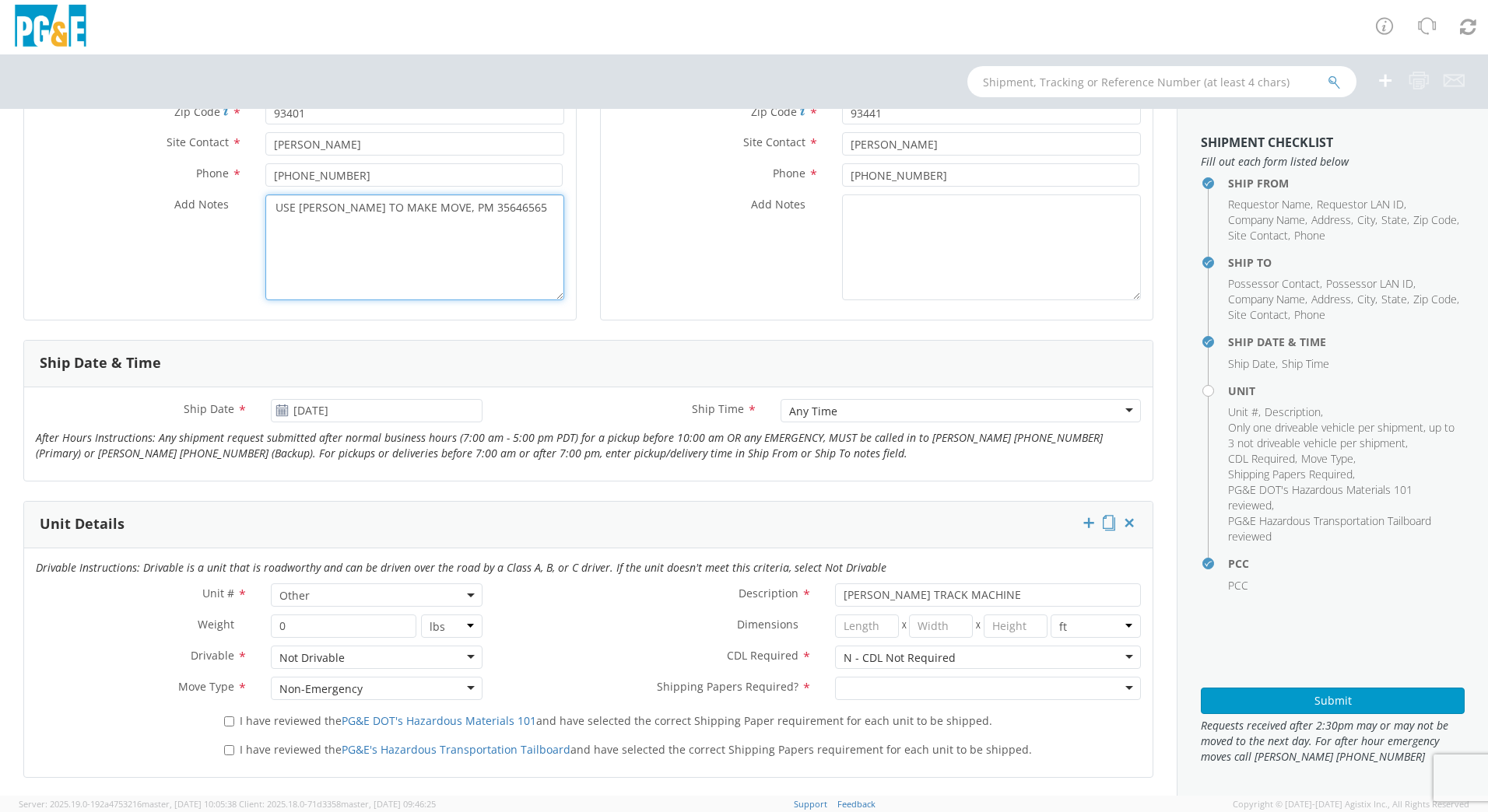
scroll to position [423, 0]
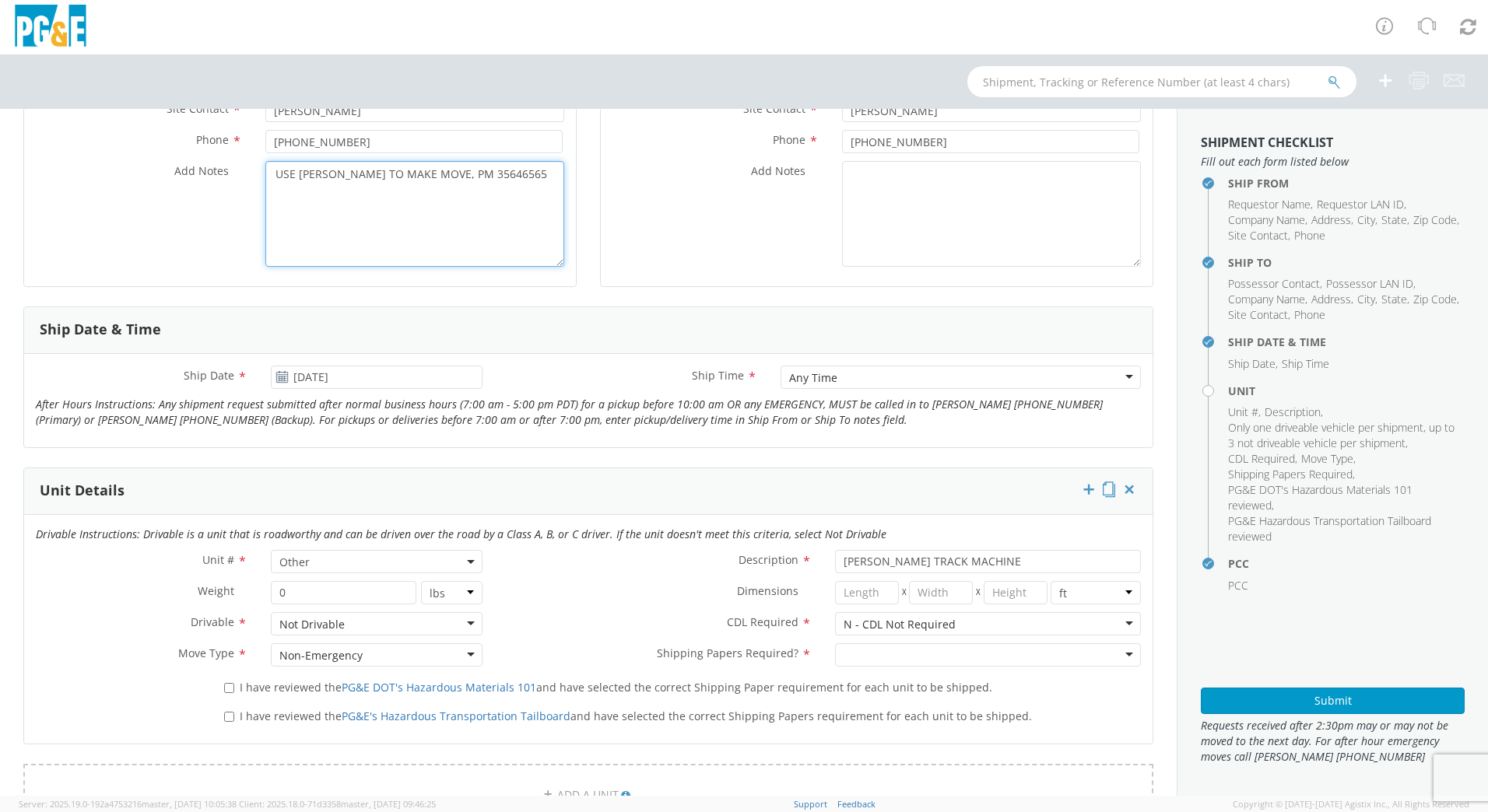
type textarea "USE [PERSON_NAME] TO MAKE MOVE, PM 35646565"
click at [1117, 649] on div at bounding box center [987, 655] width 305 height 24
click at [232, 687] on label "I have reviewed the PG&E DOT's Hazardous Materials 101 and have selected the co…" at bounding box center [609, 687] width 772 height 18
click at [226, 692] on input "I have reviewed the PG&E DOT's Hazardous Materials 101 and have selected the co…" at bounding box center [229, 688] width 10 height 10
checkbox input "true"
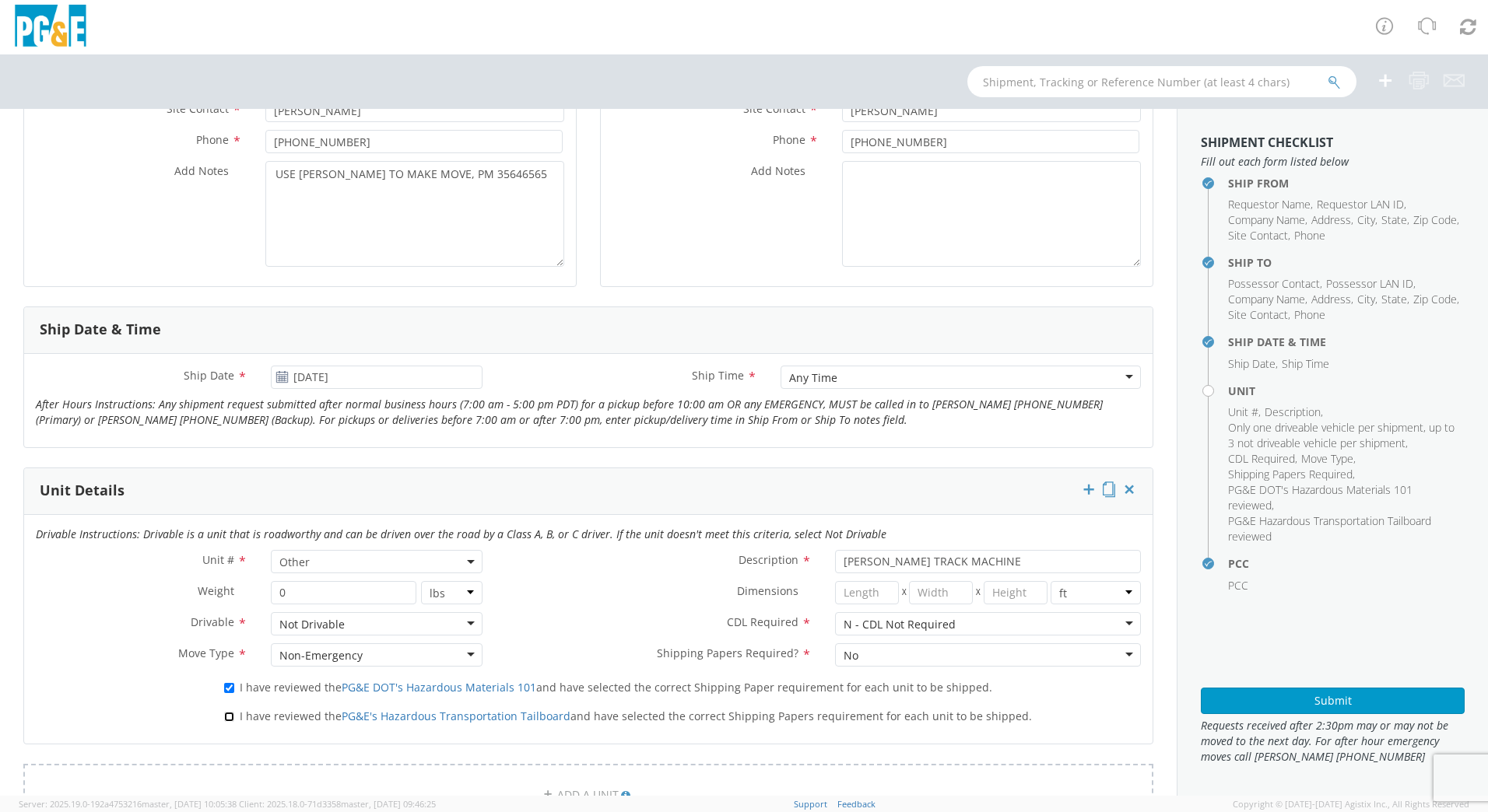
click at [226, 713] on input "I have reviewed the PG&E's Hazardous Transportation Tailboard and have selected…" at bounding box center [229, 717] width 10 height 10
checkbox input "true"
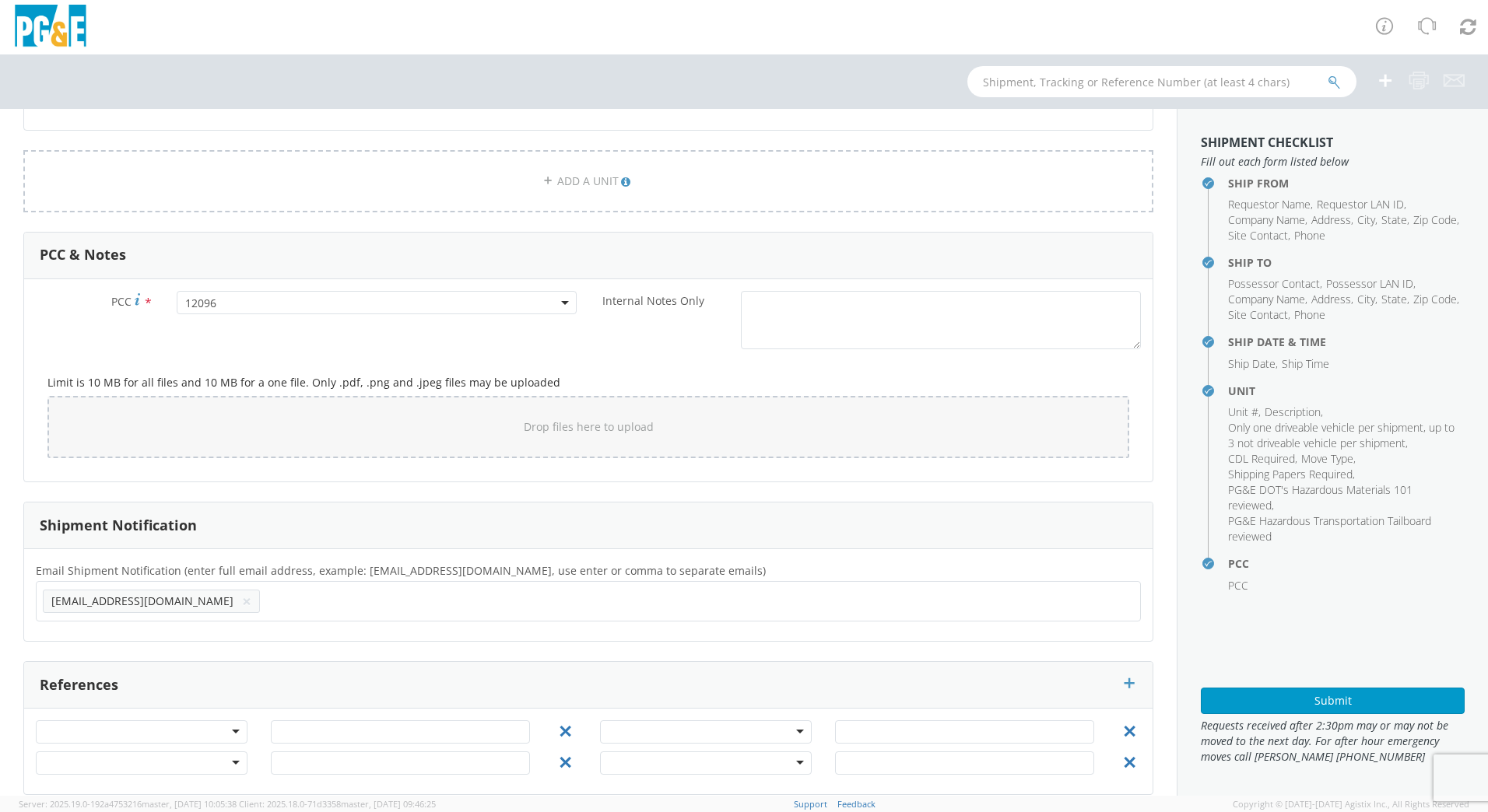
scroll to position [1055, 0]
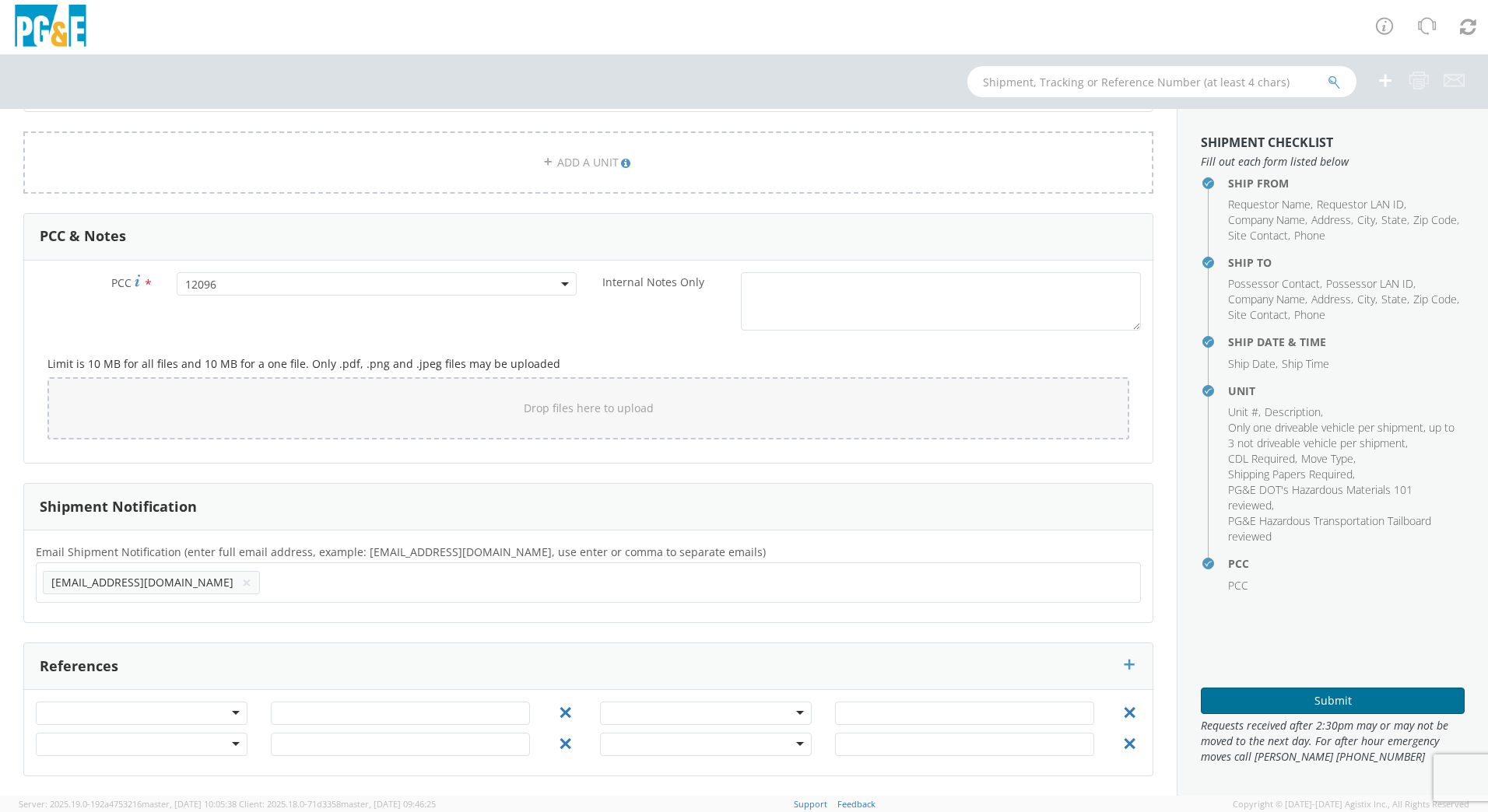
click at [1316, 702] on button "Submit" at bounding box center [1333, 701] width 264 height 27
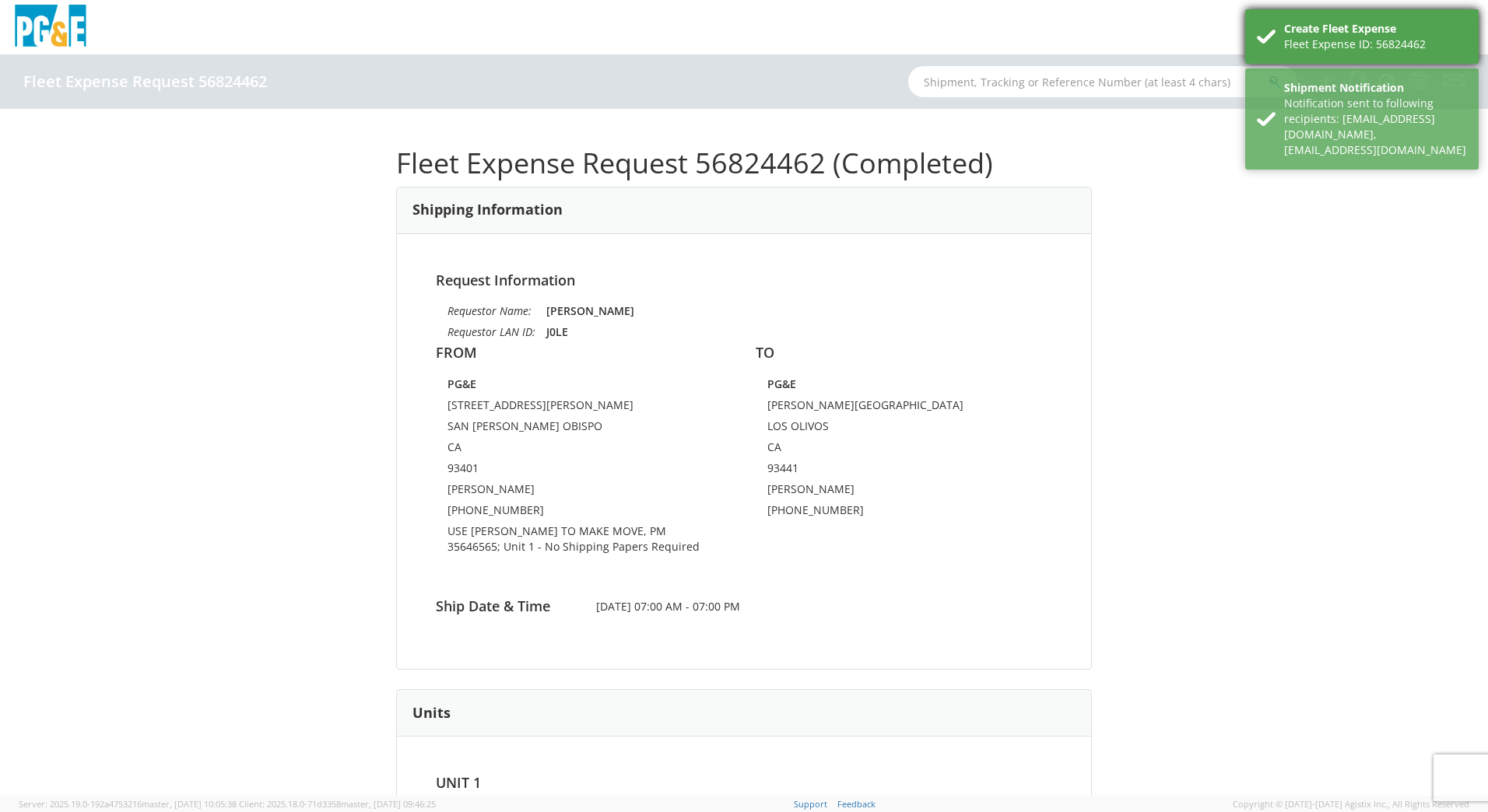
click at [1308, 28] on div "Create Fleet Expense" at bounding box center [1376, 29] width 183 height 16
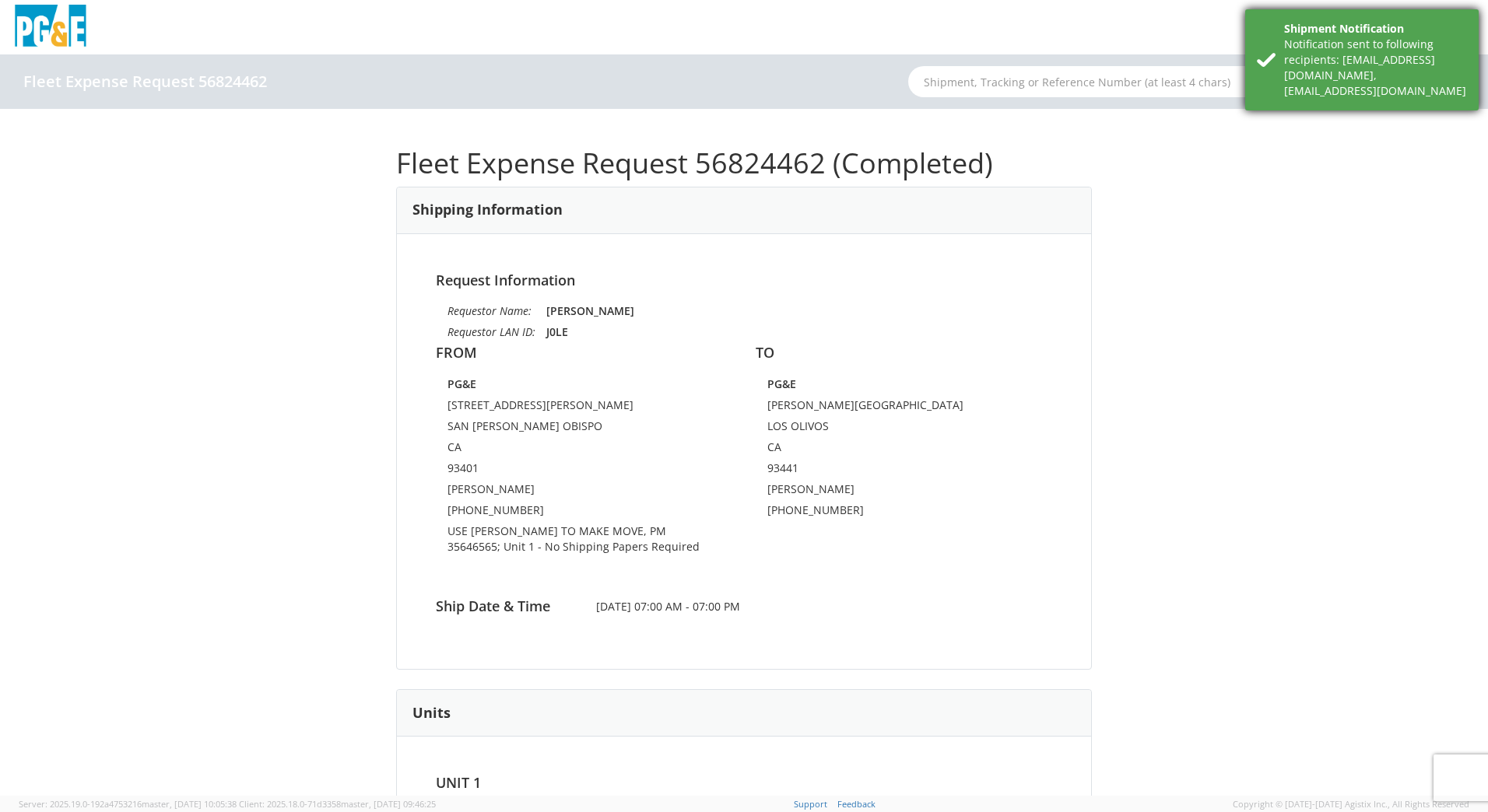
click at [1326, 72] on div "Notification sent to following recipients: [EMAIL_ADDRESS][DOMAIN_NAME],[EMAIL_…" at bounding box center [1376, 67] width 183 height 62
